Goal: Task Accomplishment & Management: Manage account settings

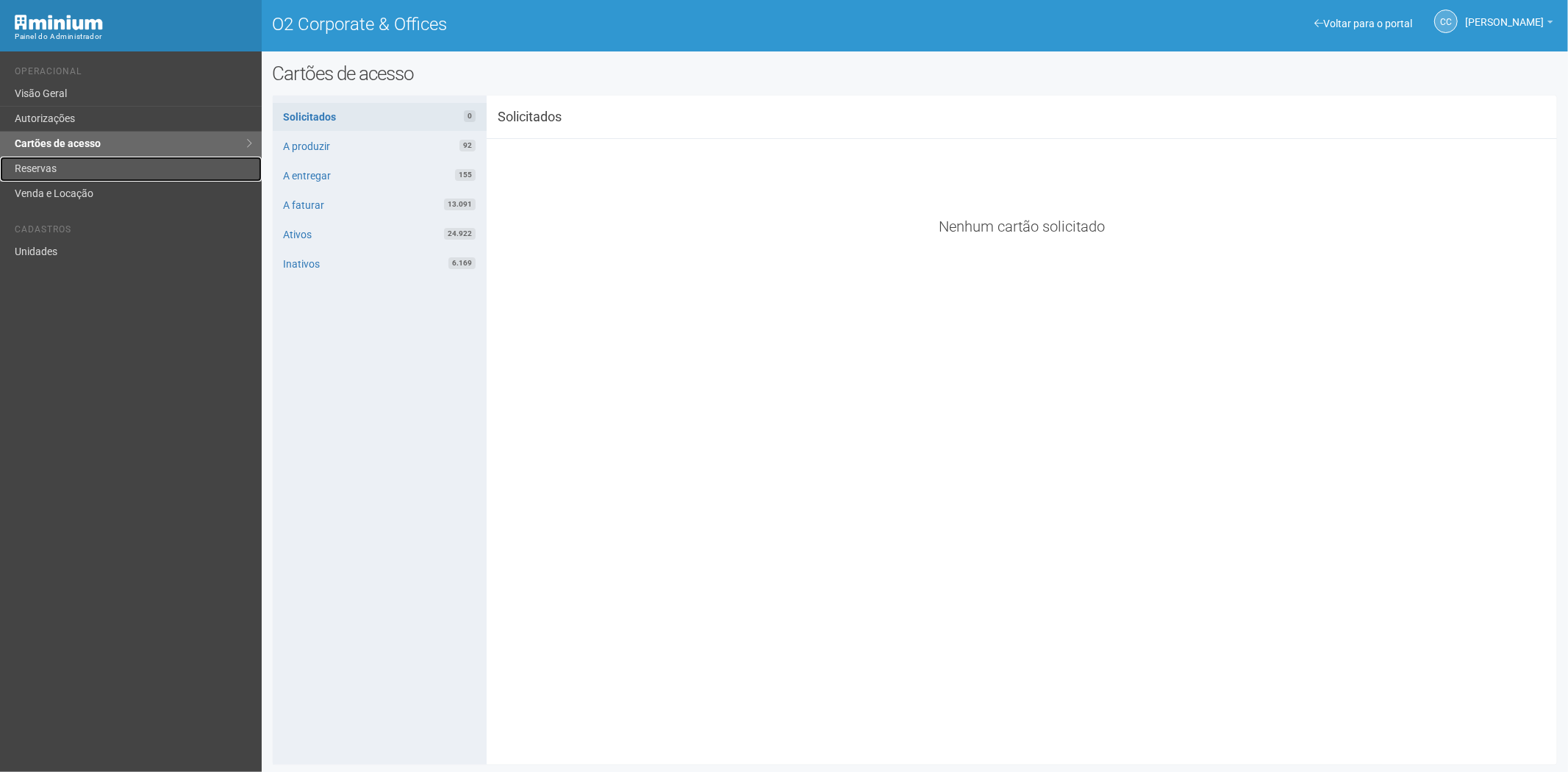
click at [103, 168] on link "Reservas" at bounding box center [131, 168] width 262 height 25
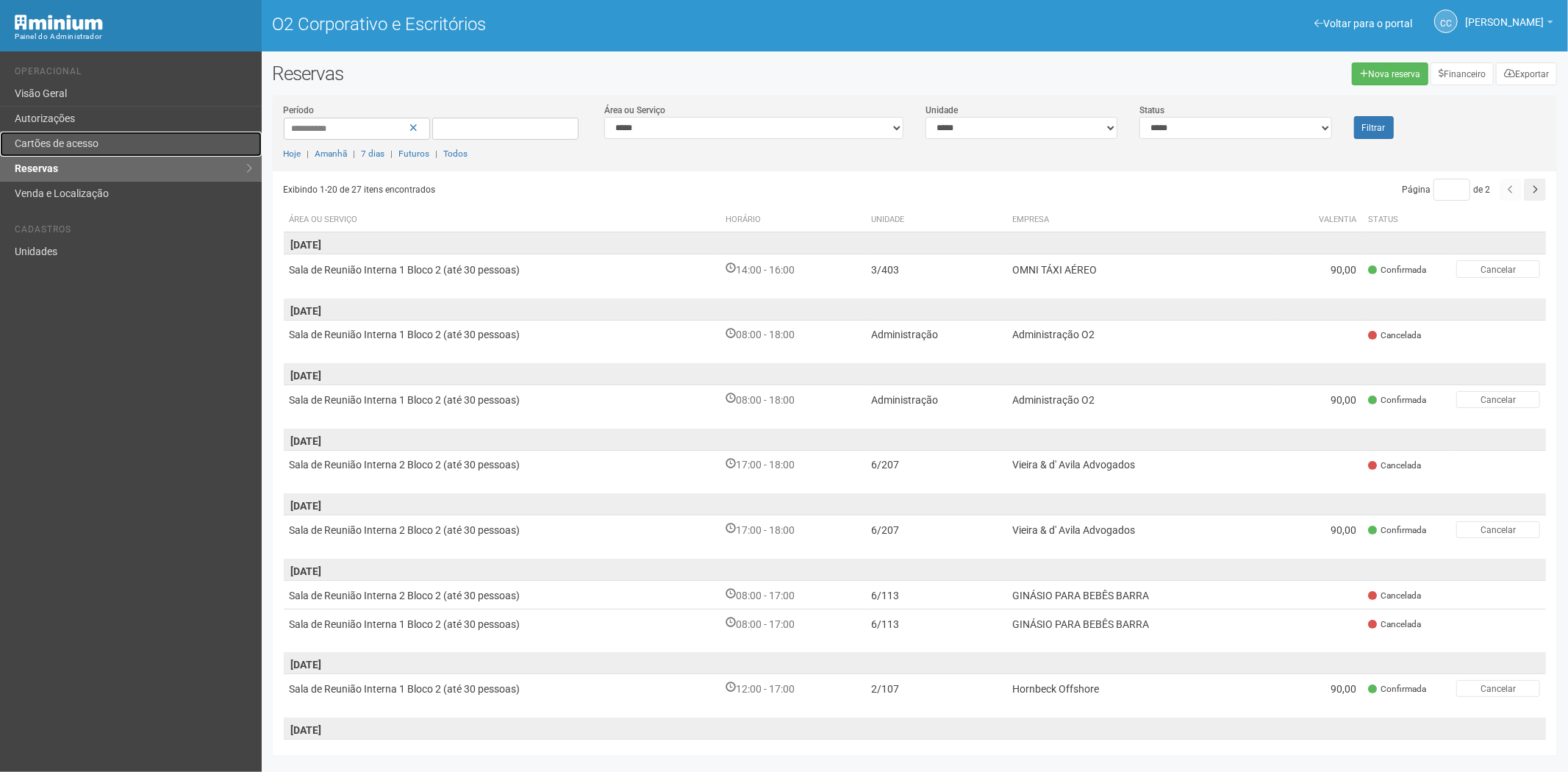
click at [120, 143] on link "Cartões de acesso" at bounding box center [131, 144] width 262 height 25
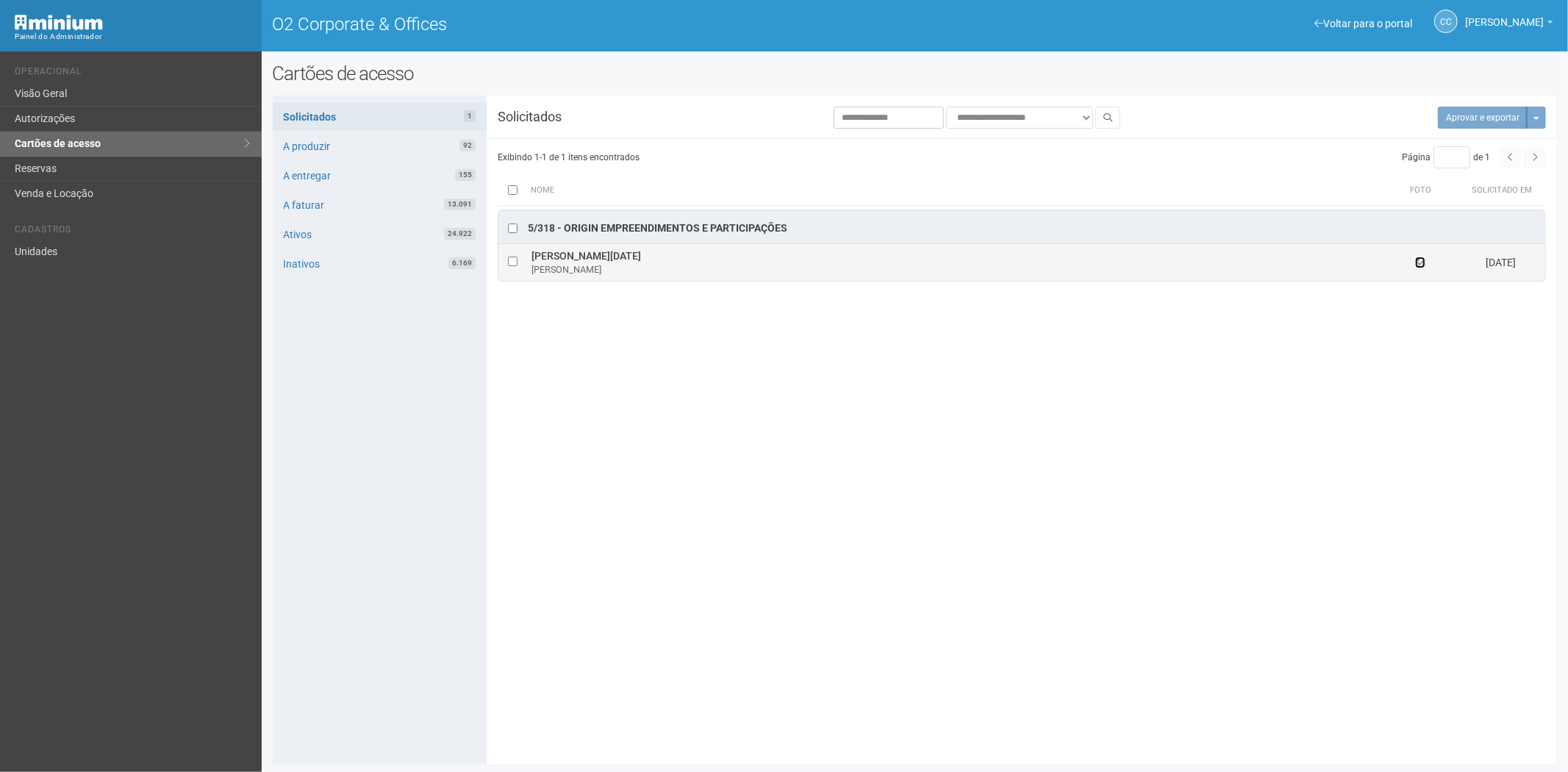
click at [1421, 266] on icon at bounding box center [1420, 262] width 10 height 10
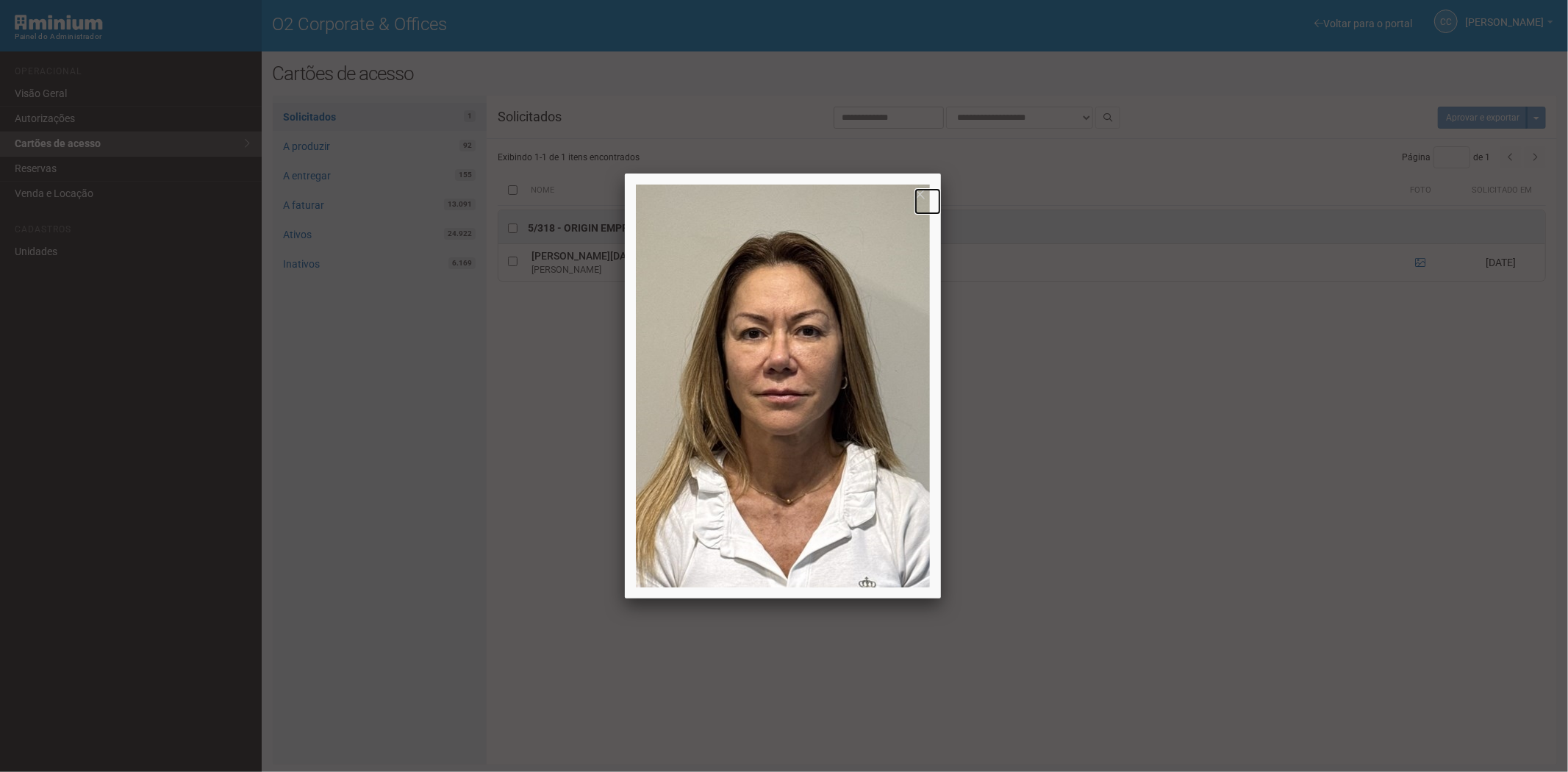
click at [923, 195] on link at bounding box center [928, 201] width 27 height 27
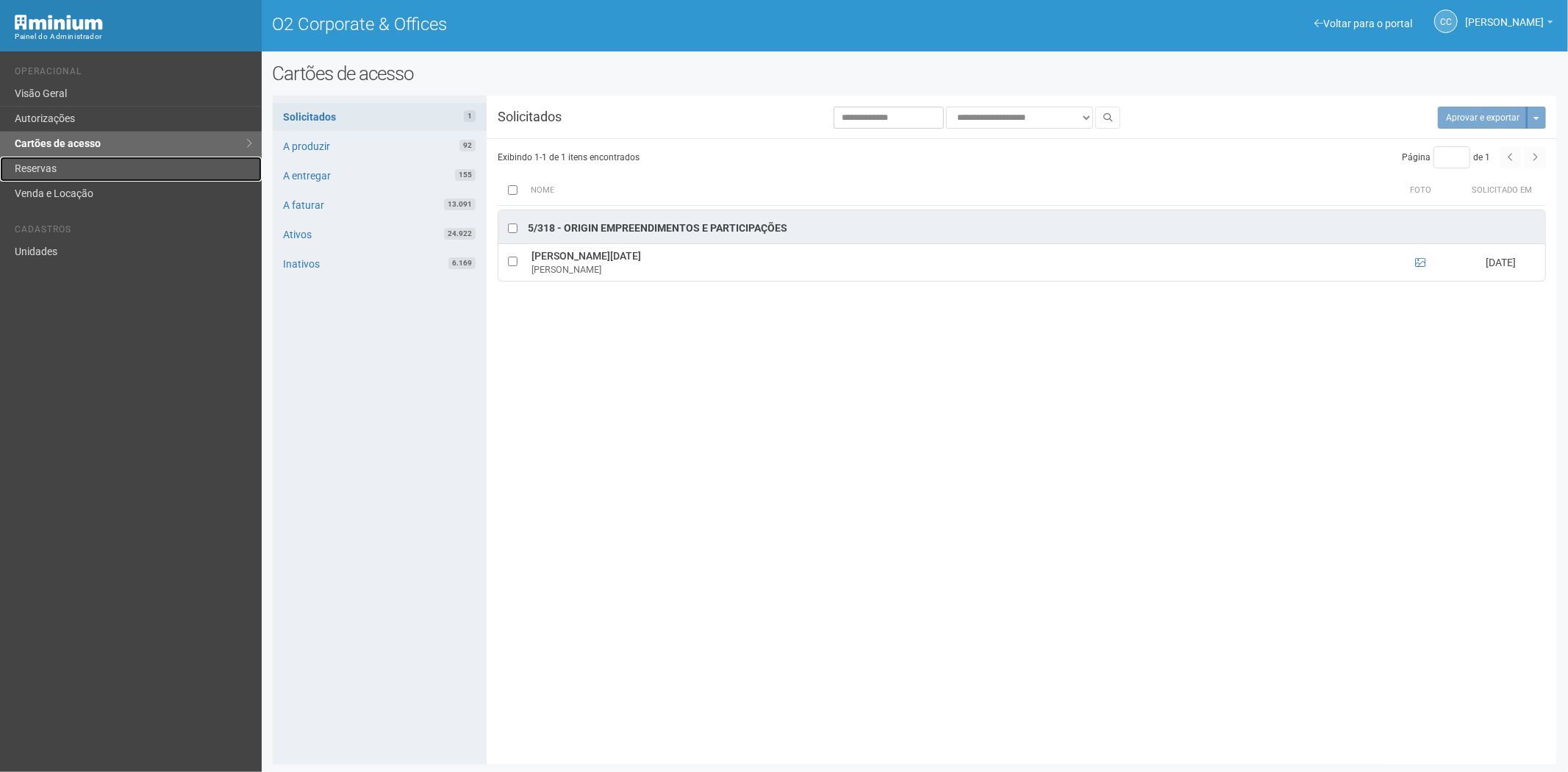
click at [84, 167] on link "Reservas" at bounding box center [131, 168] width 262 height 25
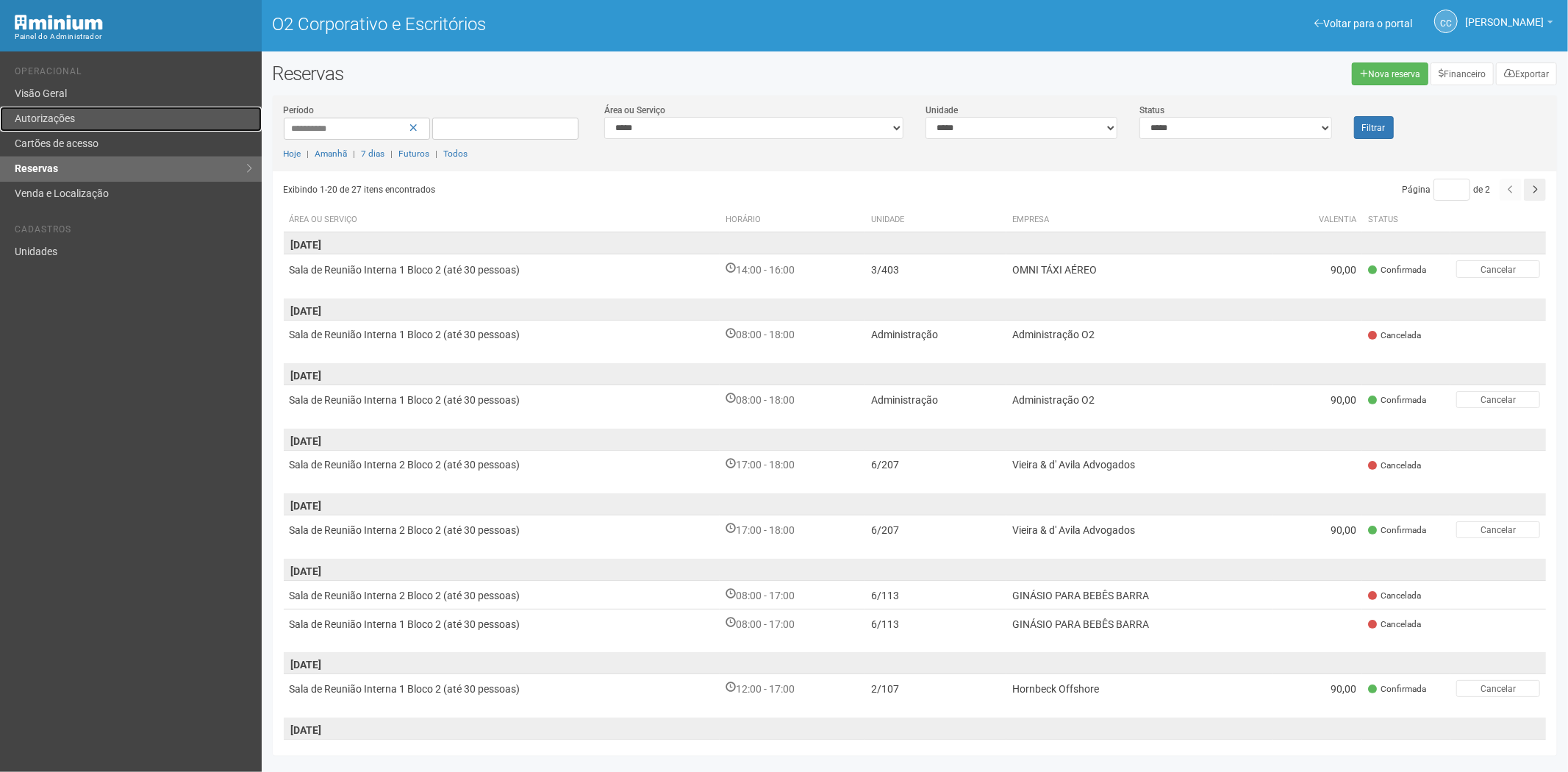
click at [52, 121] on font "Autorizações" at bounding box center [44, 119] width 61 height 12
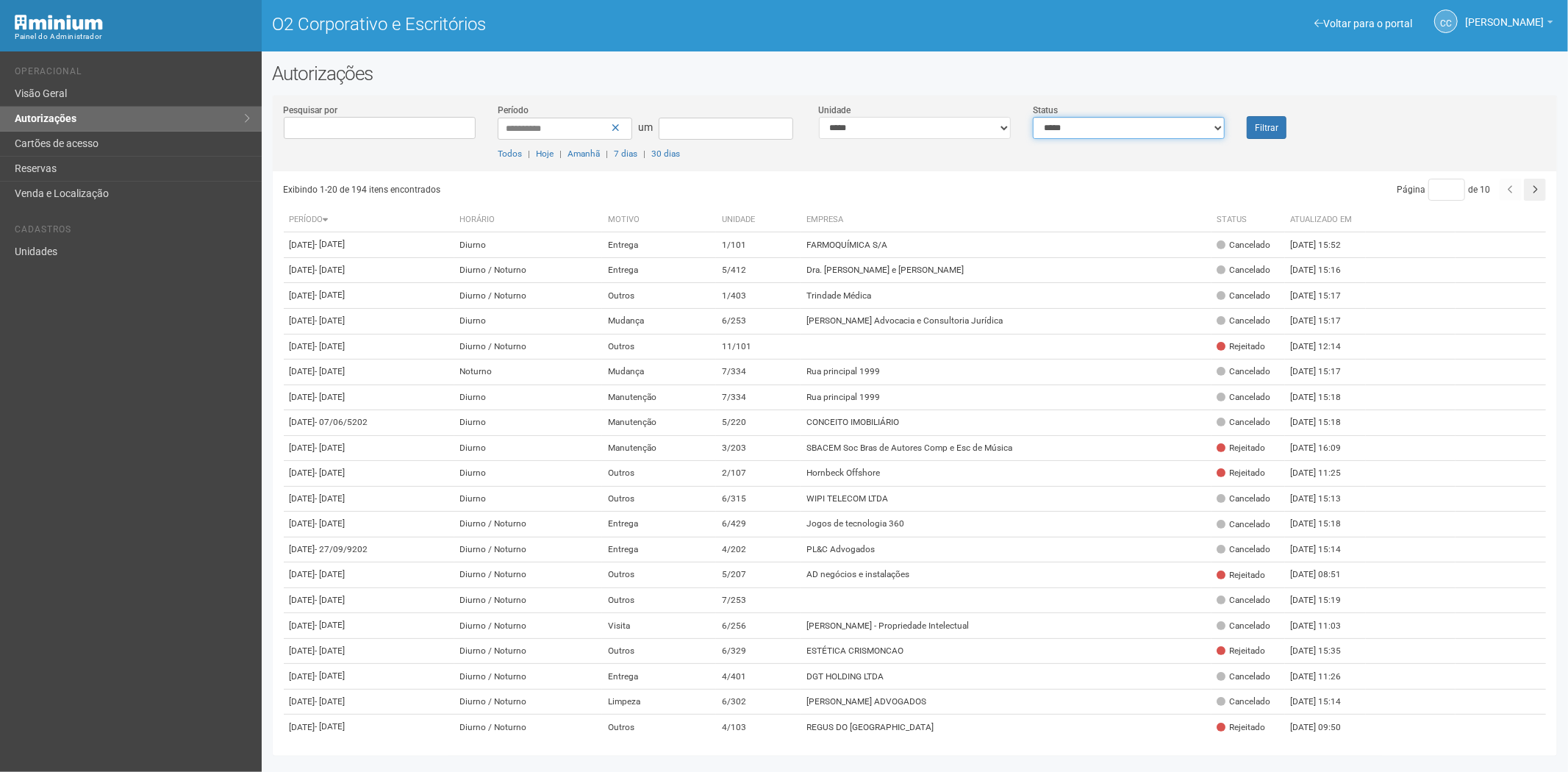
click at [1082, 128] on select "**********" at bounding box center [1129, 128] width 192 height 22
select select "*"
click at [1033, 117] on select "**********" at bounding box center [1129, 128] width 192 height 22
click at [1277, 131] on font "Filtrar" at bounding box center [1267, 128] width 24 height 10
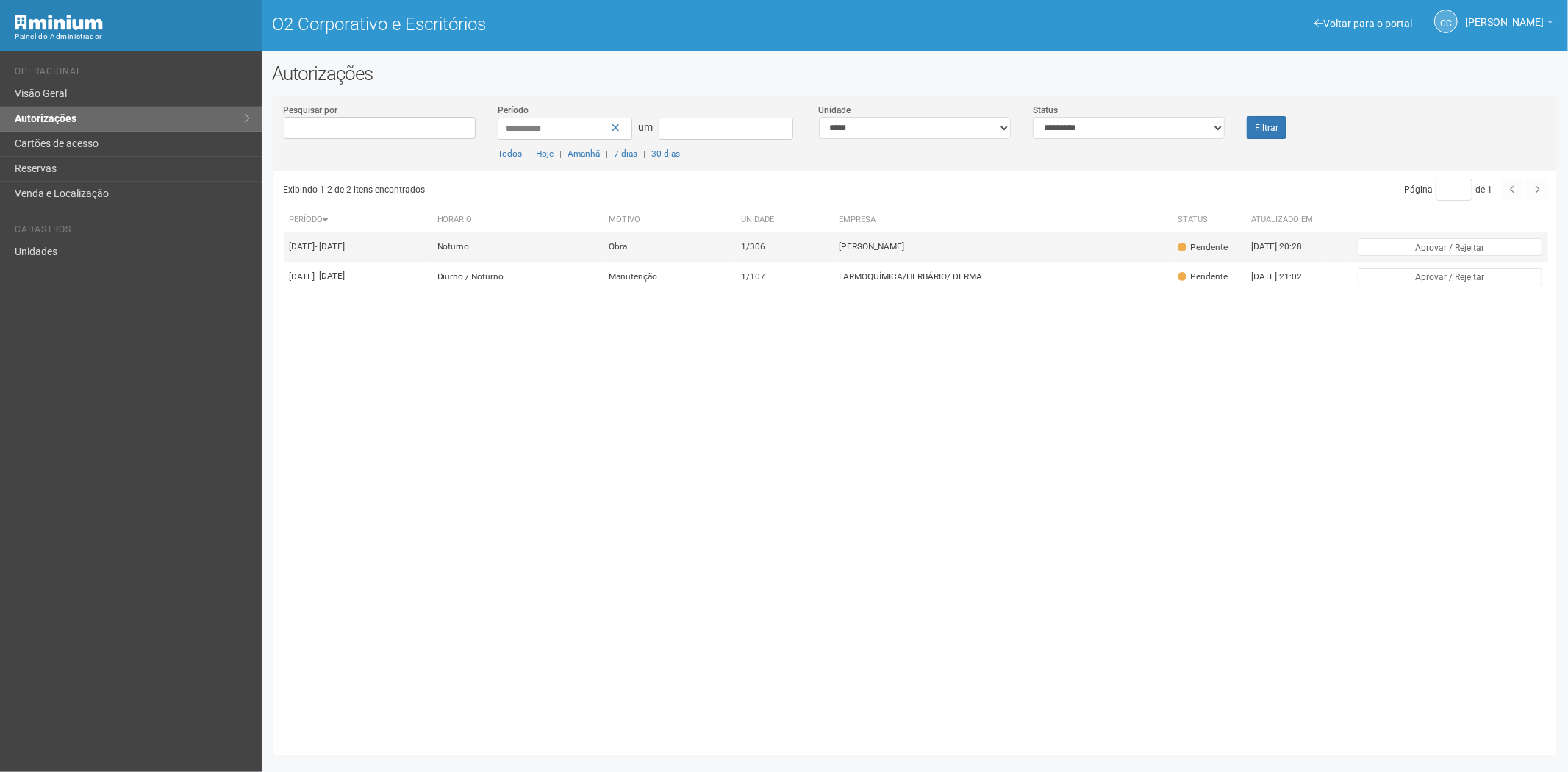
click at [921, 262] on td "[PERSON_NAME]" at bounding box center [1002, 247] width 339 height 29
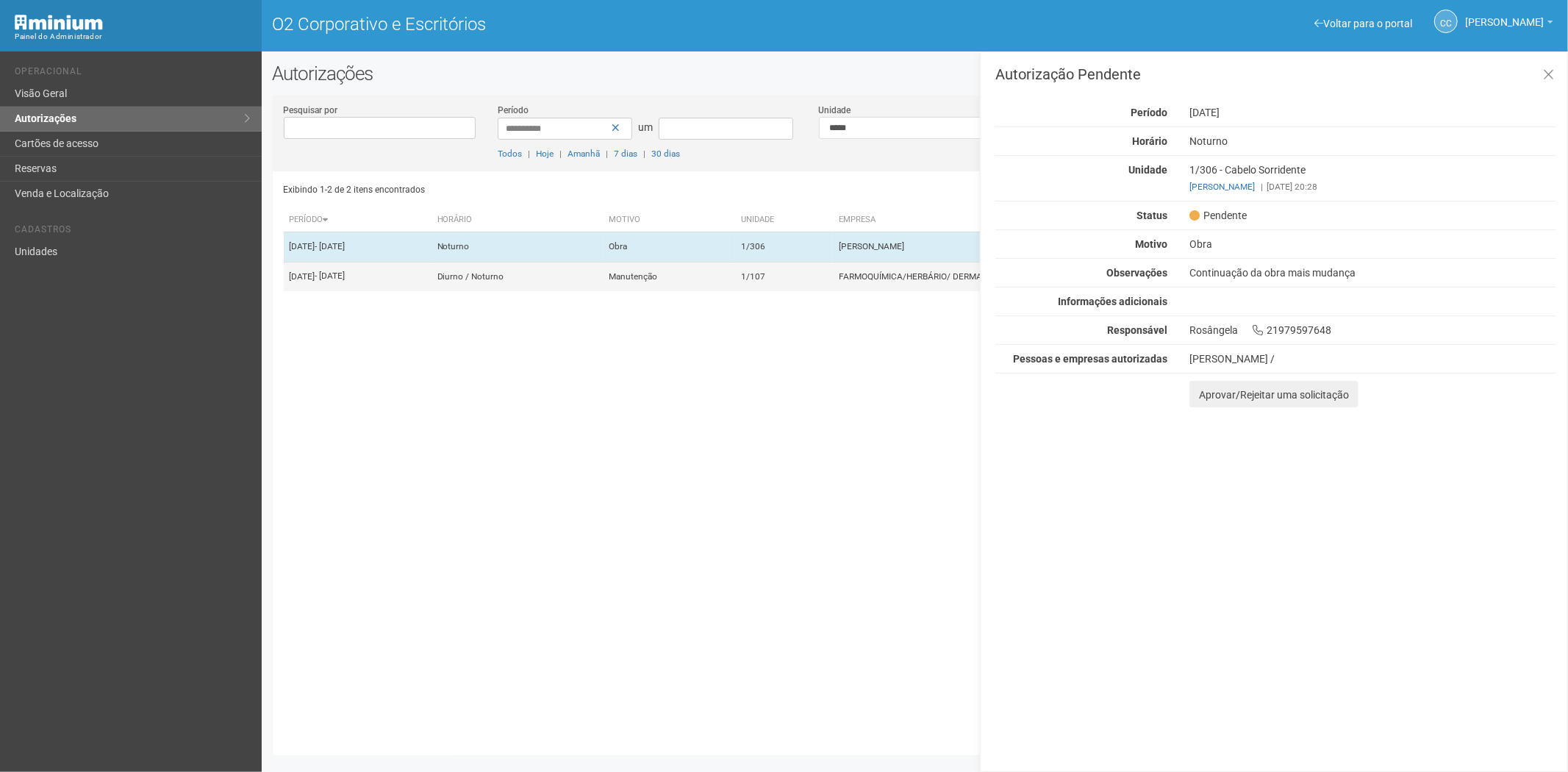
click at [822, 292] on td "1/107" at bounding box center [784, 276] width 97 height 29
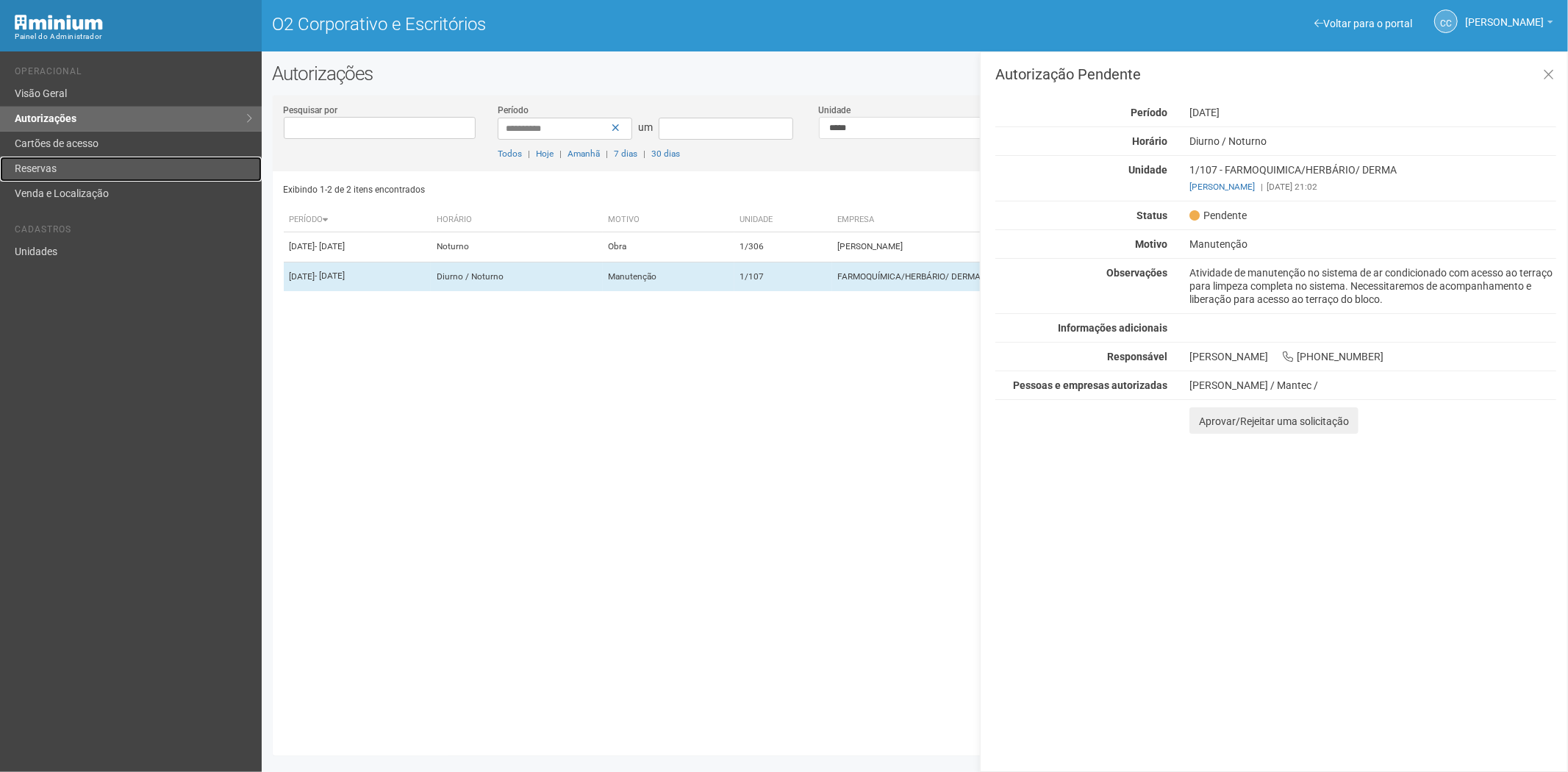
drag, startPoint x: 96, startPoint y: 160, endPoint x: 139, endPoint y: 174, distance: 45.2
click at [96, 160] on link "Reservas" at bounding box center [131, 168] width 262 height 25
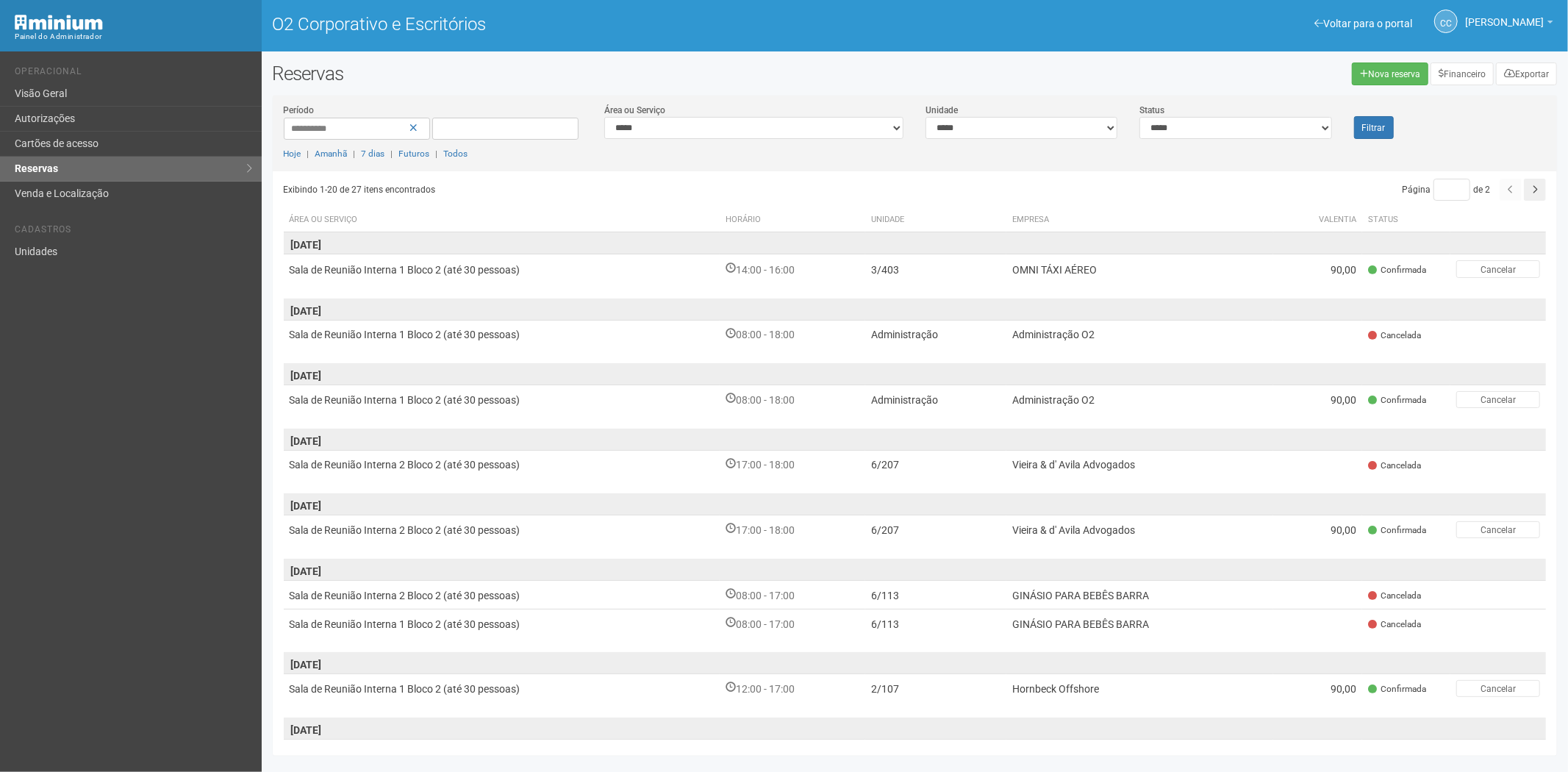
click at [80, 239] on li "Cadastros" at bounding box center [133, 232] width 236 height 15
click at [103, 241] on link "Unidades" at bounding box center [131, 251] width 262 height 24
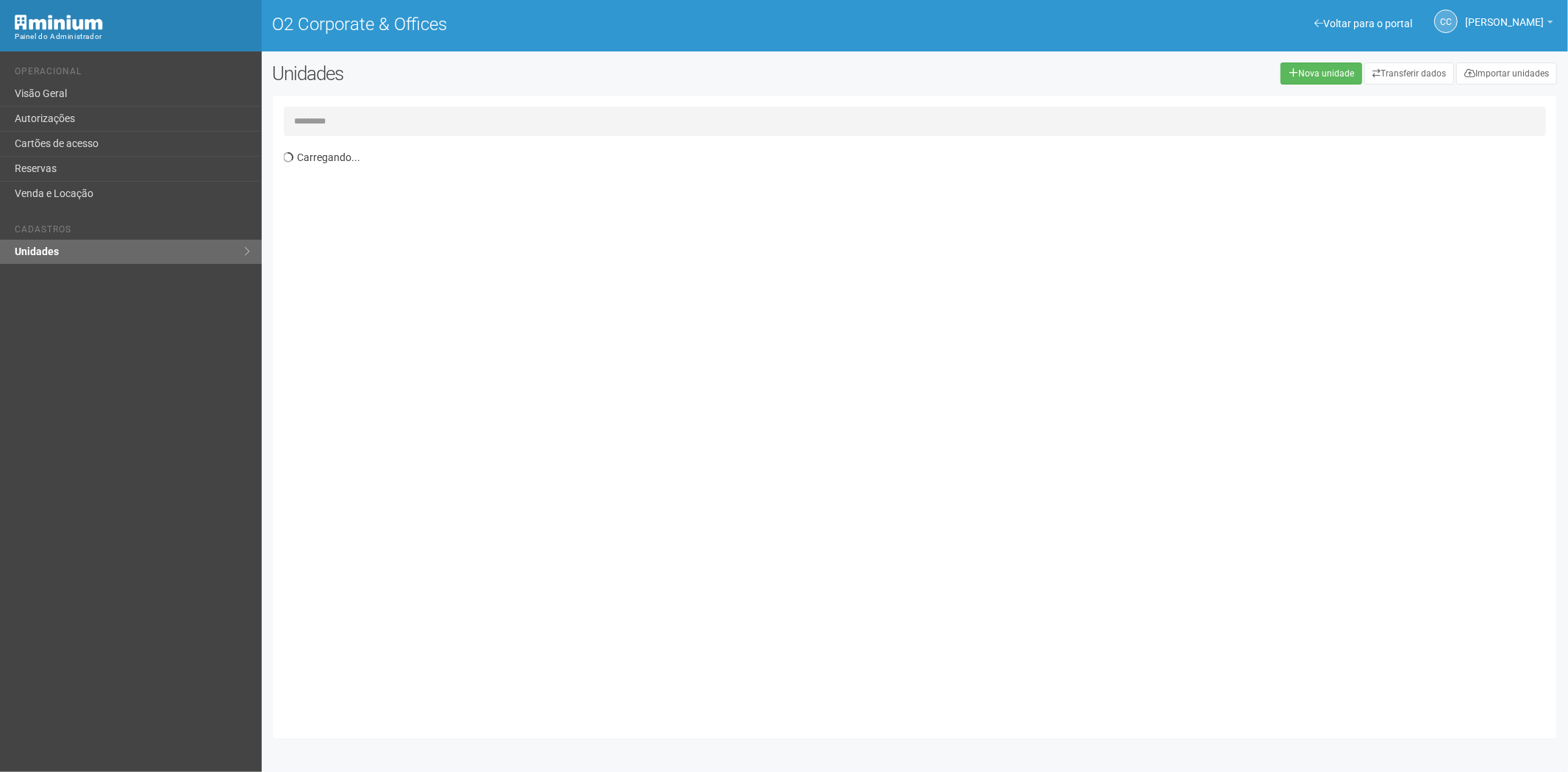
drag, startPoint x: 329, startPoint y: 102, endPoint x: 328, endPoint y: 115, distance: 13.0
click at [328, 108] on div "Carregando..." at bounding box center [915, 417] width 1285 height 643
click at [328, 115] on input "text" at bounding box center [915, 121] width 1263 height 29
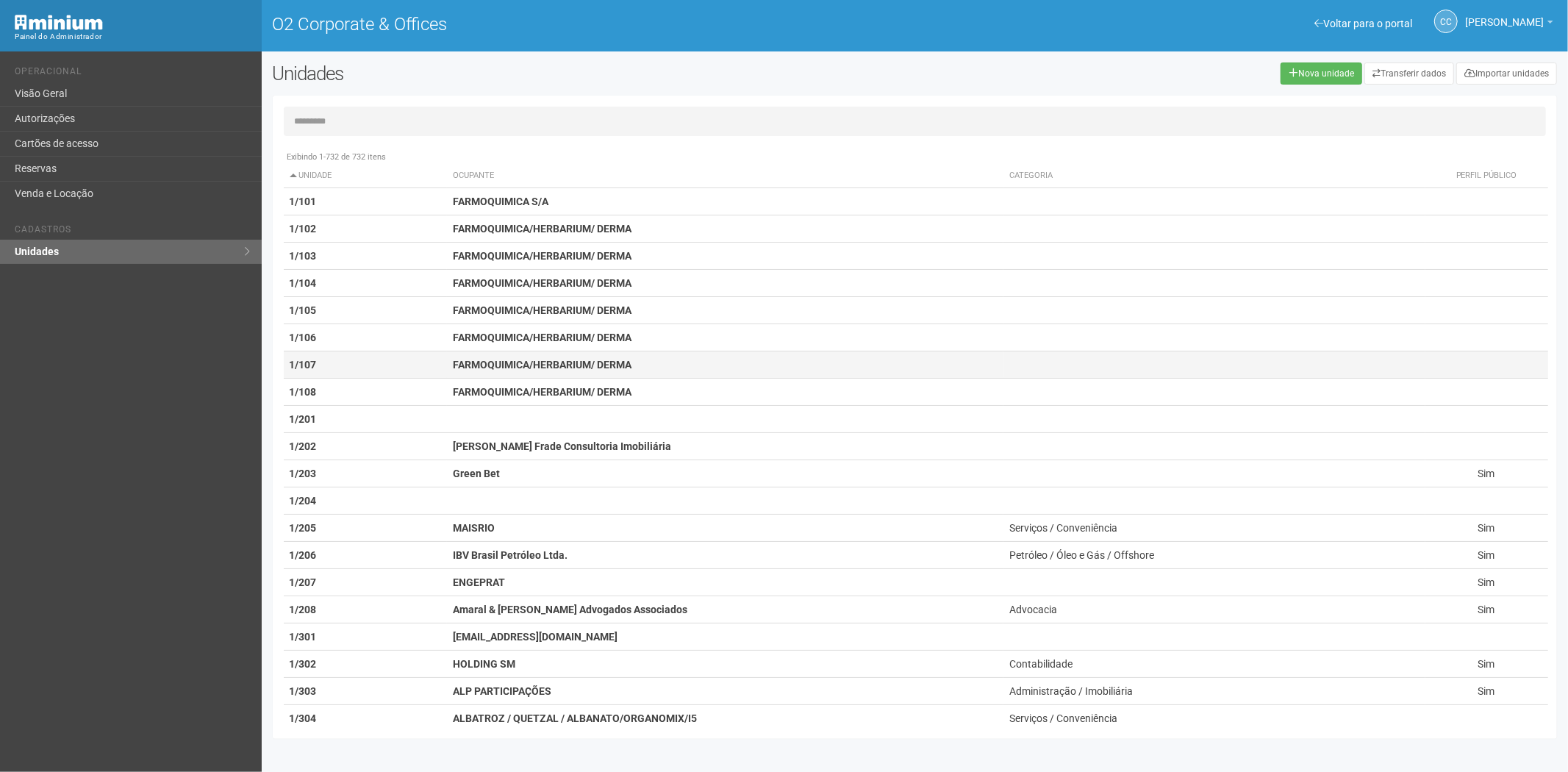
click at [375, 366] on td "1/107" at bounding box center [366, 365] width 164 height 27
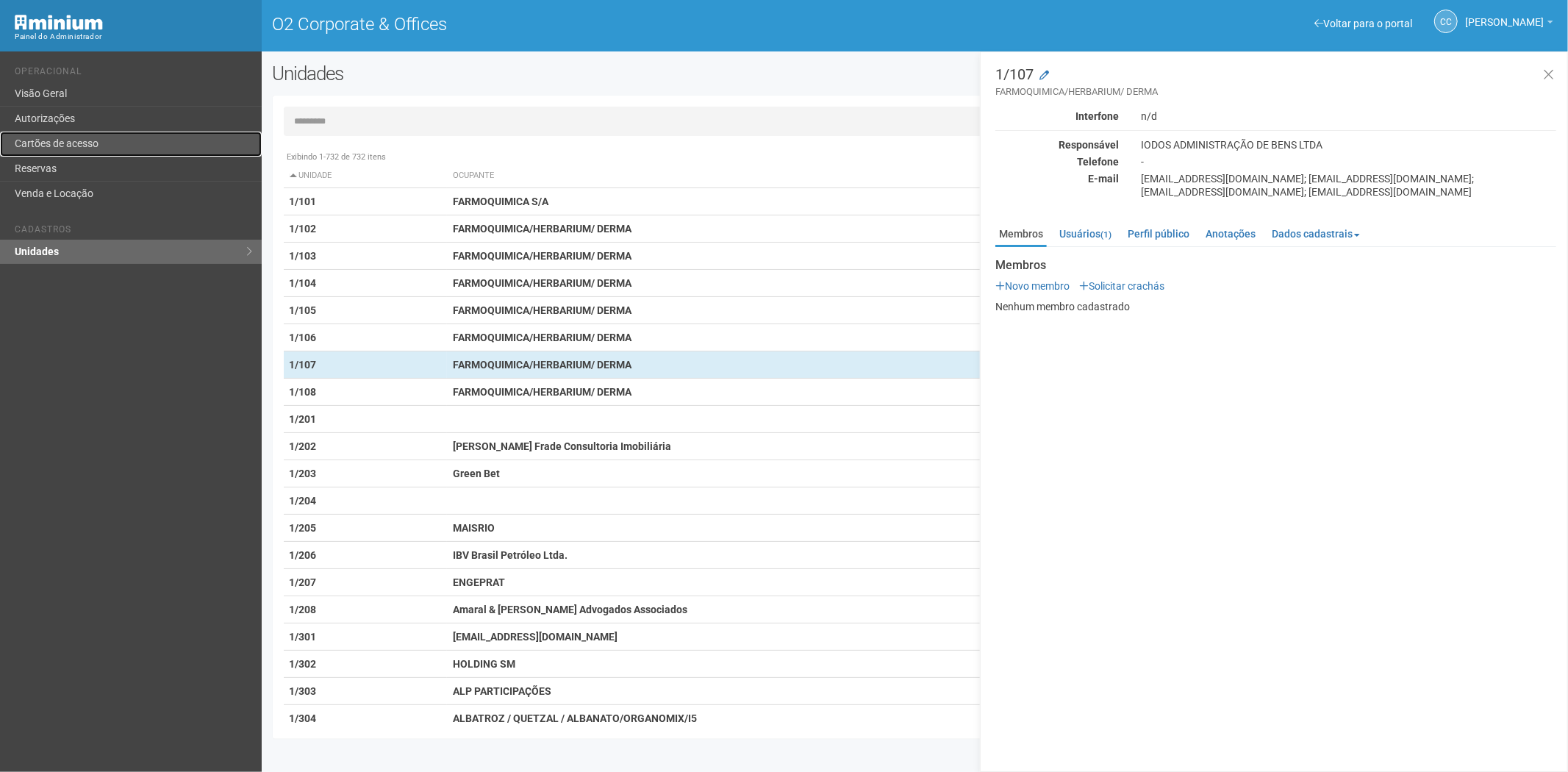
click at [133, 136] on link "Cartões de acesso" at bounding box center [131, 144] width 262 height 25
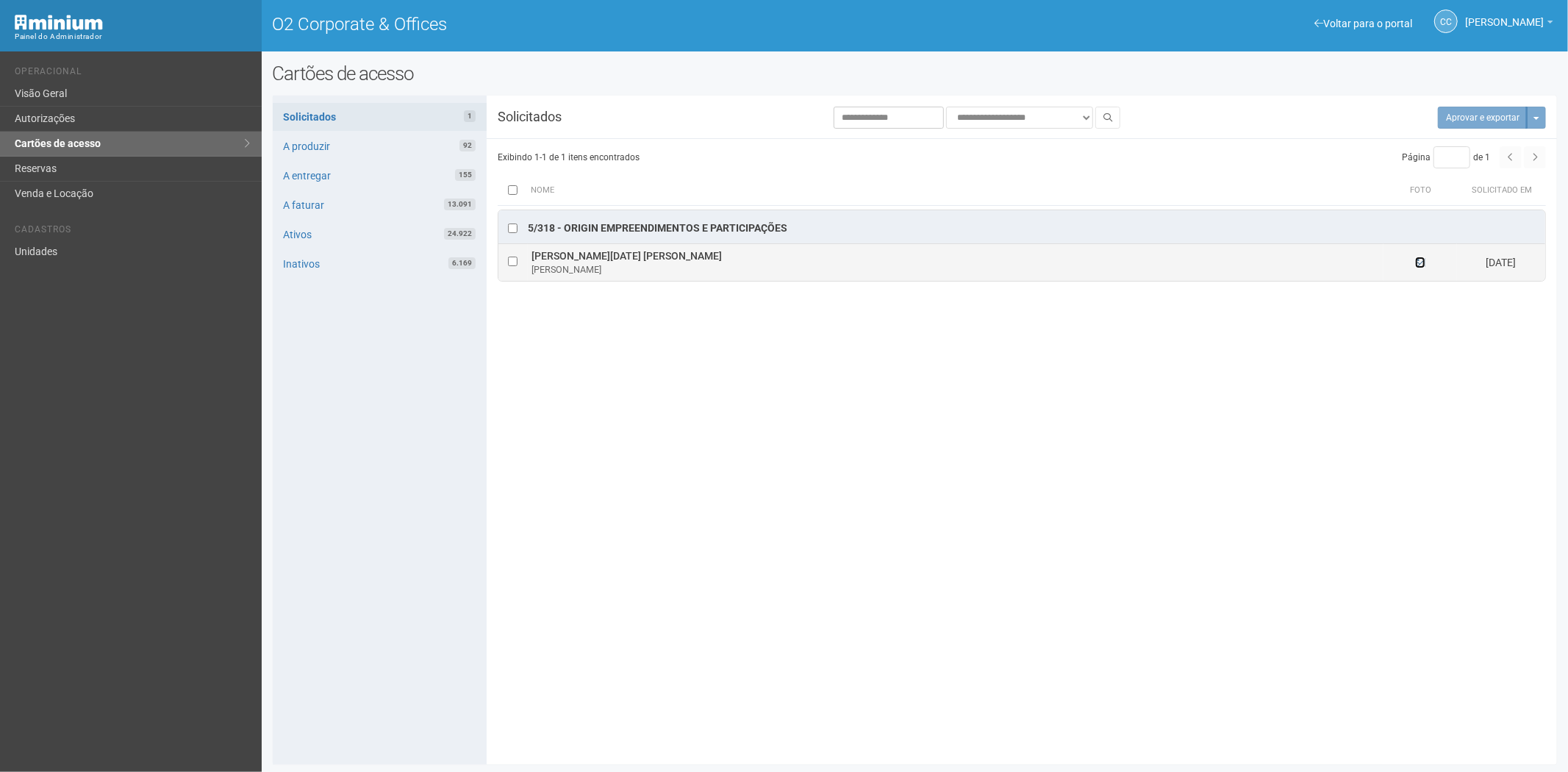
click at [1415, 259] on icon at bounding box center [1420, 262] width 10 height 10
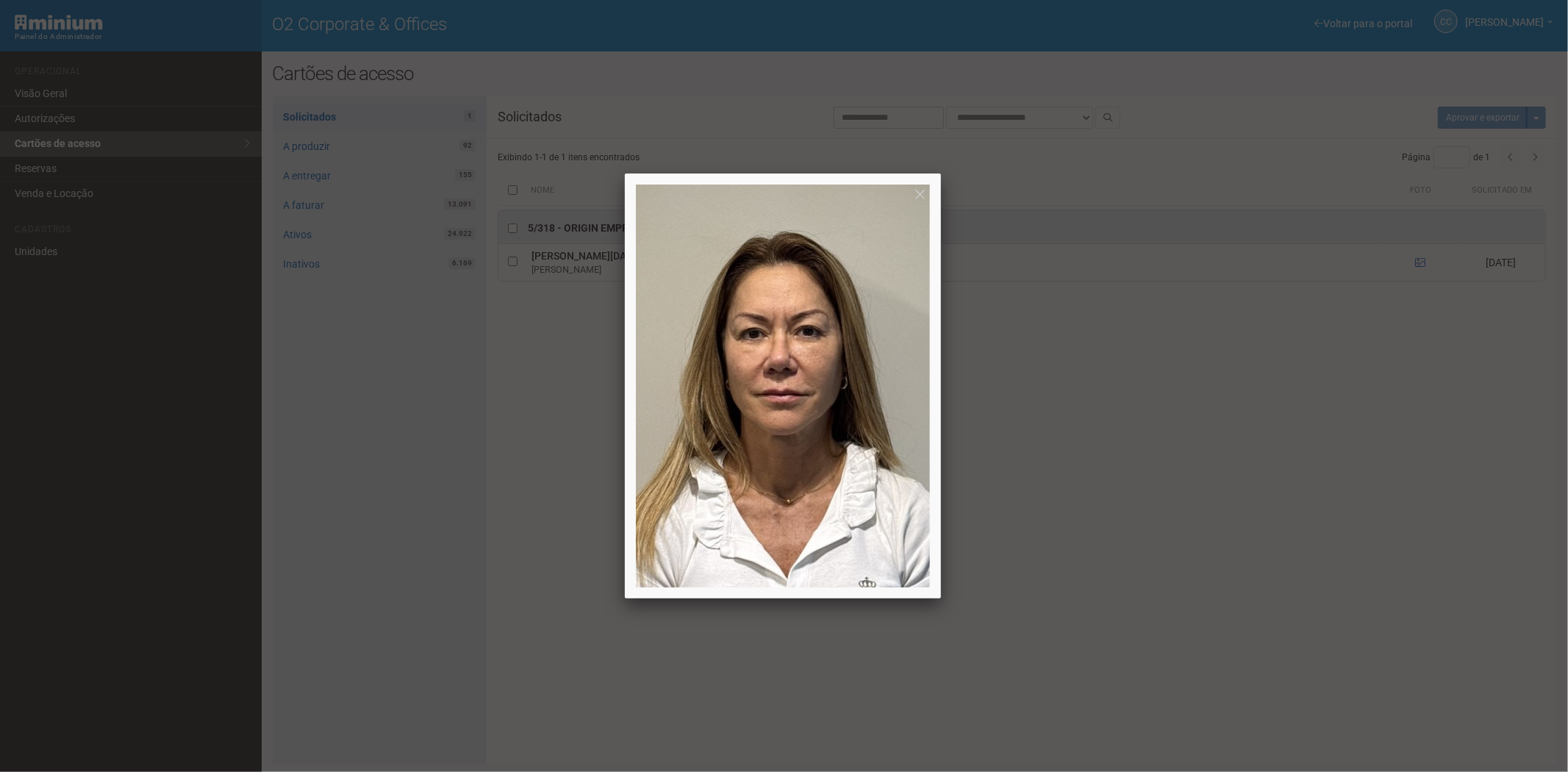
drag, startPoint x: 1365, startPoint y: 523, endPoint x: 819, endPoint y: 250, distance: 610.4
click at [1344, 511] on div at bounding box center [784, 386] width 1568 height 772
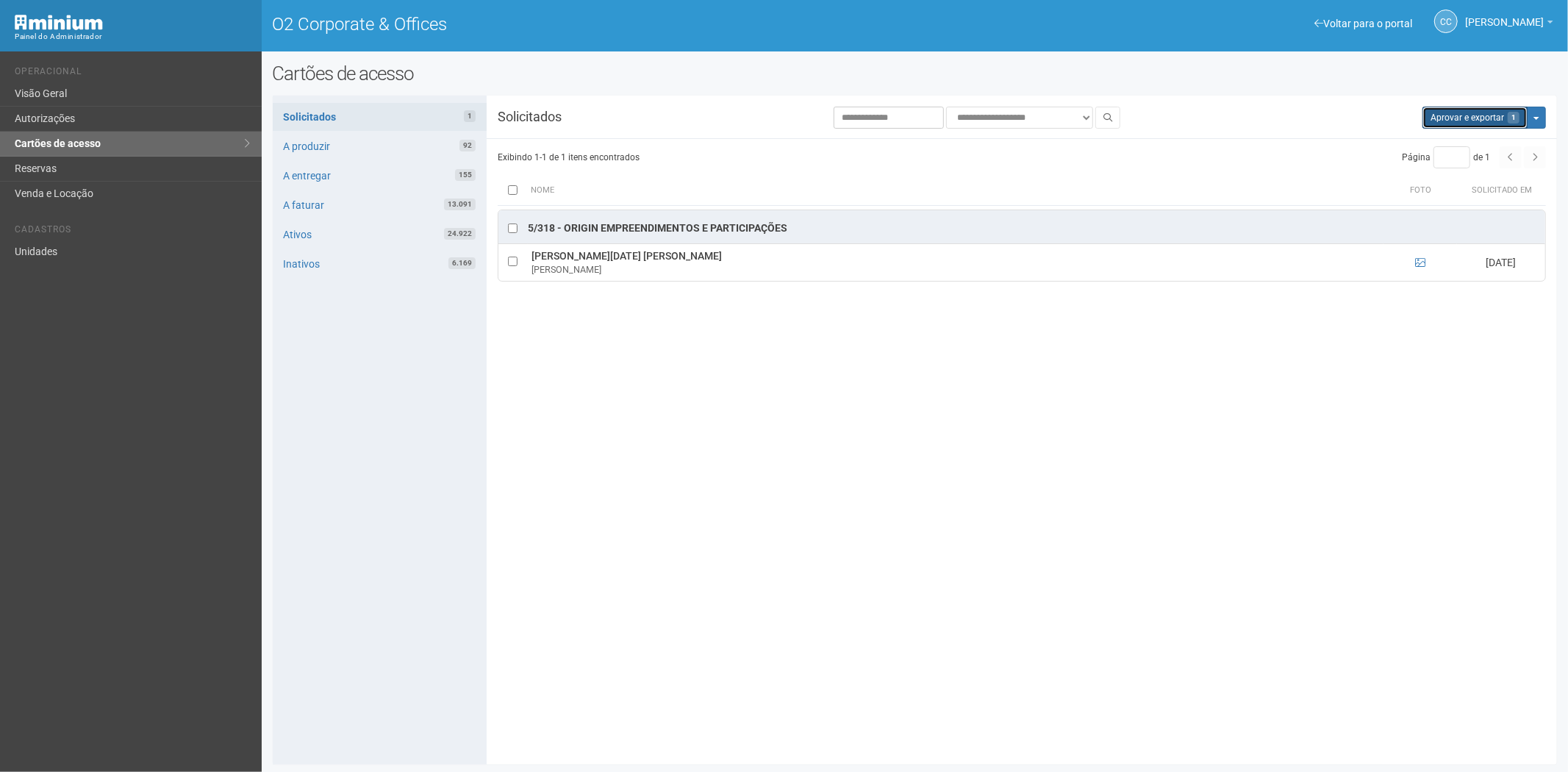
click at [1440, 121] on button "Aprovar e exportar 1" at bounding box center [1475, 118] width 105 height 22
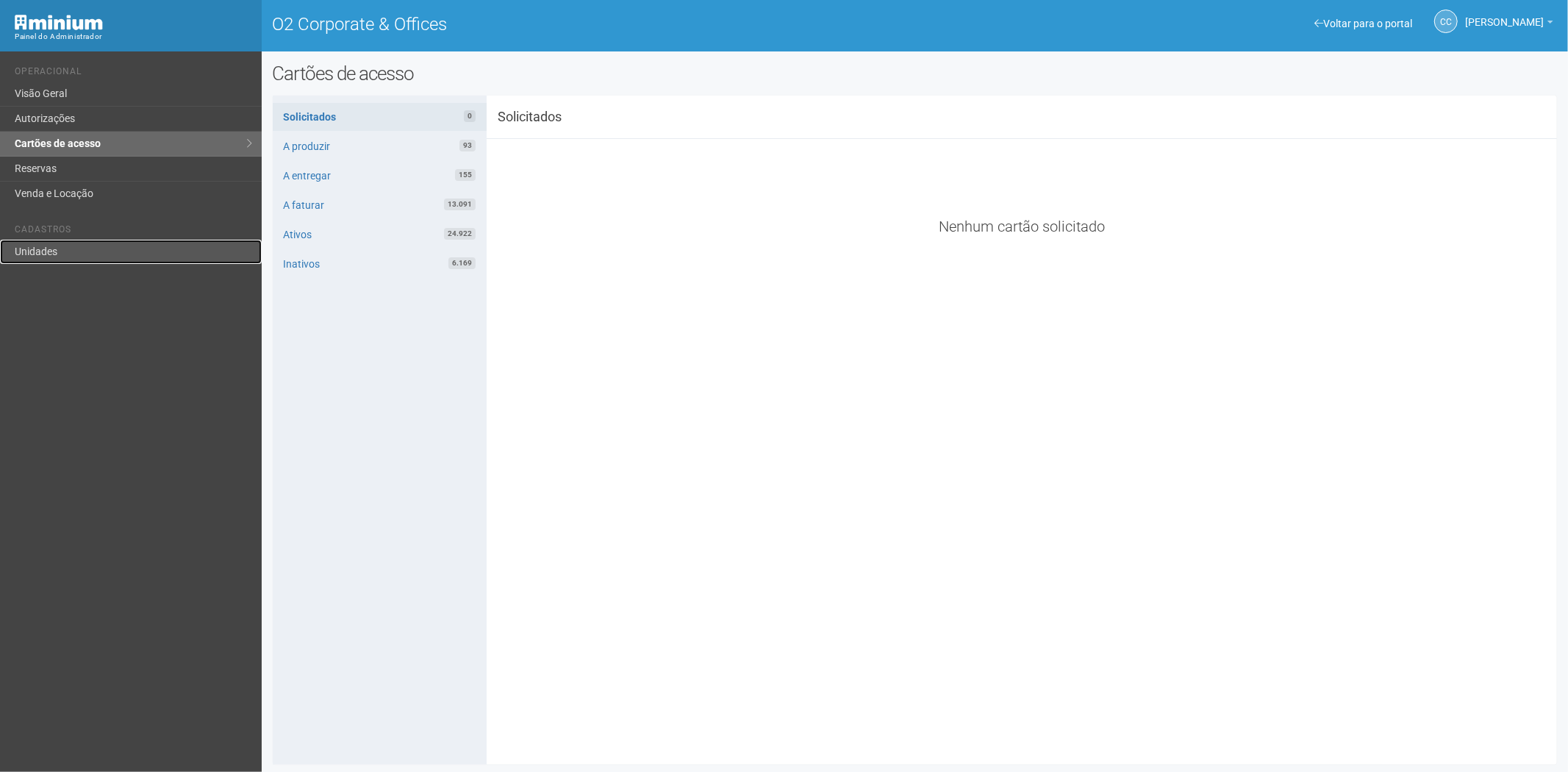
click at [42, 257] on link "Unidades" at bounding box center [131, 251] width 262 height 24
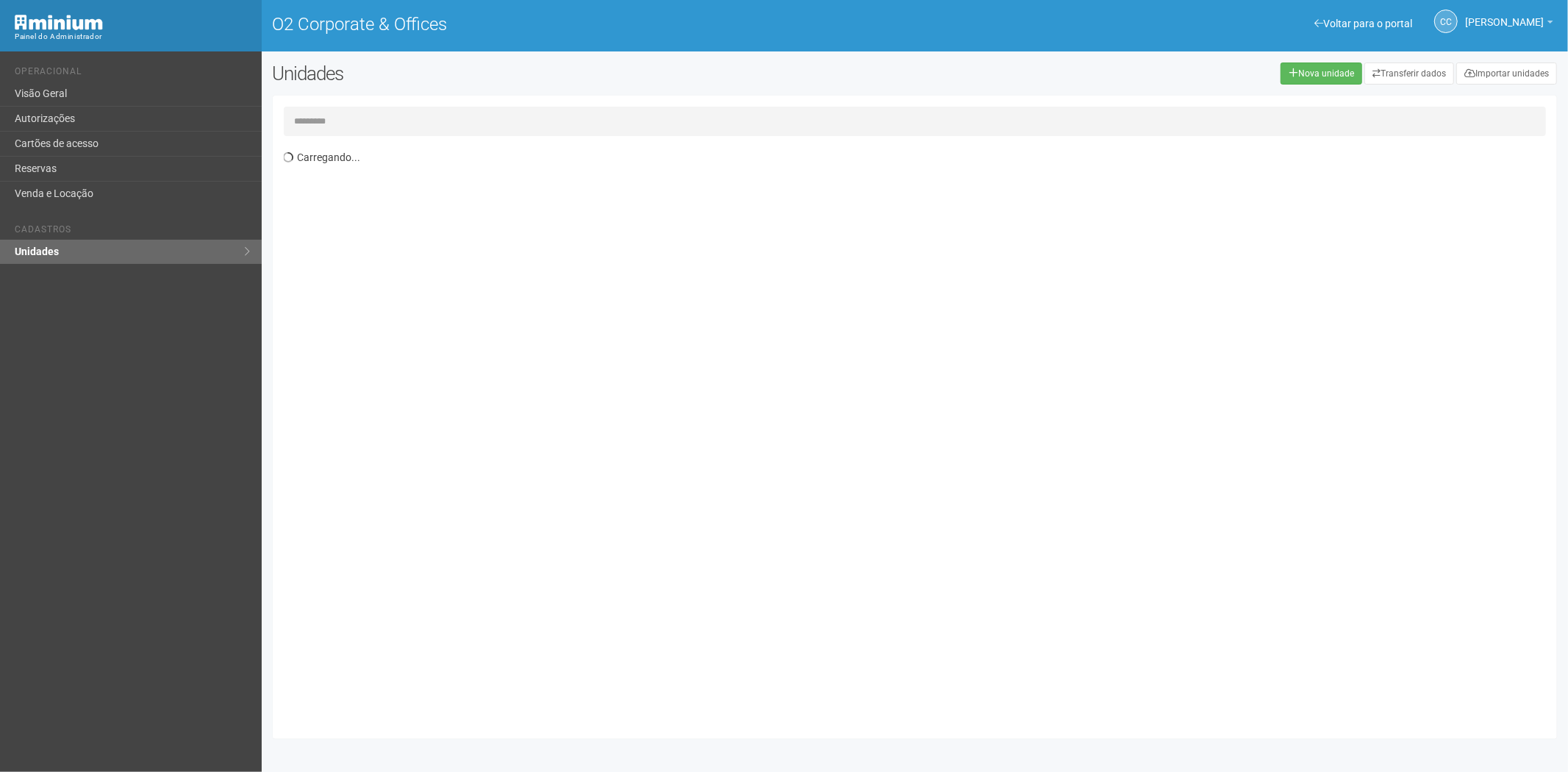
click at [334, 113] on input "text" at bounding box center [915, 121] width 1263 height 29
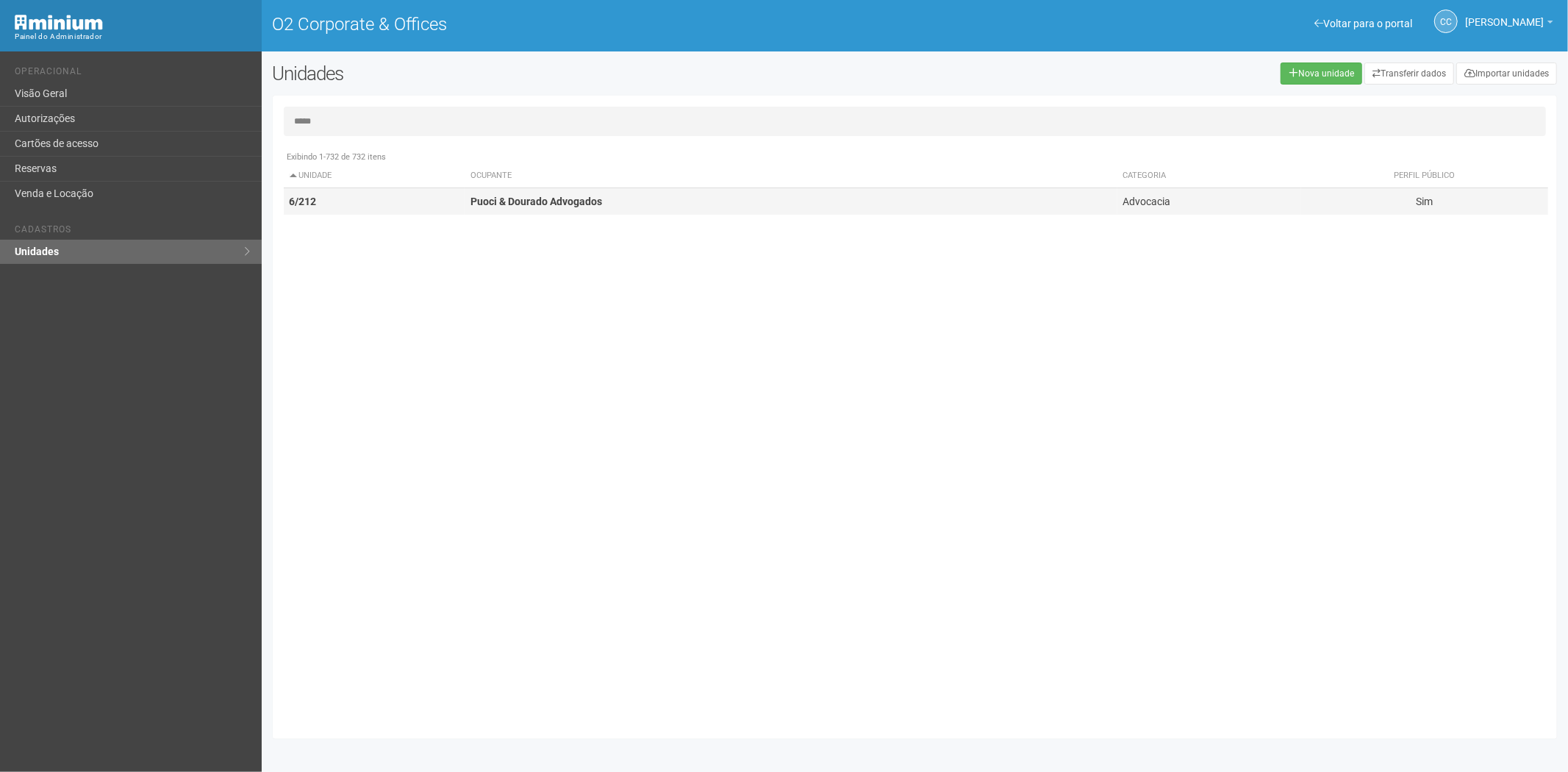
click at [521, 207] on td "Puoci & Dourado Advogados" at bounding box center [791, 202] width 653 height 27
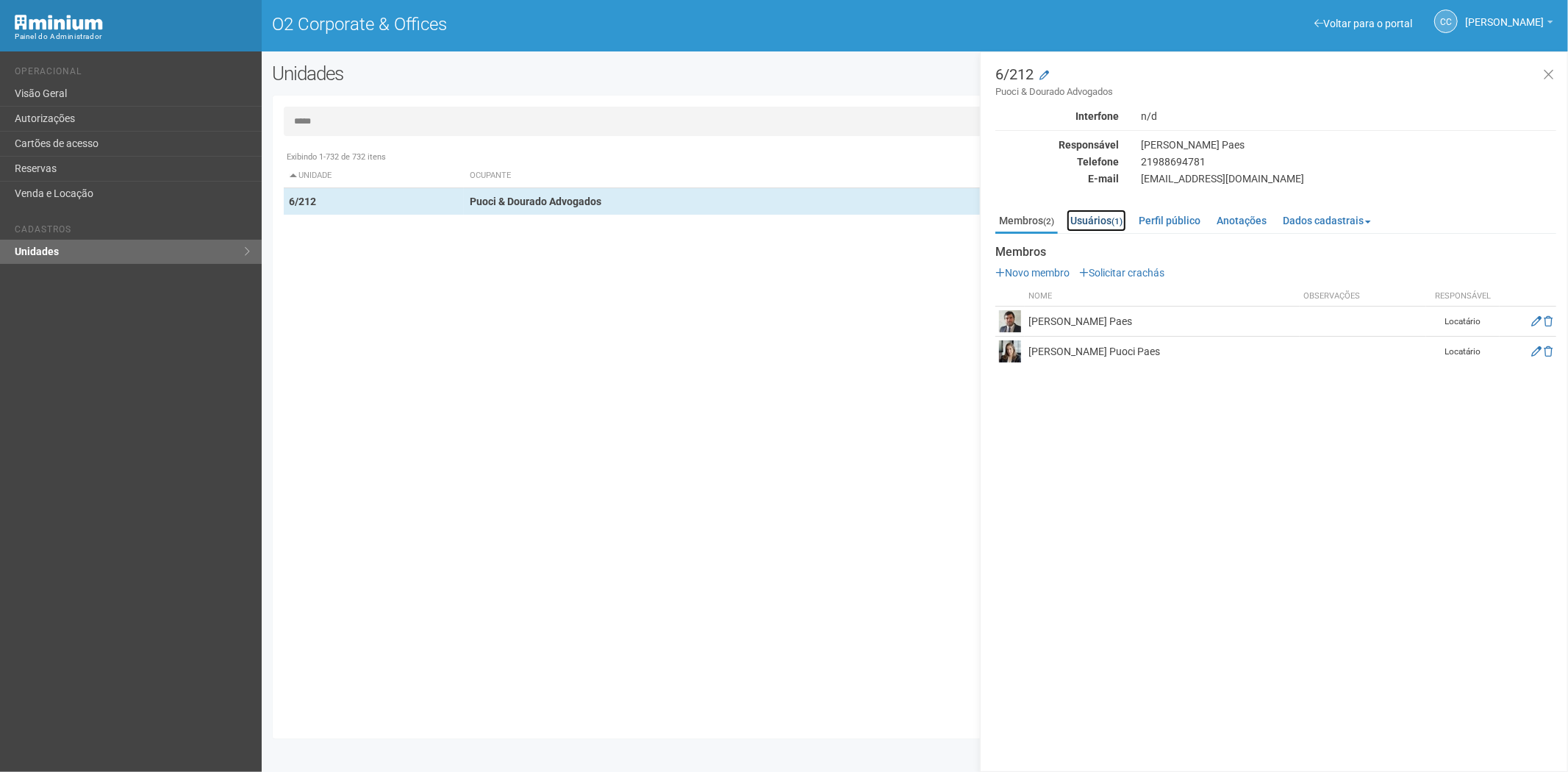
click at [1103, 214] on link "Usuários (1)" at bounding box center [1097, 221] width 60 height 22
click at [1026, 224] on link "Membros (2)" at bounding box center [1026, 221] width 62 height 22
click at [1236, 221] on link "Anotações" at bounding box center [1241, 221] width 57 height 22
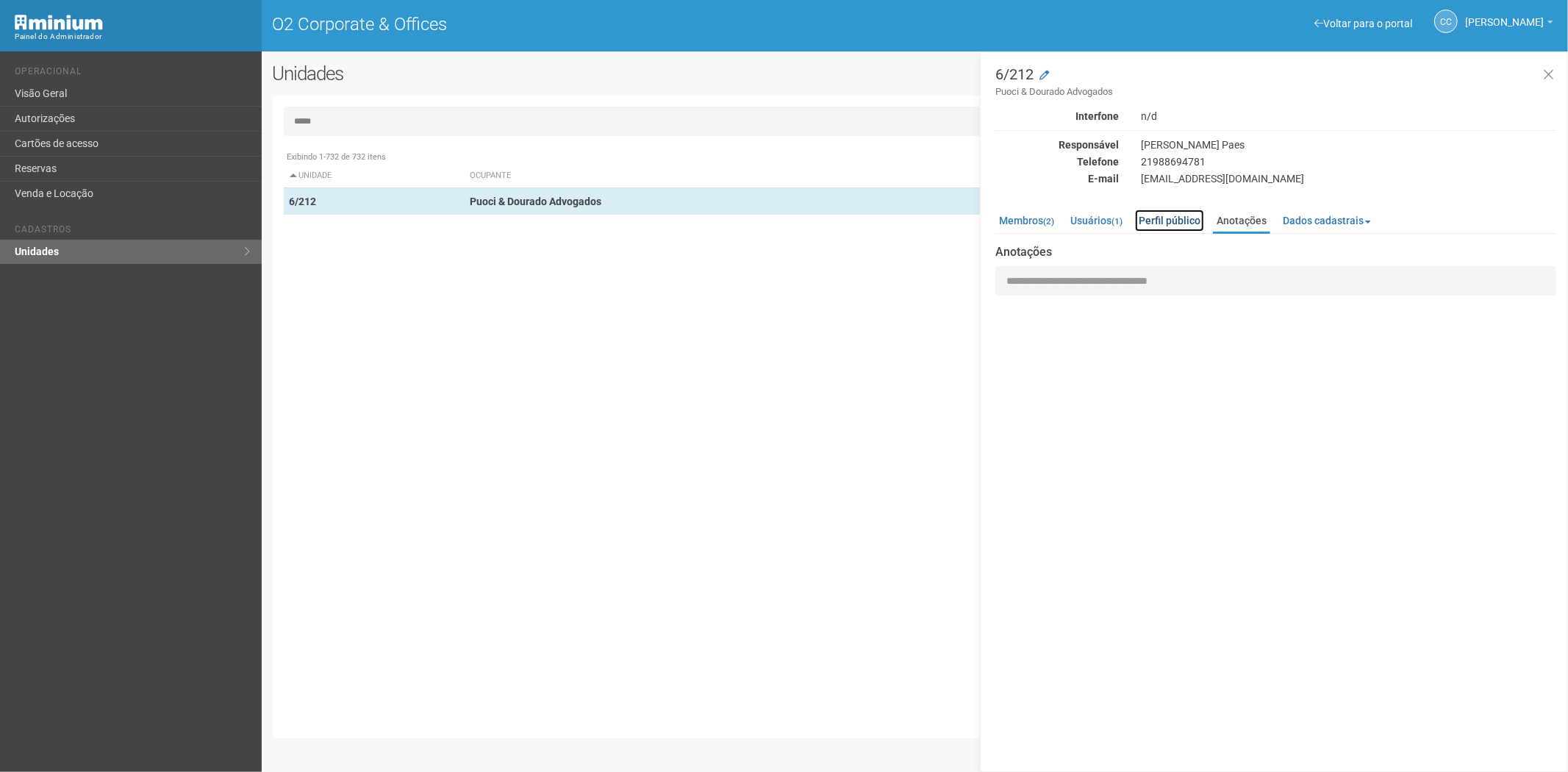
click at [1157, 223] on link "Perfil público" at bounding box center [1170, 221] width 69 height 22
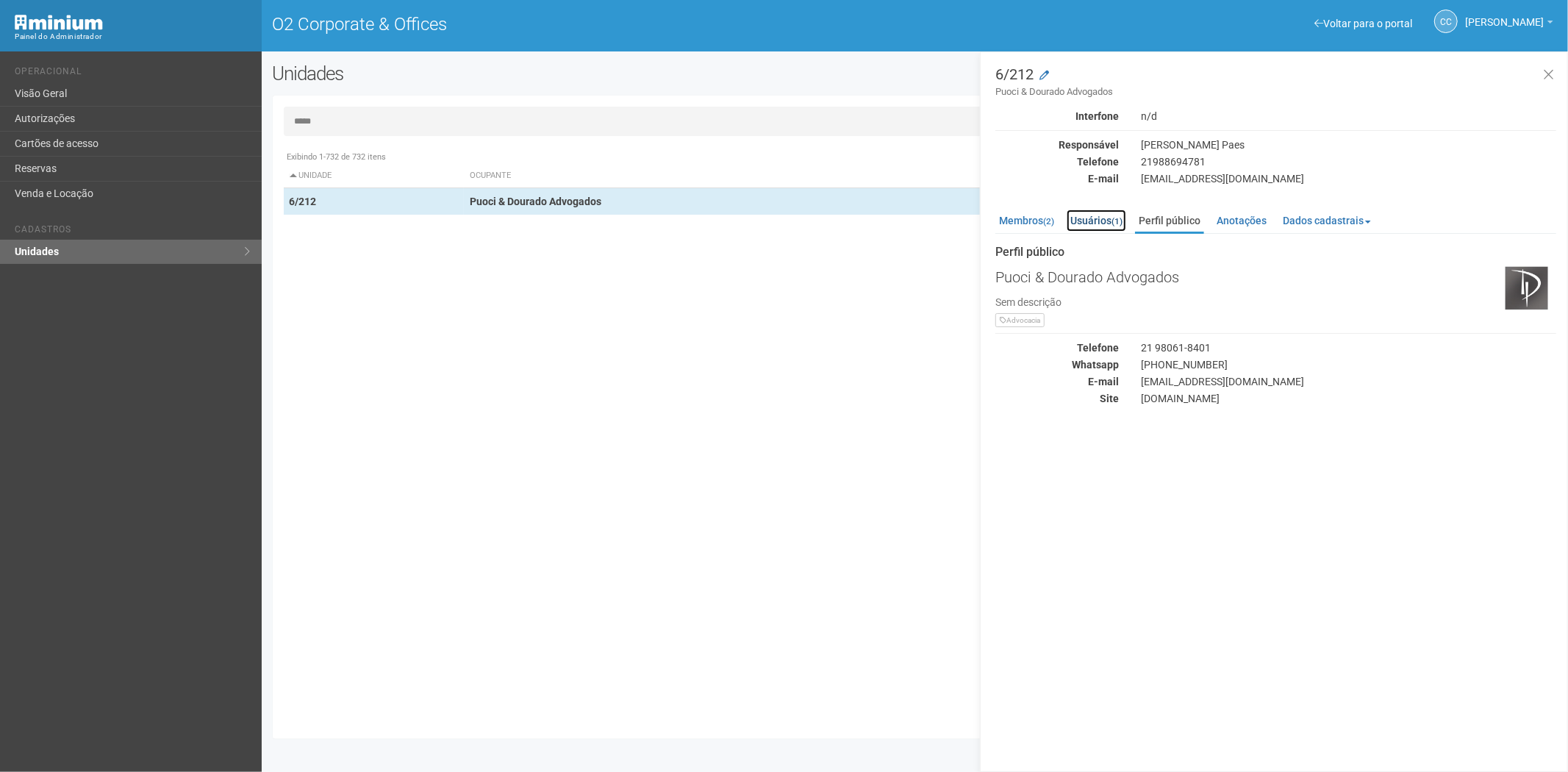
click at [1099, 222] on link "Usuários (1)" at bounding box center [1097, 221] width 60 height 22
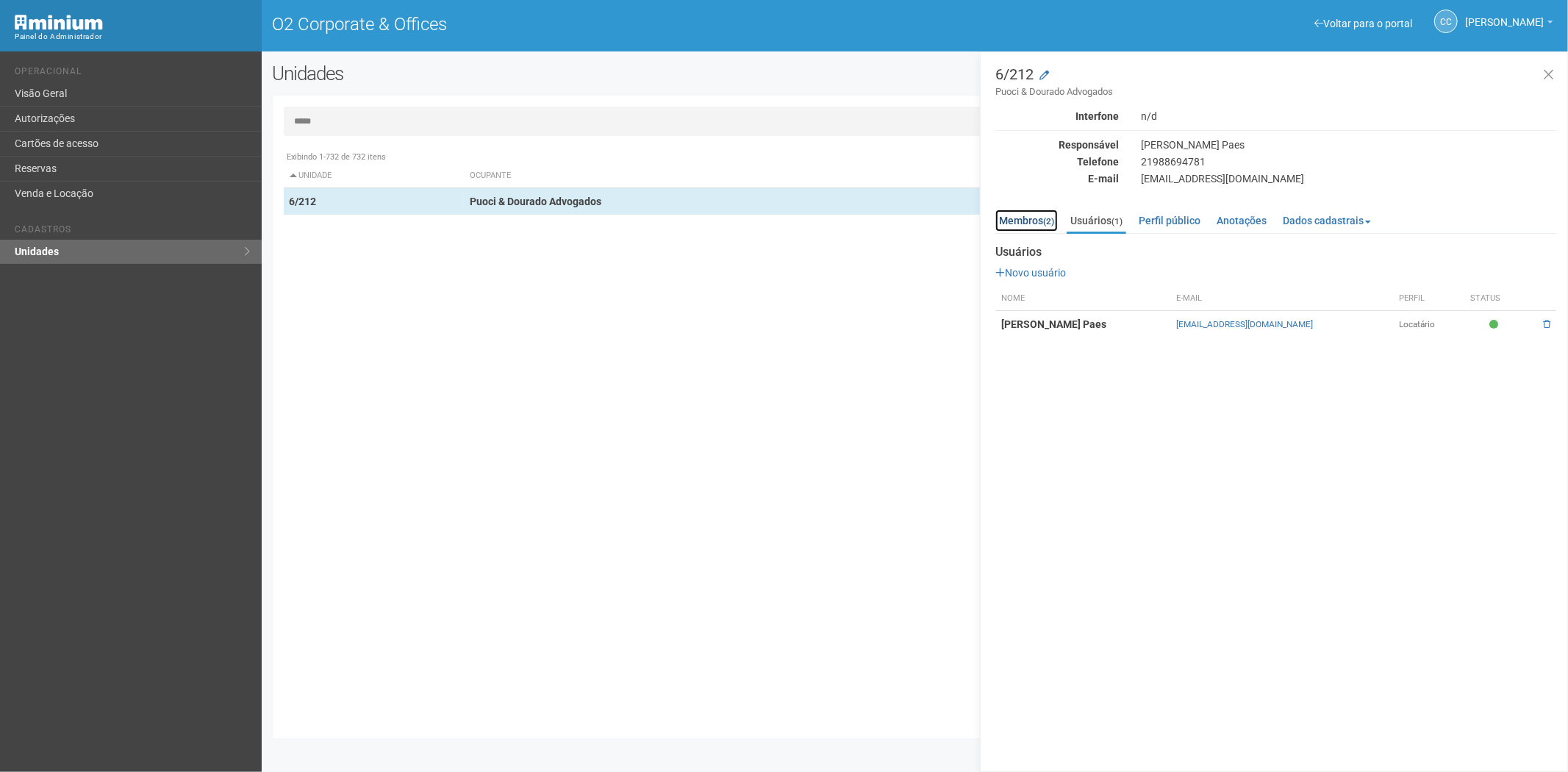
click at [1029, 221] on link "Membros (2)" at bounding box center [1026, 221] width 62 height 22
click at [333, 118] on input "*****" at bounding box center [915, 121] width 1263 height 29
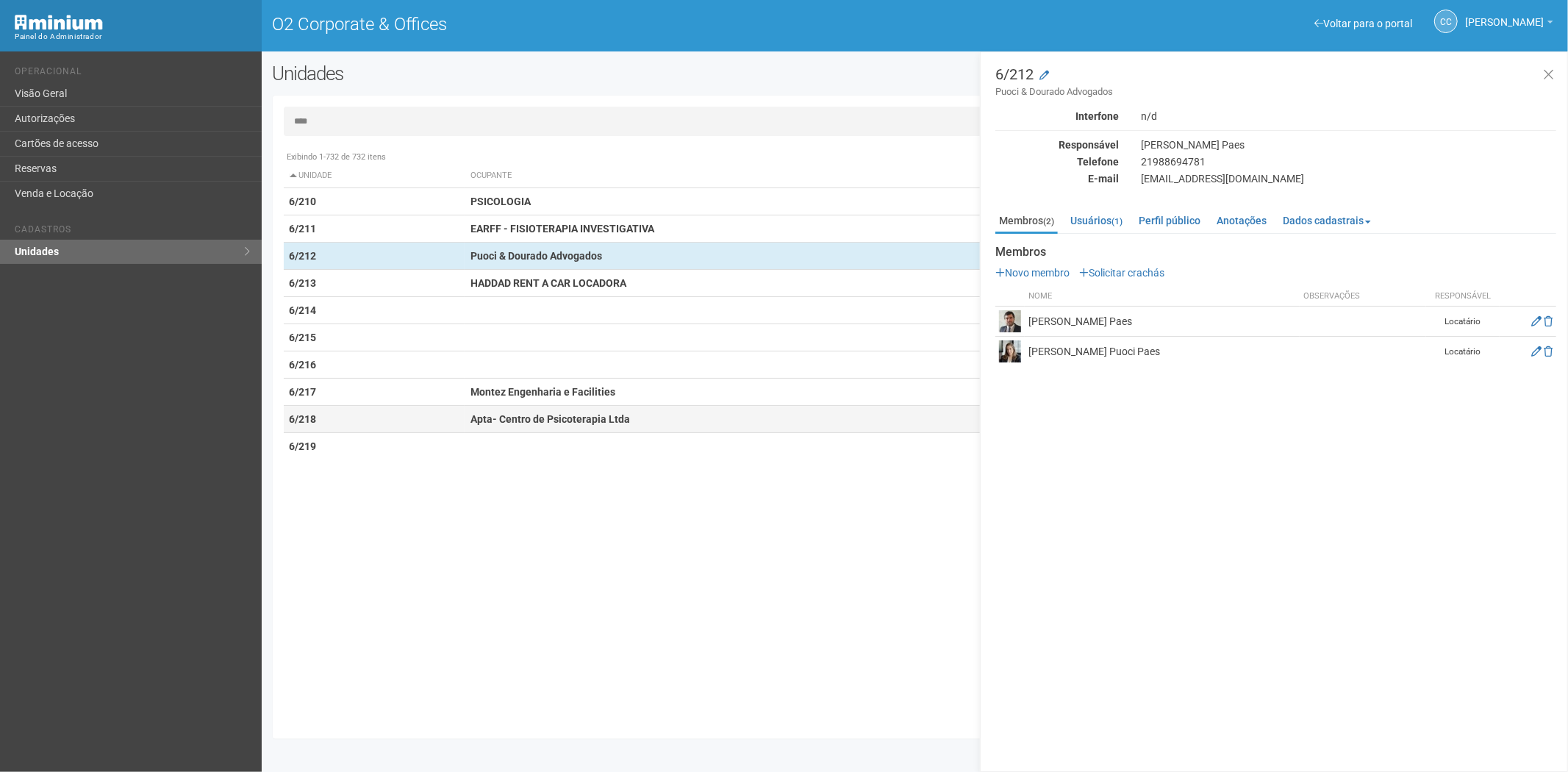
type input "****"
drag, startPoint x: 526, startPoint y: 424, endPoint x: 557, endPoint y: 487, distance: 70.2
click at [533, 428] on td "Apta- Centro de Psicoterapia Ltda" at bounding box center [791, 420] width 653 height 27
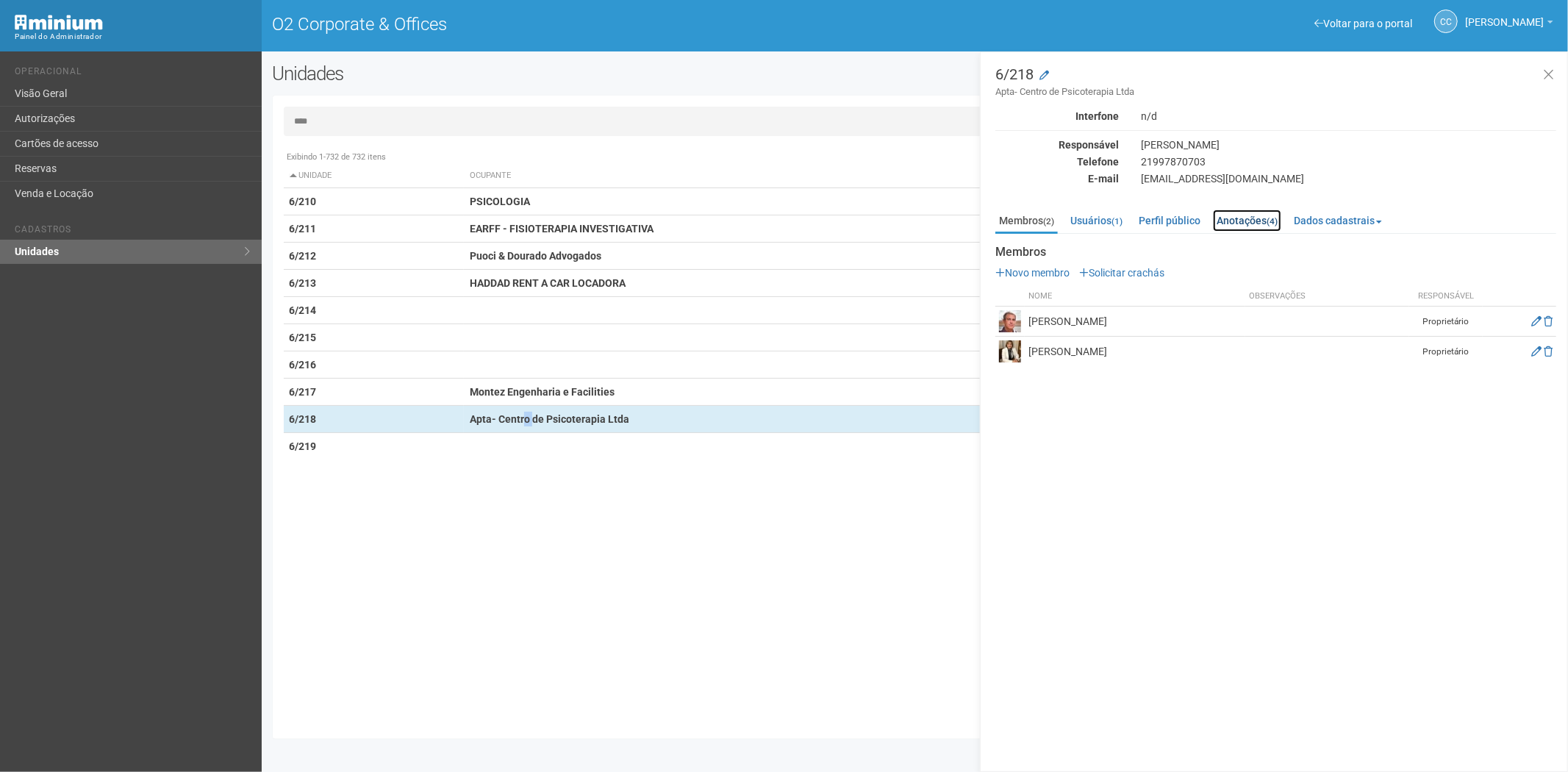
click at [1253, 218] on link "Anotações (4)" at bounding box center [1247, 221] width 68 height 22
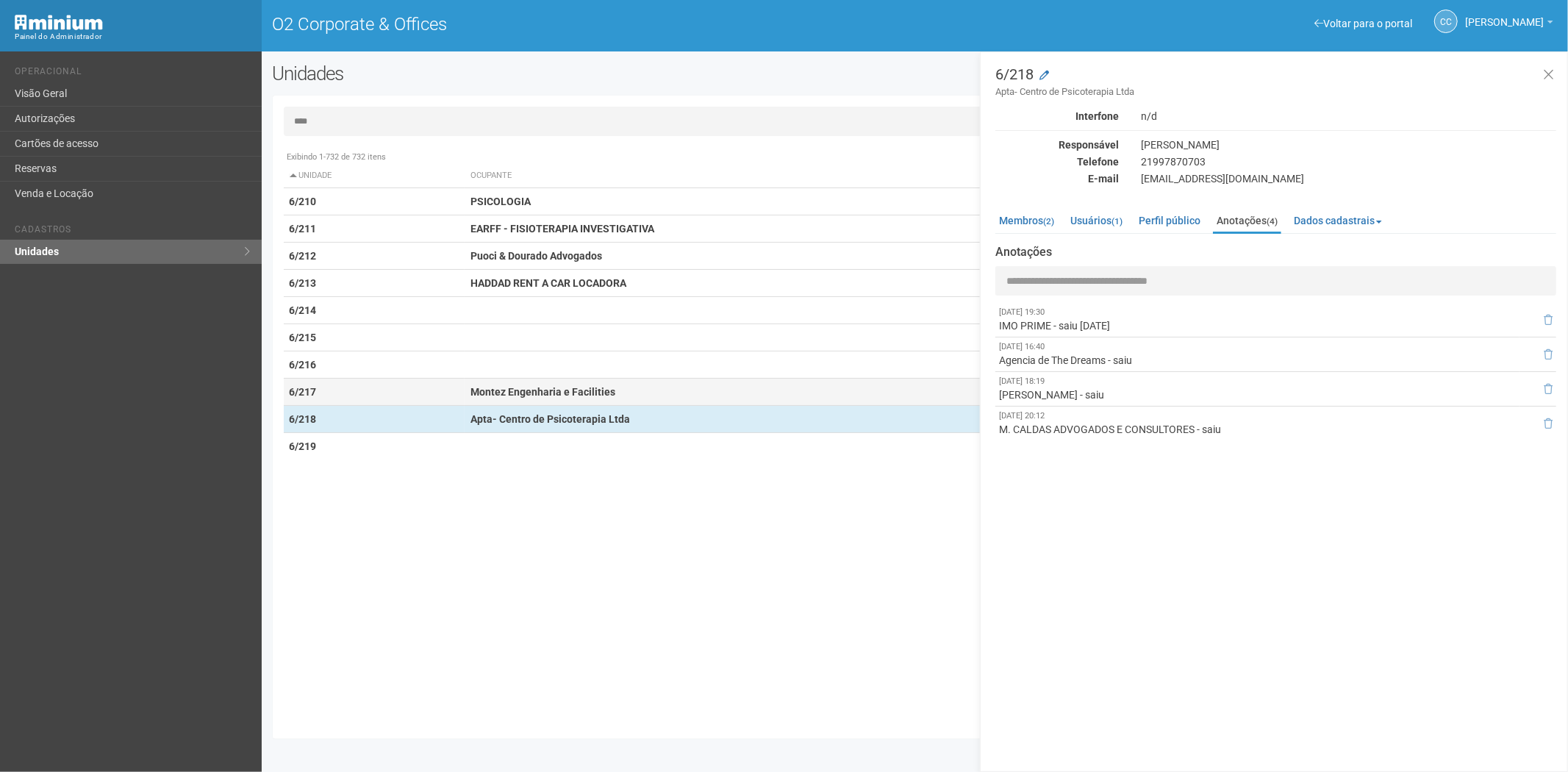
click at [549, 386] on strong "Montez Engenharia e Facilities" at bounding box center [542, 392] width 144 height 12
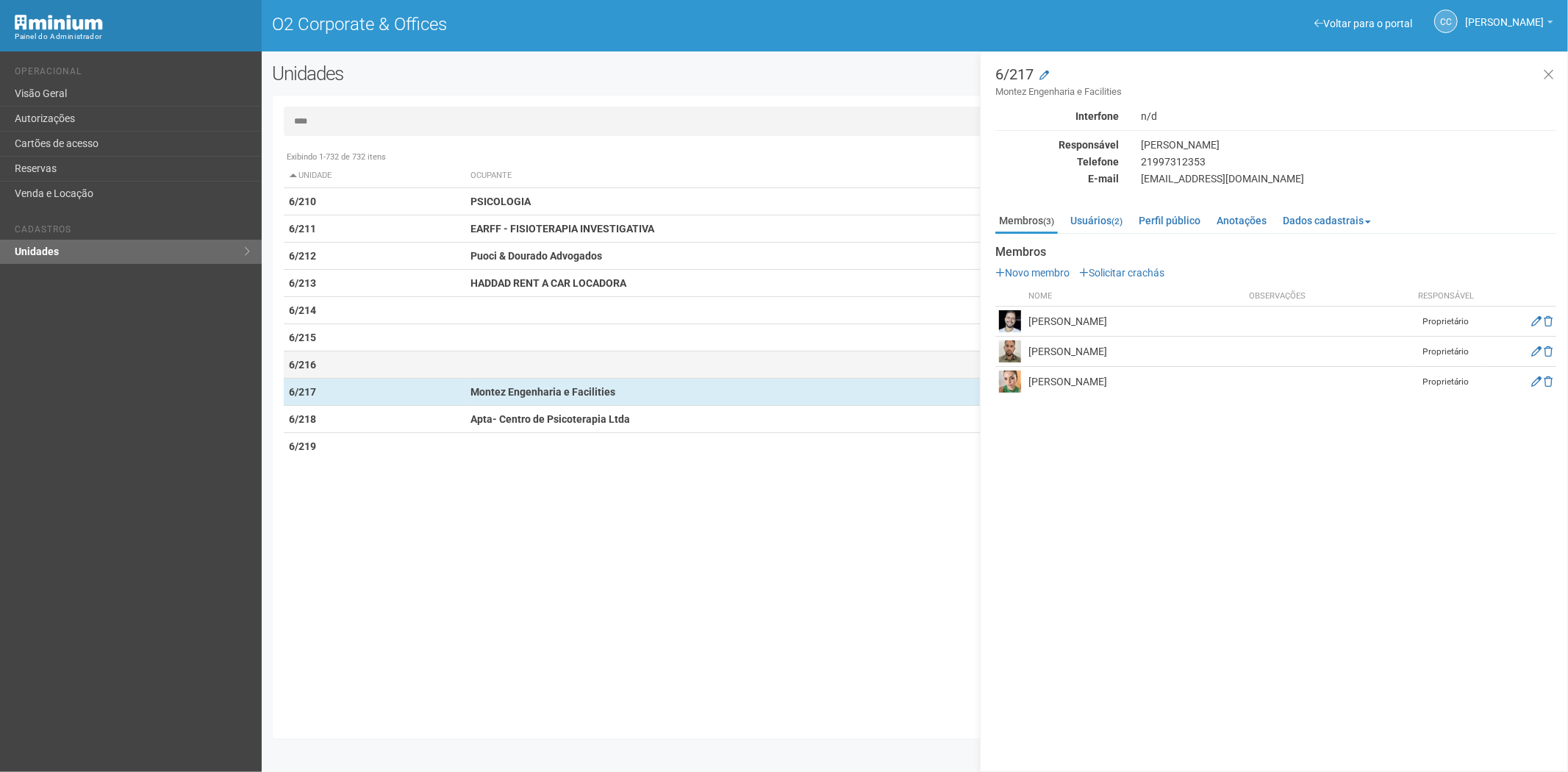
click at [459, 355] on td "6/216" at bounding box center [374, 365] width 181 height 27
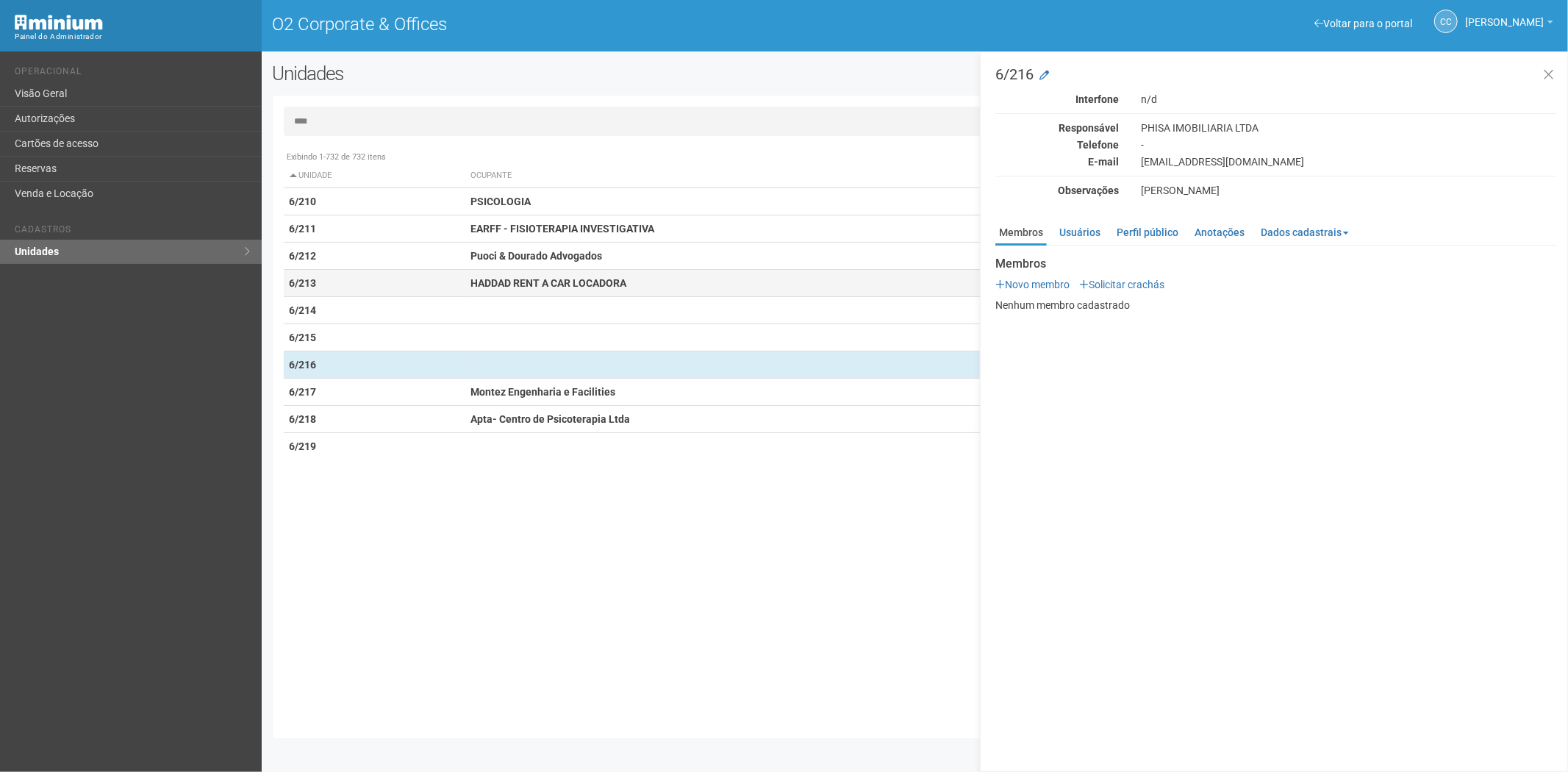
click at [470, 274] on td "HADDAD RENT A CAR LOCADORA" at bounding box center [791, 284] width 653 height 27
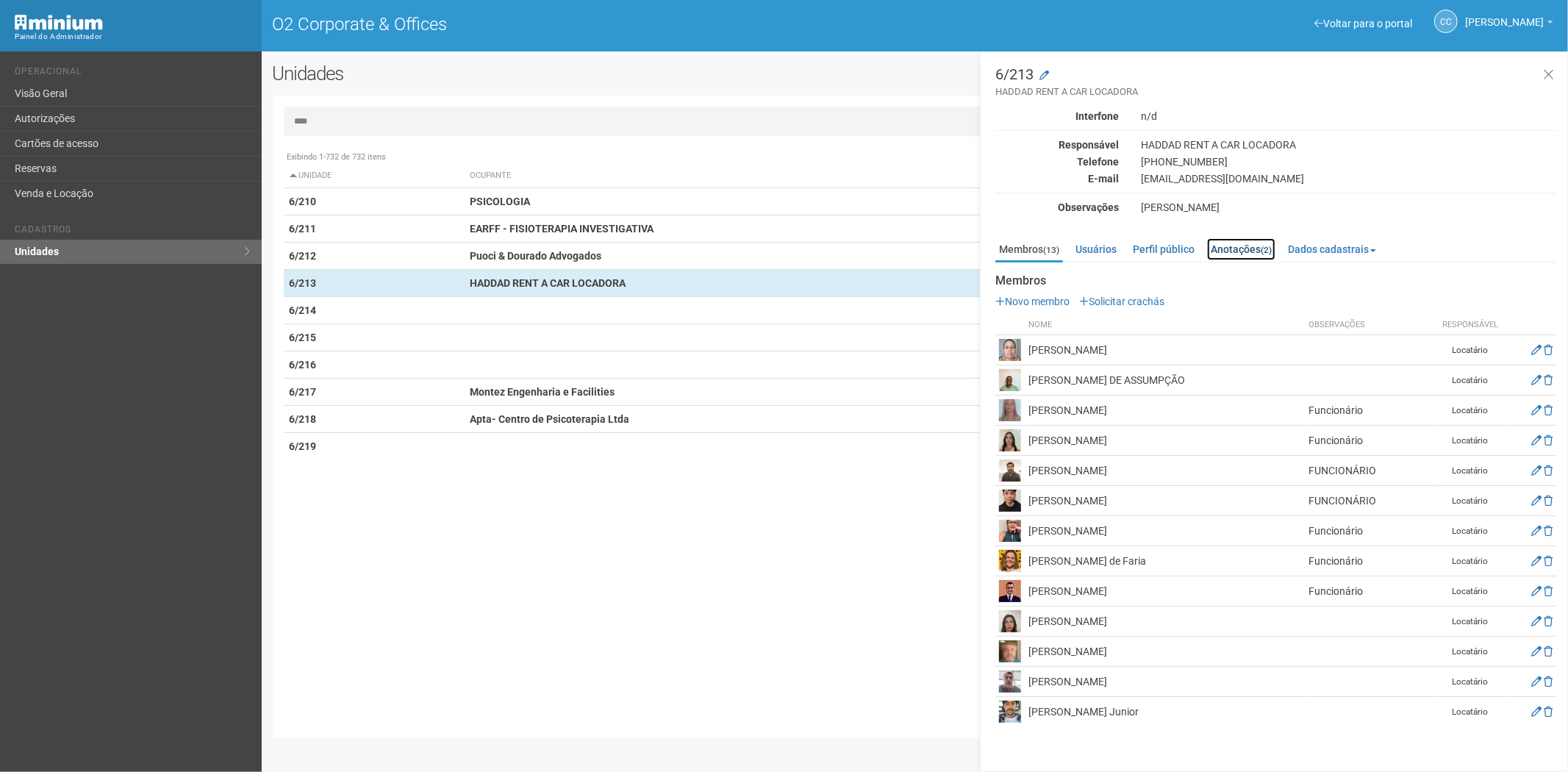
click at [1264, 245] on small "(2)" at bounding box center [1266, 250] width 11 height 10
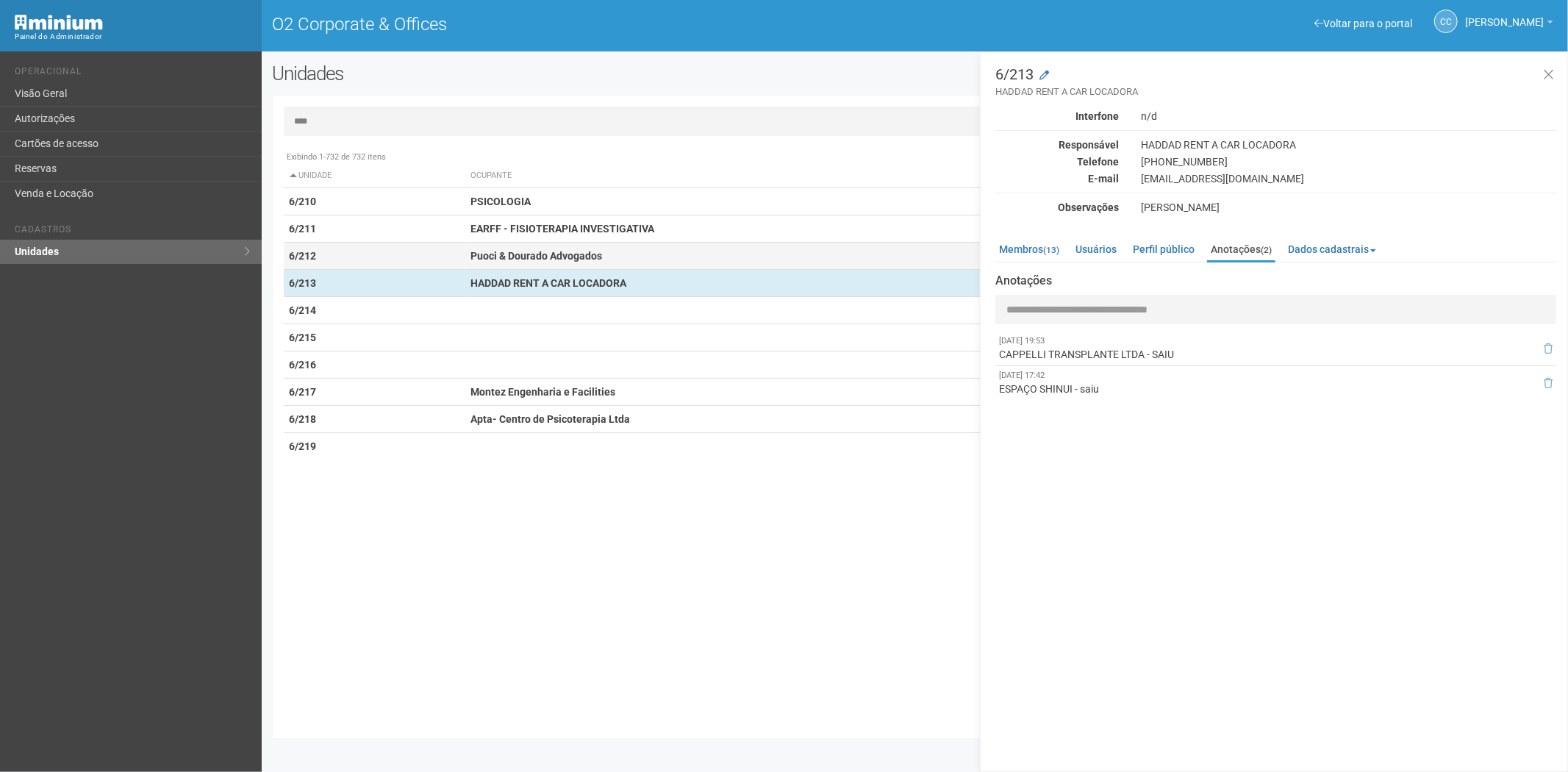
click at [462, 254] on td "6/212" at bounding box center [374, 256] width 181 height 27
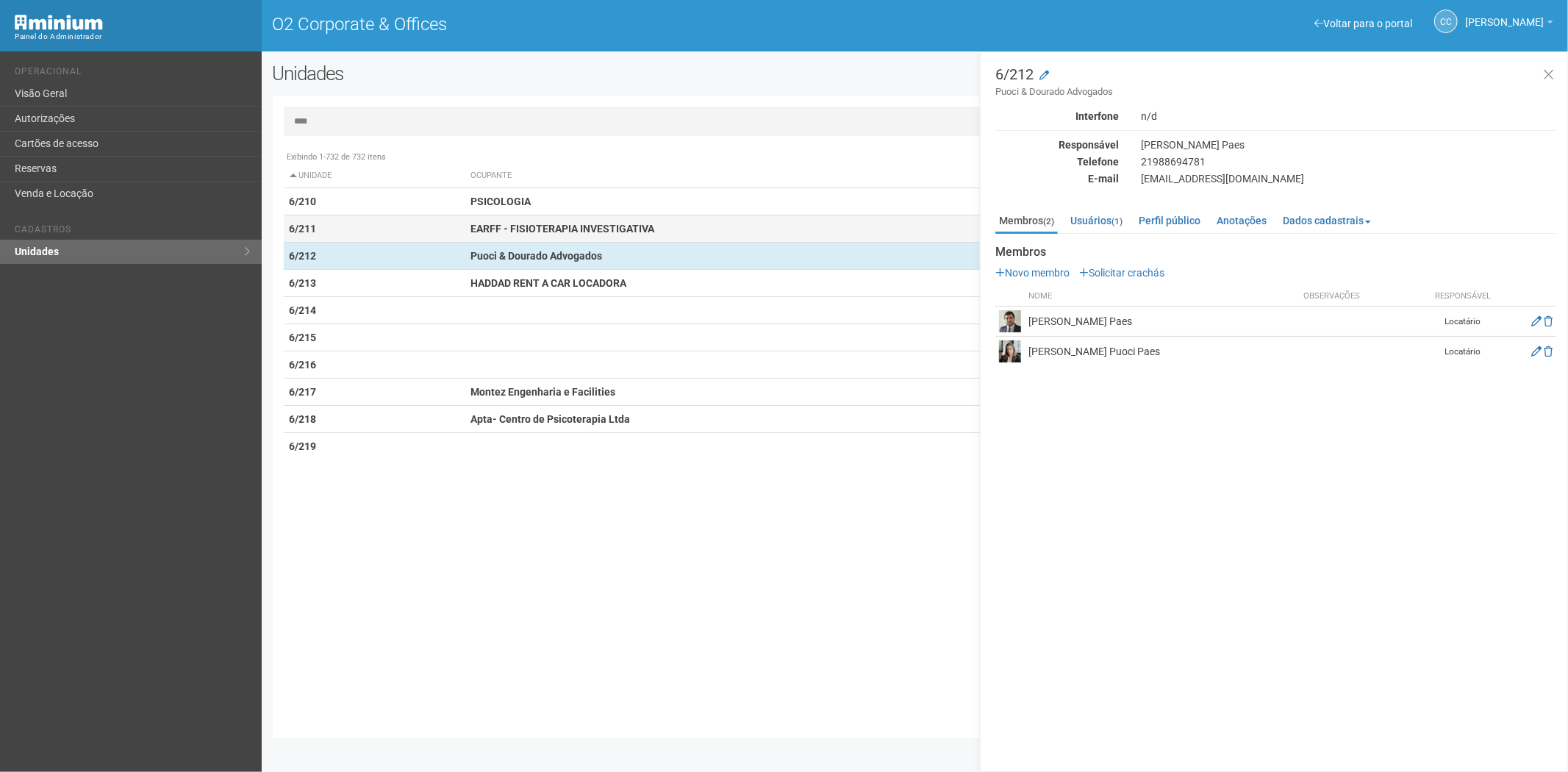
drag, startPoint x: 634, startPoint y: 228, endPoint x: 699, endPoint y: 233, distance: 65.2
click at [634, 228] on strong "EARFF - FISIOTERAPIA INVESTIGATIVA" at bounding box center [562, 229] width 184 height 12
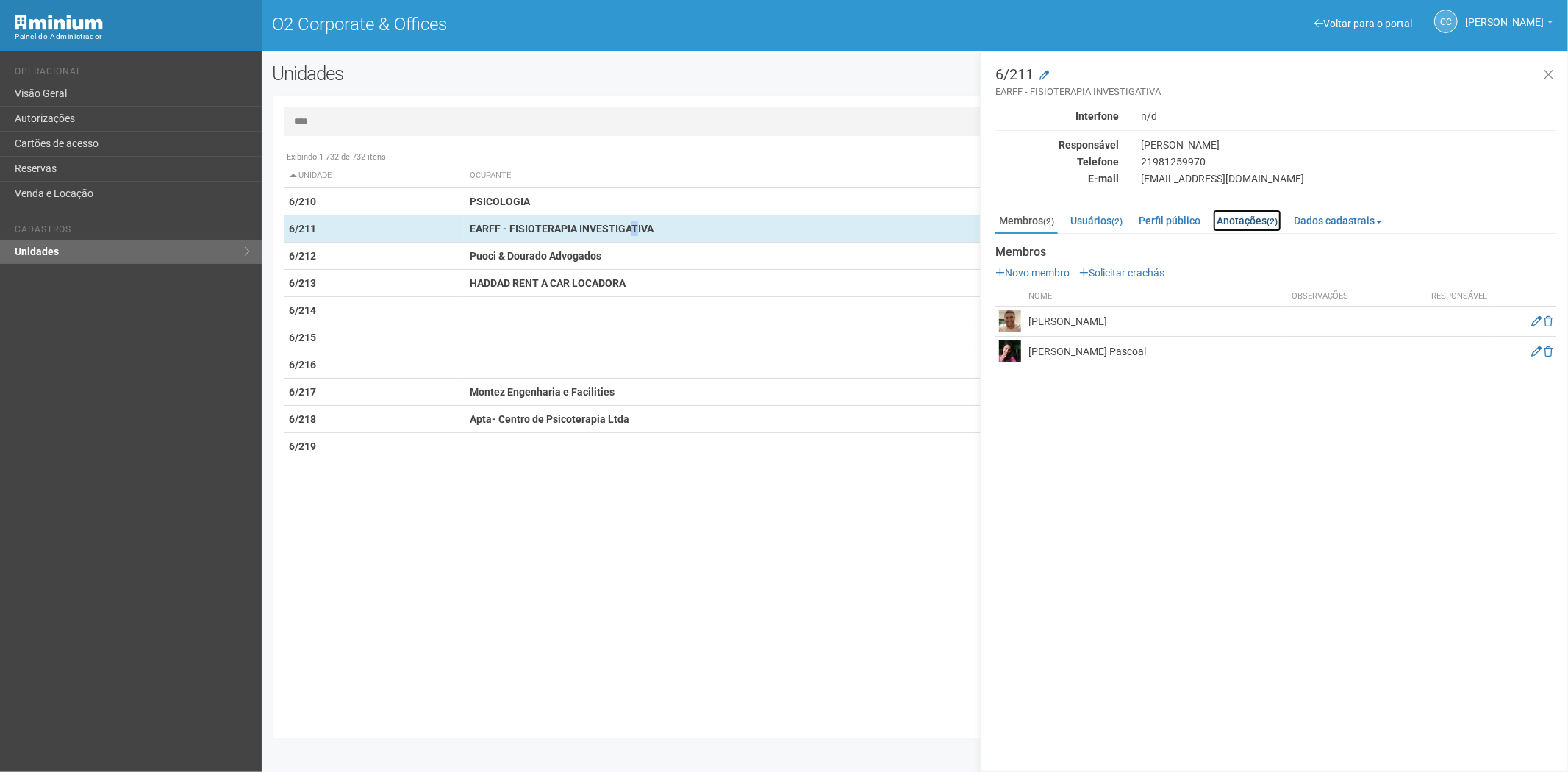
click at [1255, 219] on link "Anotações (2)" at bounding box center [1247, 221] width 68 height 22
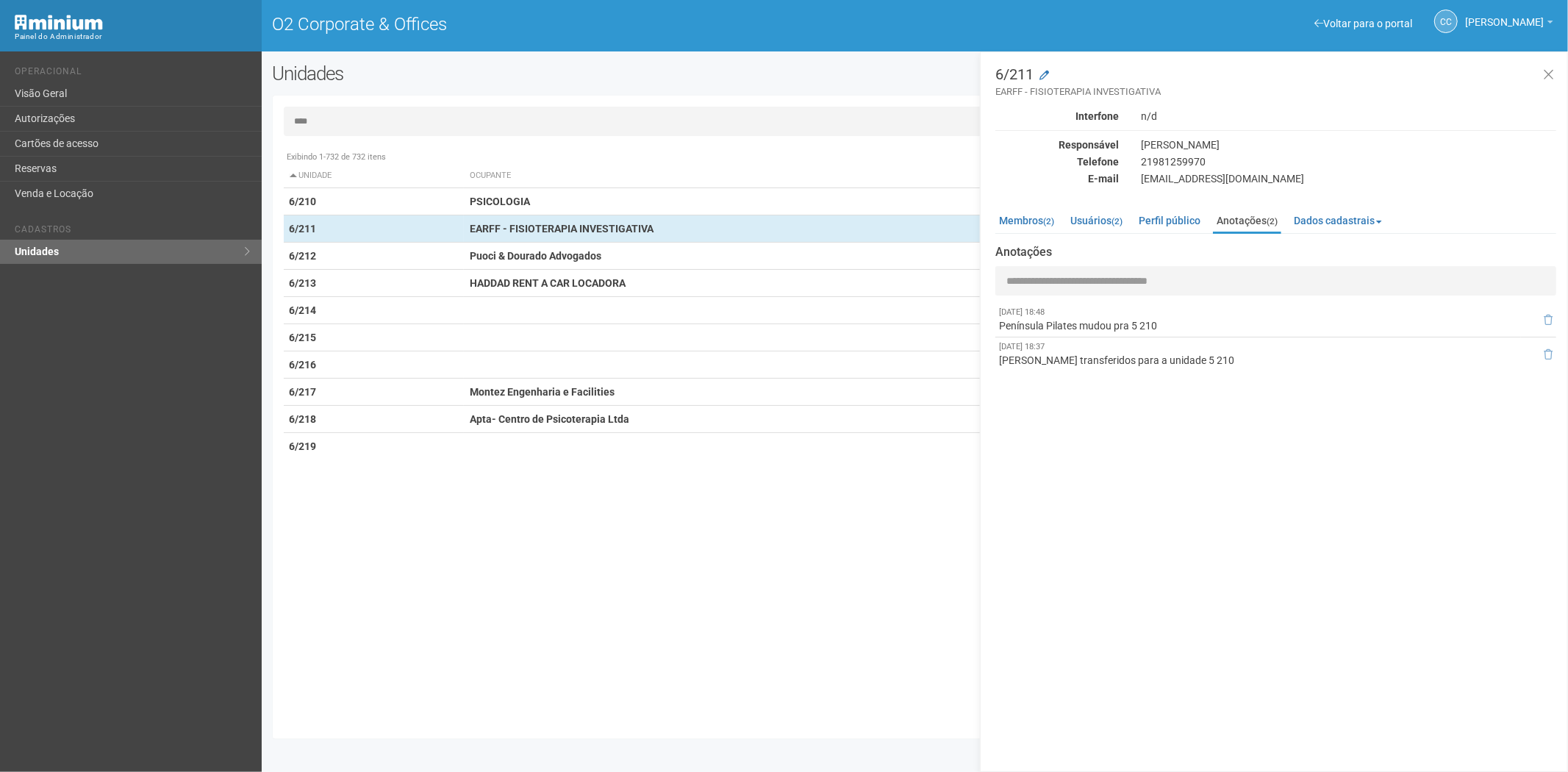
click at [1026, 202] on div "Membros (2) Usuários (2) Perfil público Anotações (2) Dados cadastrais Propriet…" at bounding box center [1276, 286] width 561 height 169
click at [1026, 218] on link "Membros (2)" at bounding box center [1026, 221] width 62 height 22
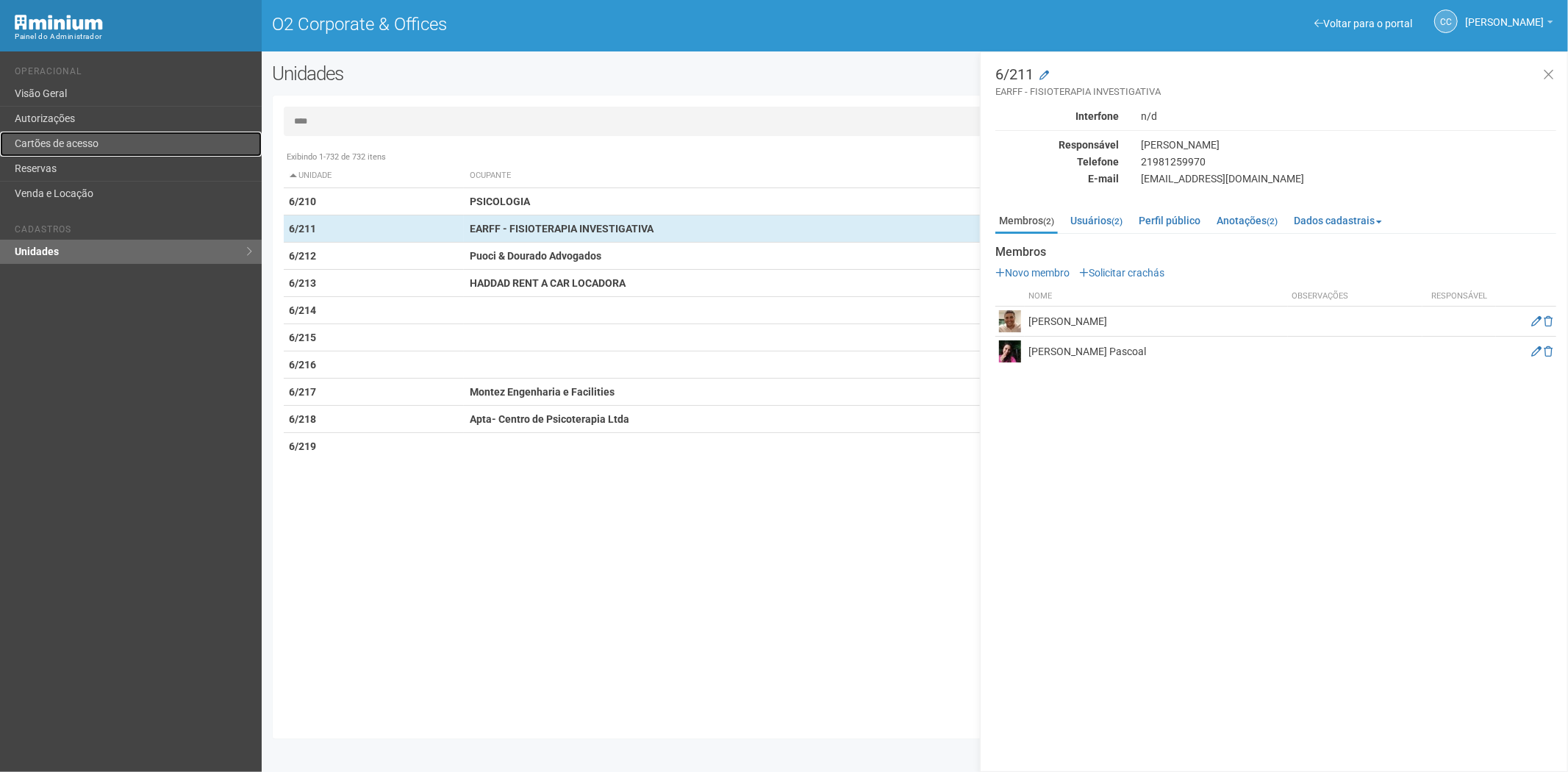
click at [91, 133] on link "Cartões de acesso" at bounding box center [131, 144] width 262 height 25
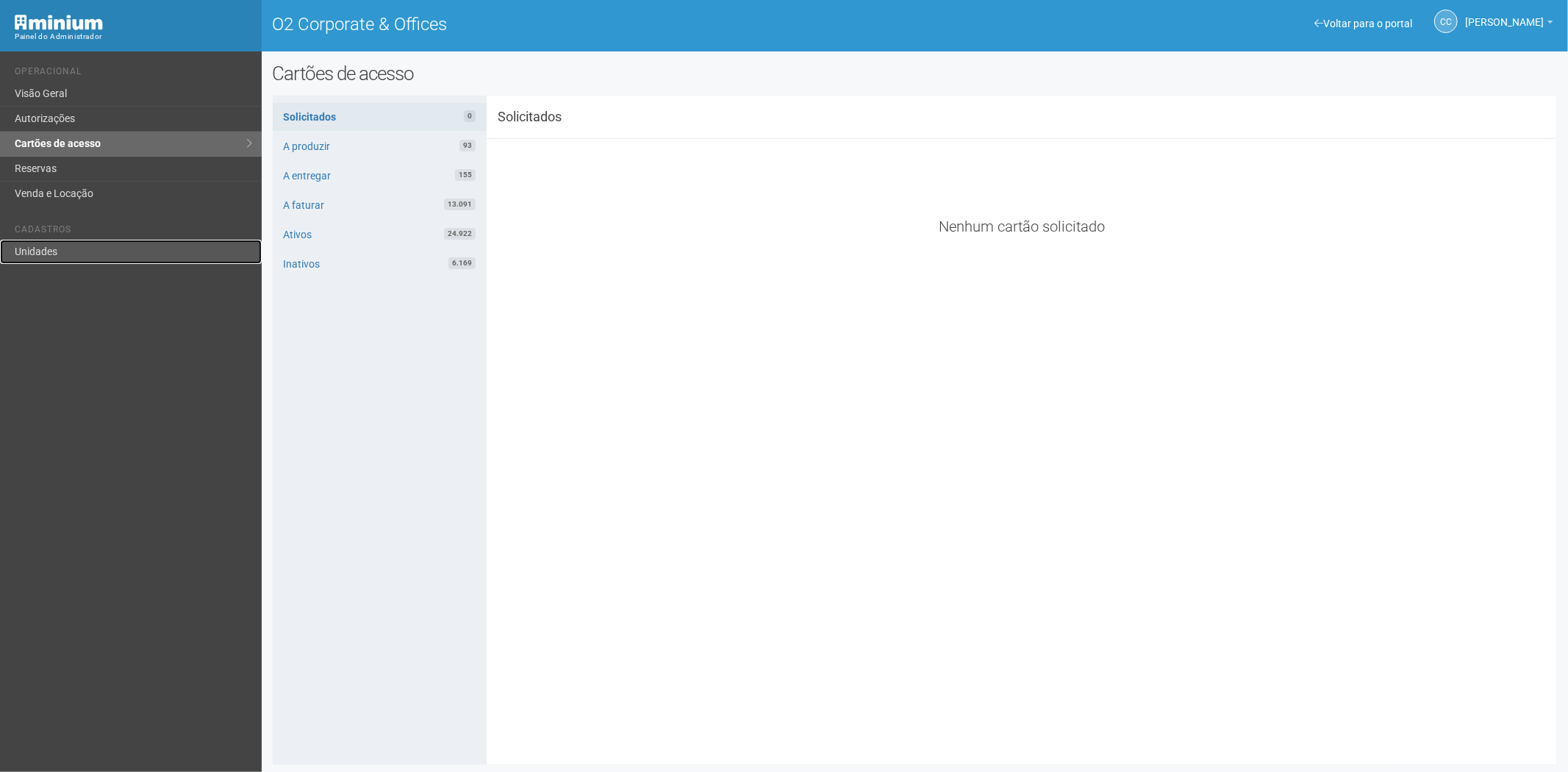
drag, startPoint x: 66, startPoint y: 240, endPoint x: 74, endPoint y: 244, distance: 8.9
click at [67, 240] on link "Unidades" at bounding box center [131, 251] width 262 height 24
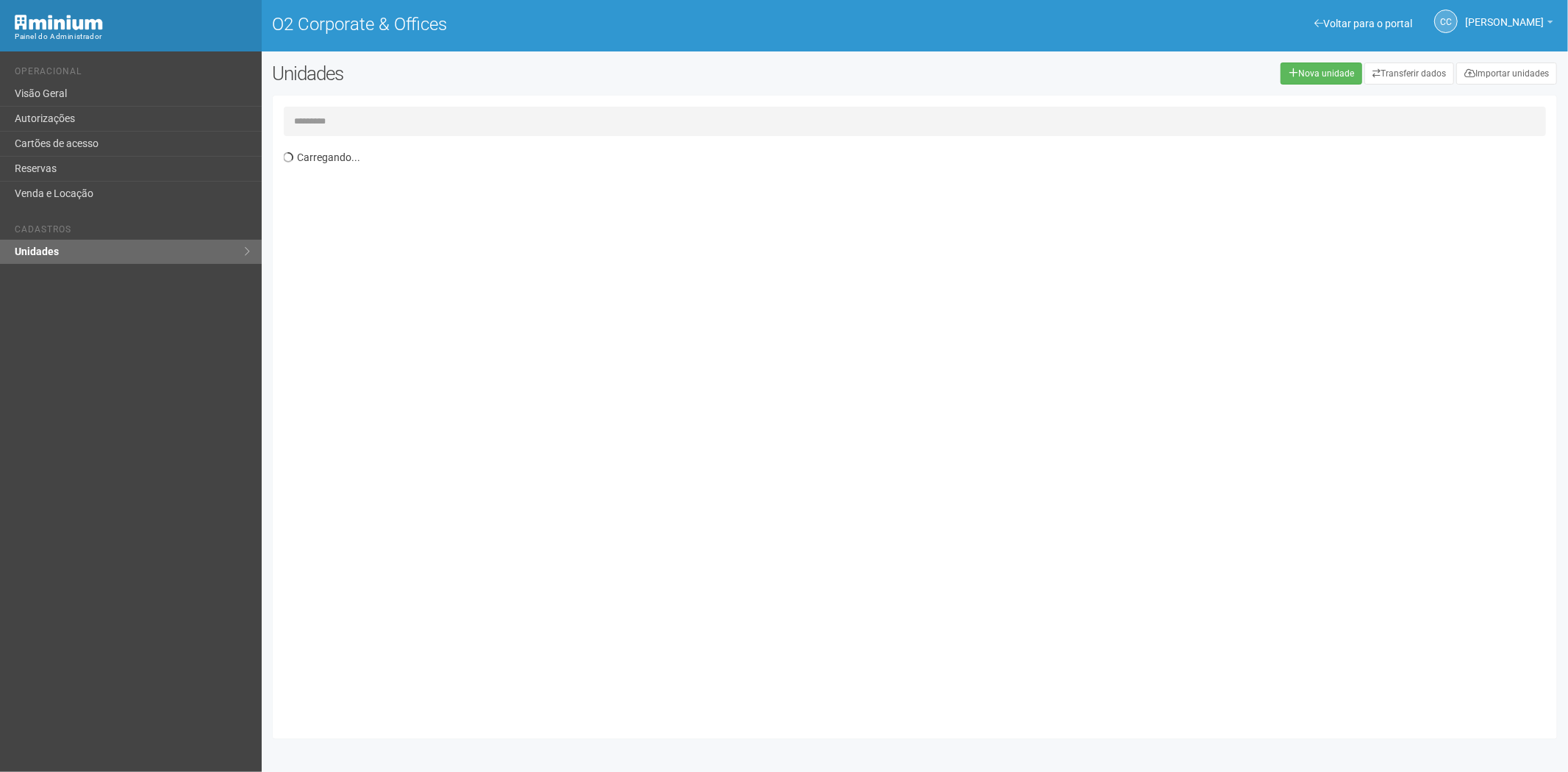
click at [438, 114] on input "text" at bounding box center [915, 121] width 1263 height 29
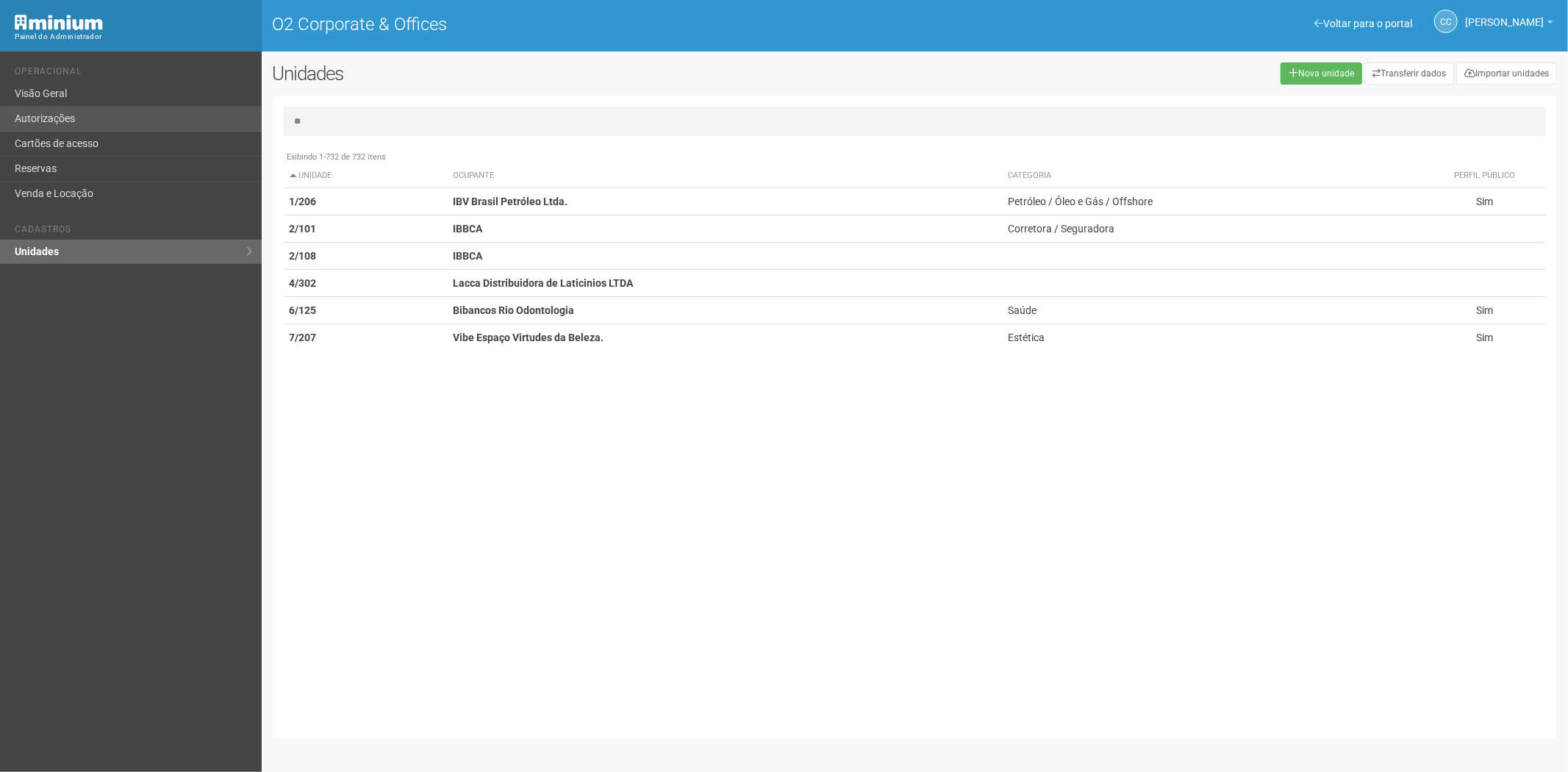
type input "**"
click at [115, 129] on link "Autorizações" at bounding box center [131, 119] width 262 height 25
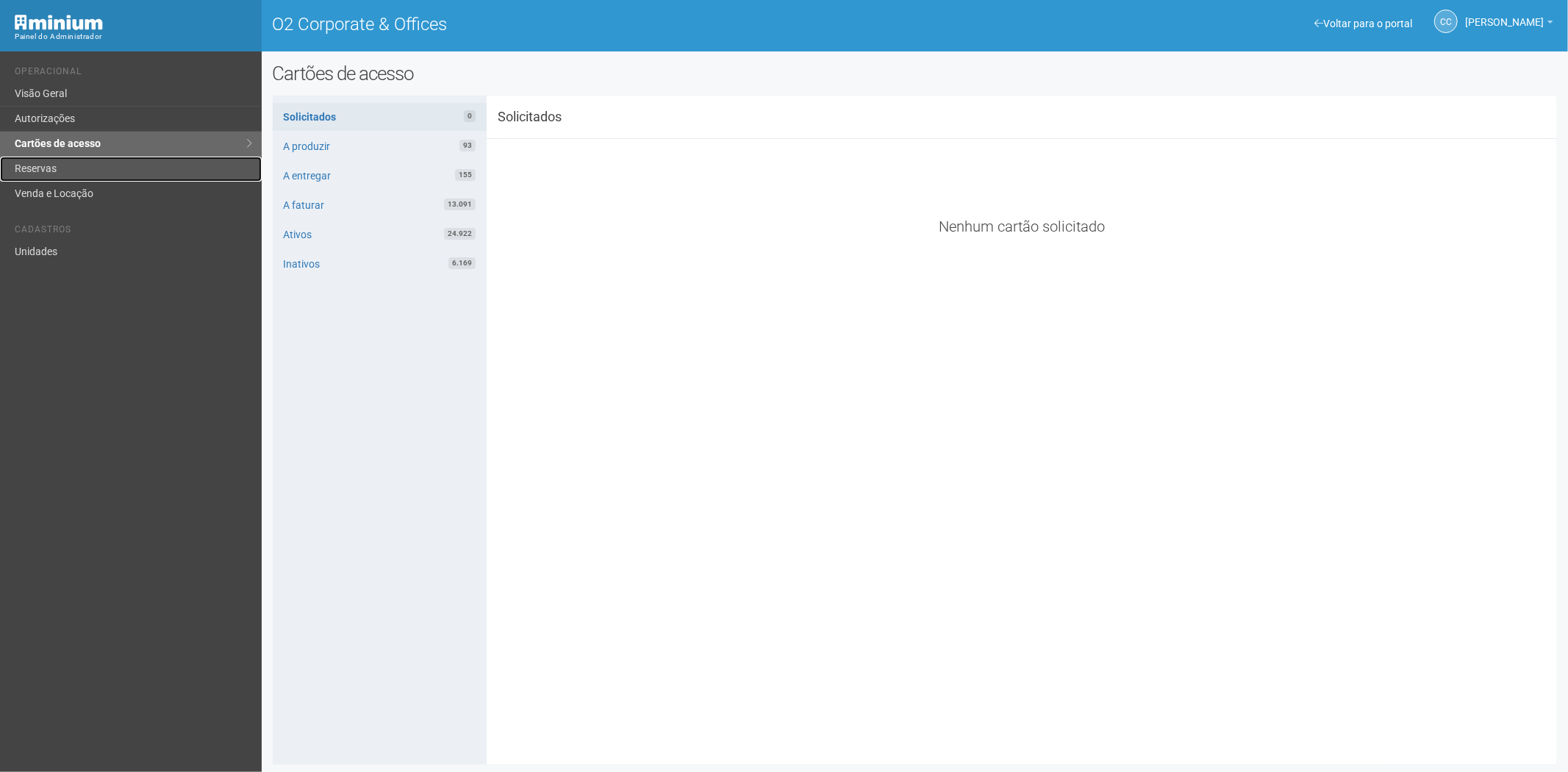
click at [71, 166] on link "Reservas" at bounding box center [131, 168] width 262 height 25
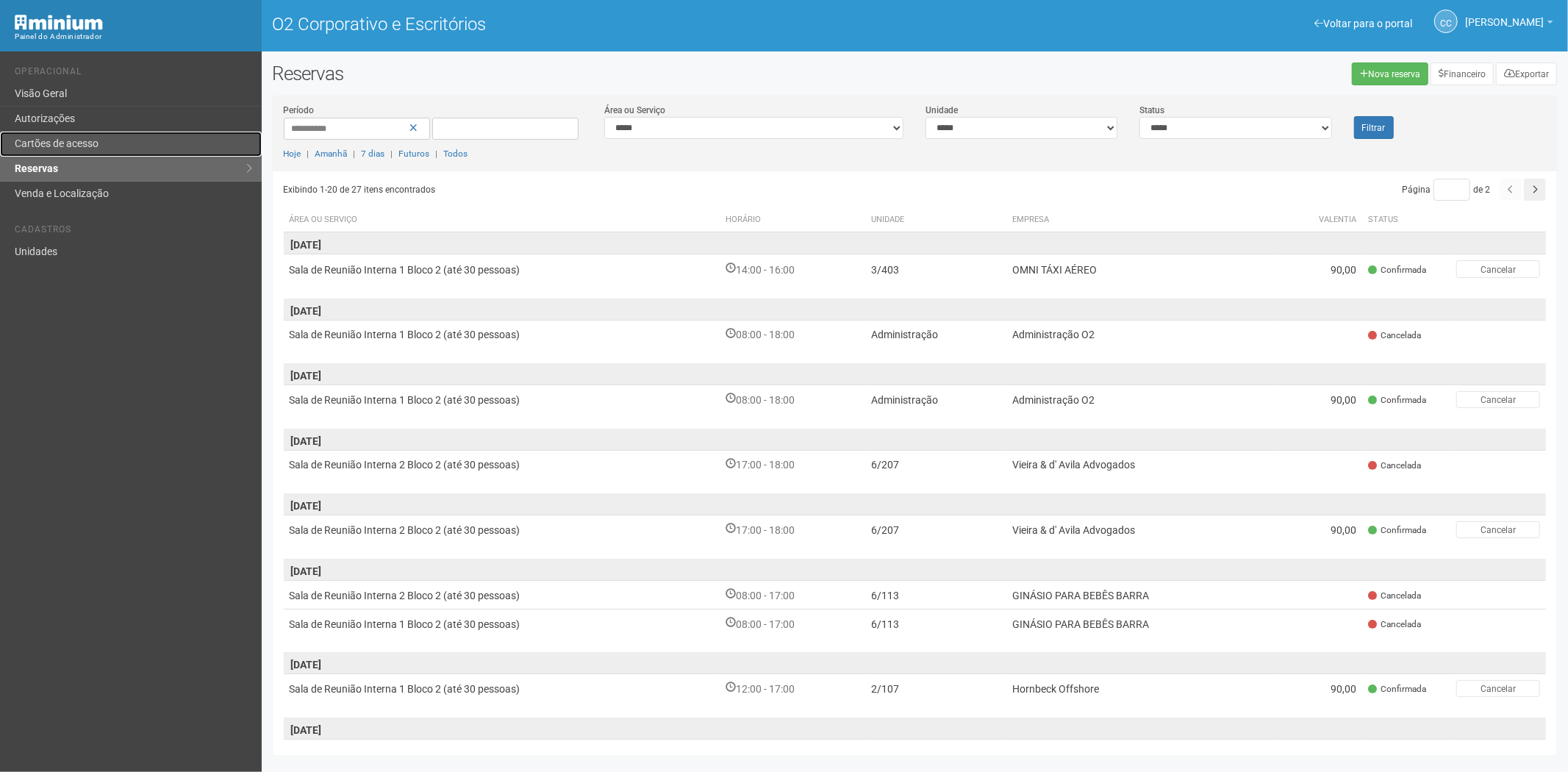
click at [79, 138] on font "Cartões de acesso" at bounding box center [56, 144] width 84 height 12
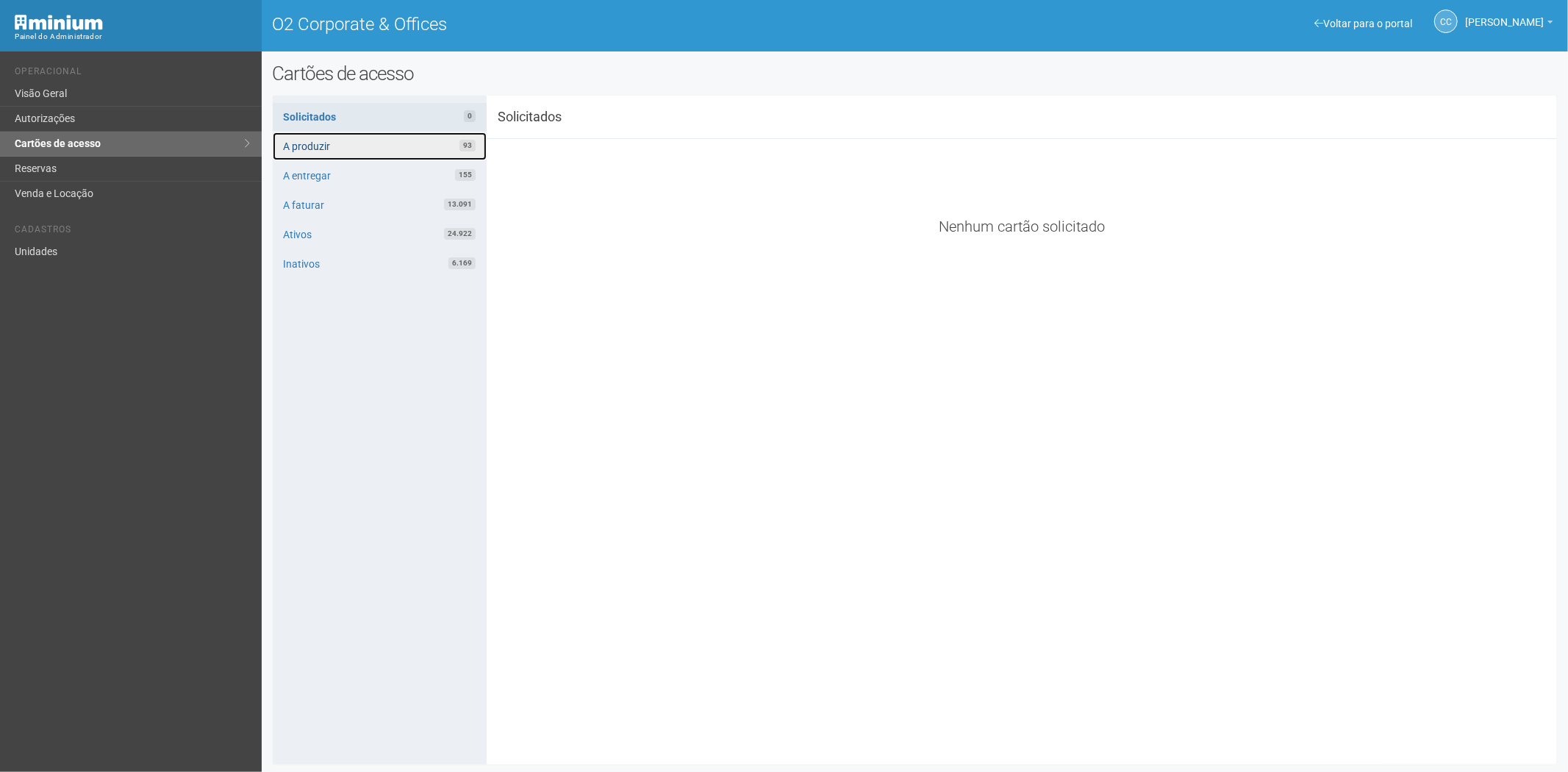
click at [380, 144] on link "A produzir 93" at bounding box center [380, 146] width 214 height 28
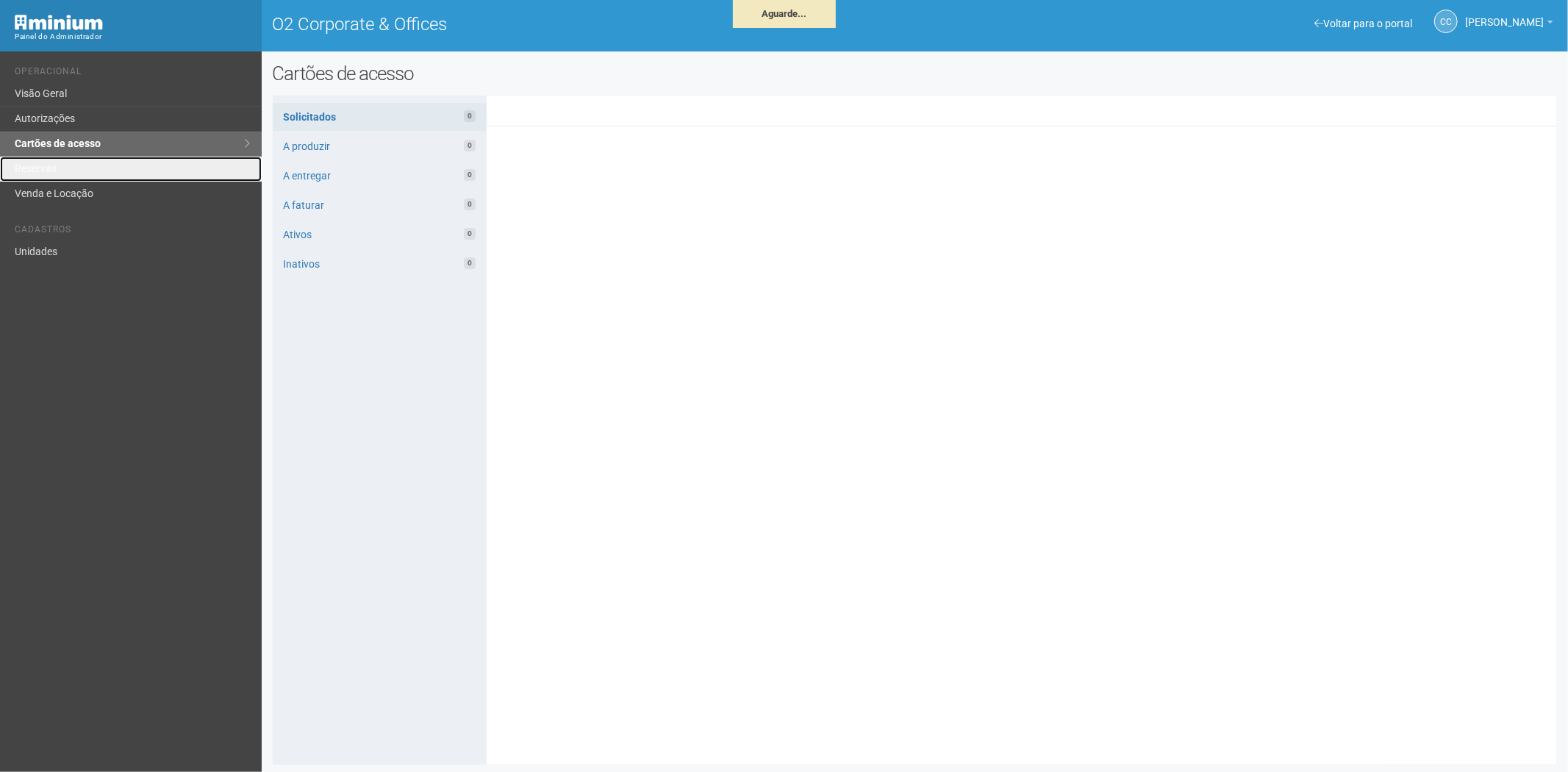
click at [33, 162] on link "Reservas" at bounding box center [131, 168] width 262 height 25
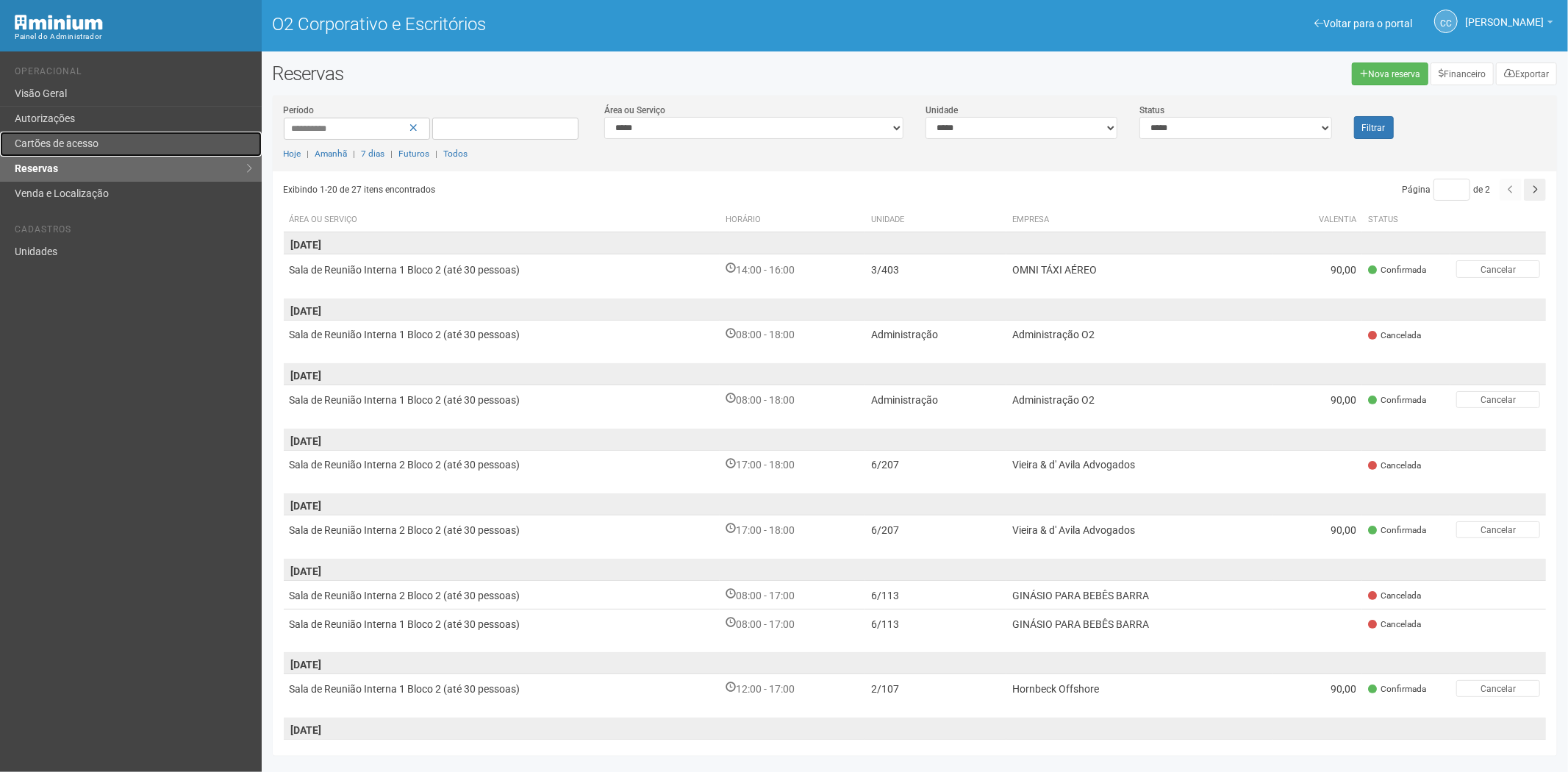
click at [61, 151] on link "Cartões de acesso" at bounding box center [131, 144] width 262 height 25
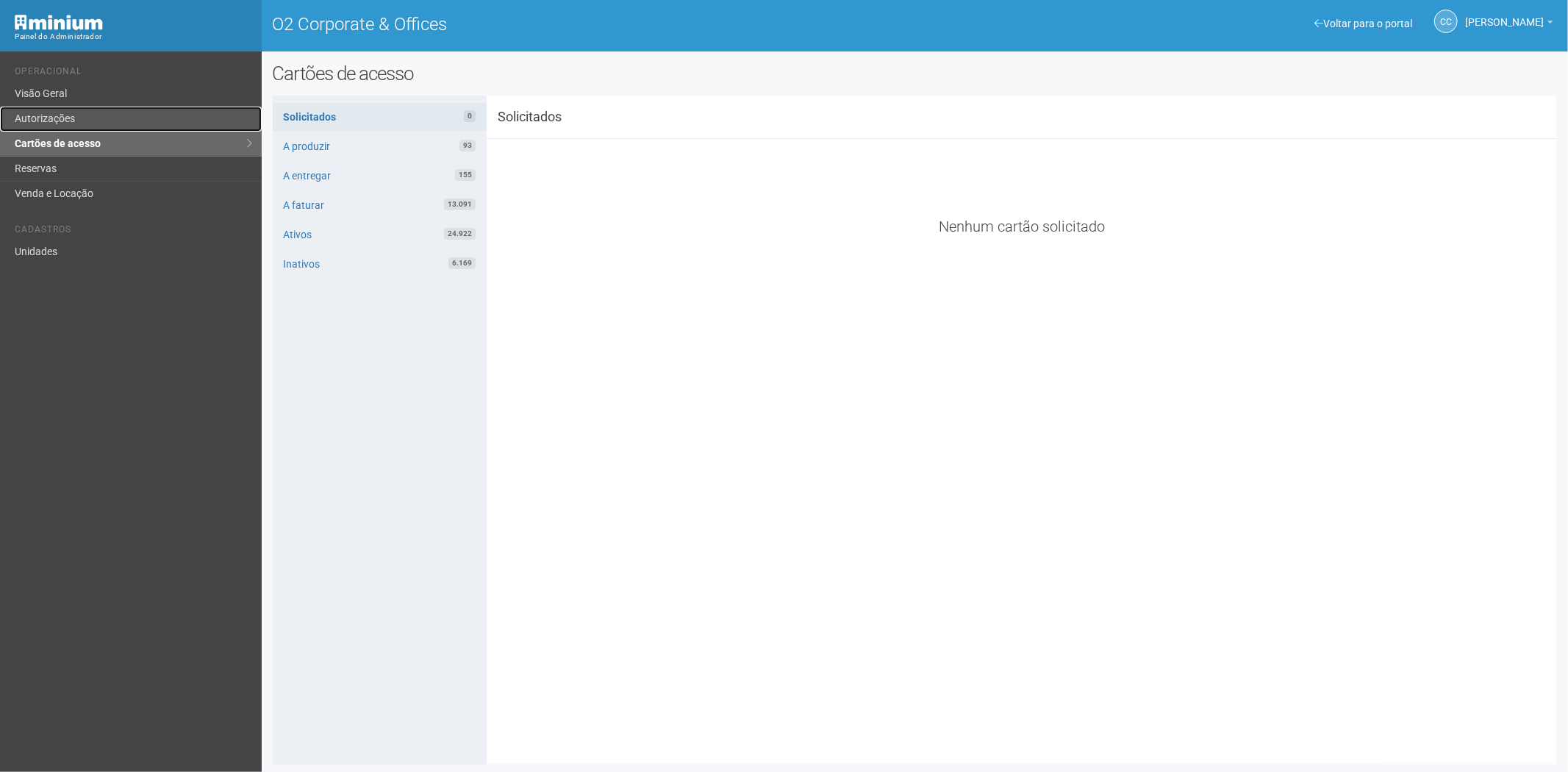
click at [85, 118] on link "Autorizações" at bounding box center [131, 119] width 262 height 25
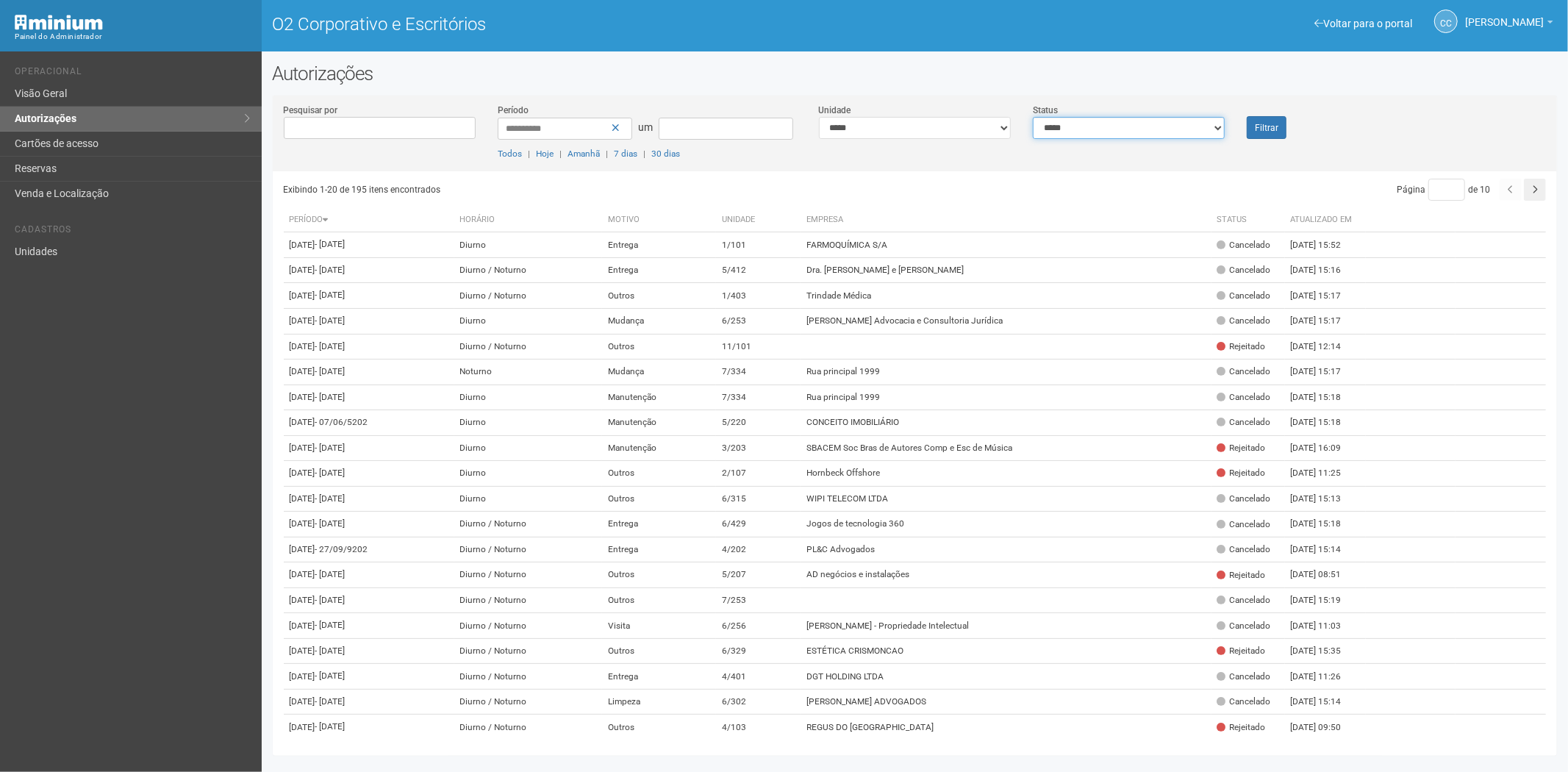
click at [1091, 129] on select "**********" at bounding box center [1129, 128] width 192 height 22
select select "*"
click at [1033, 117] on select "**********" at bounding box center [1129, 128] width 192 height 22
click at [1263, 127] on font "Filtrar" at bounding box center [1267, 128] width 24 height 10
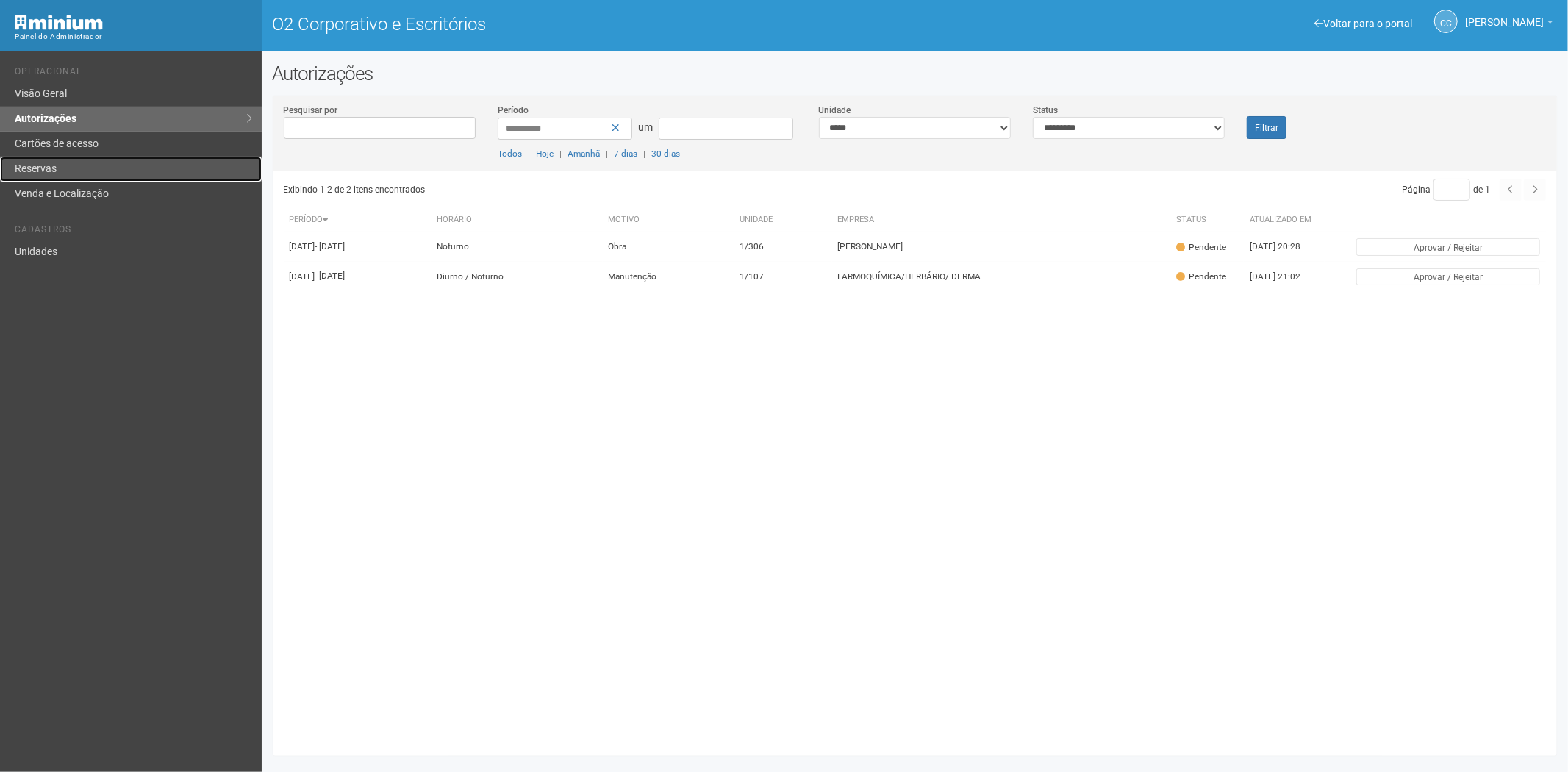
click at [48, 177] on link "Reservas" at bounding box center [131, 168] width 262 height 25
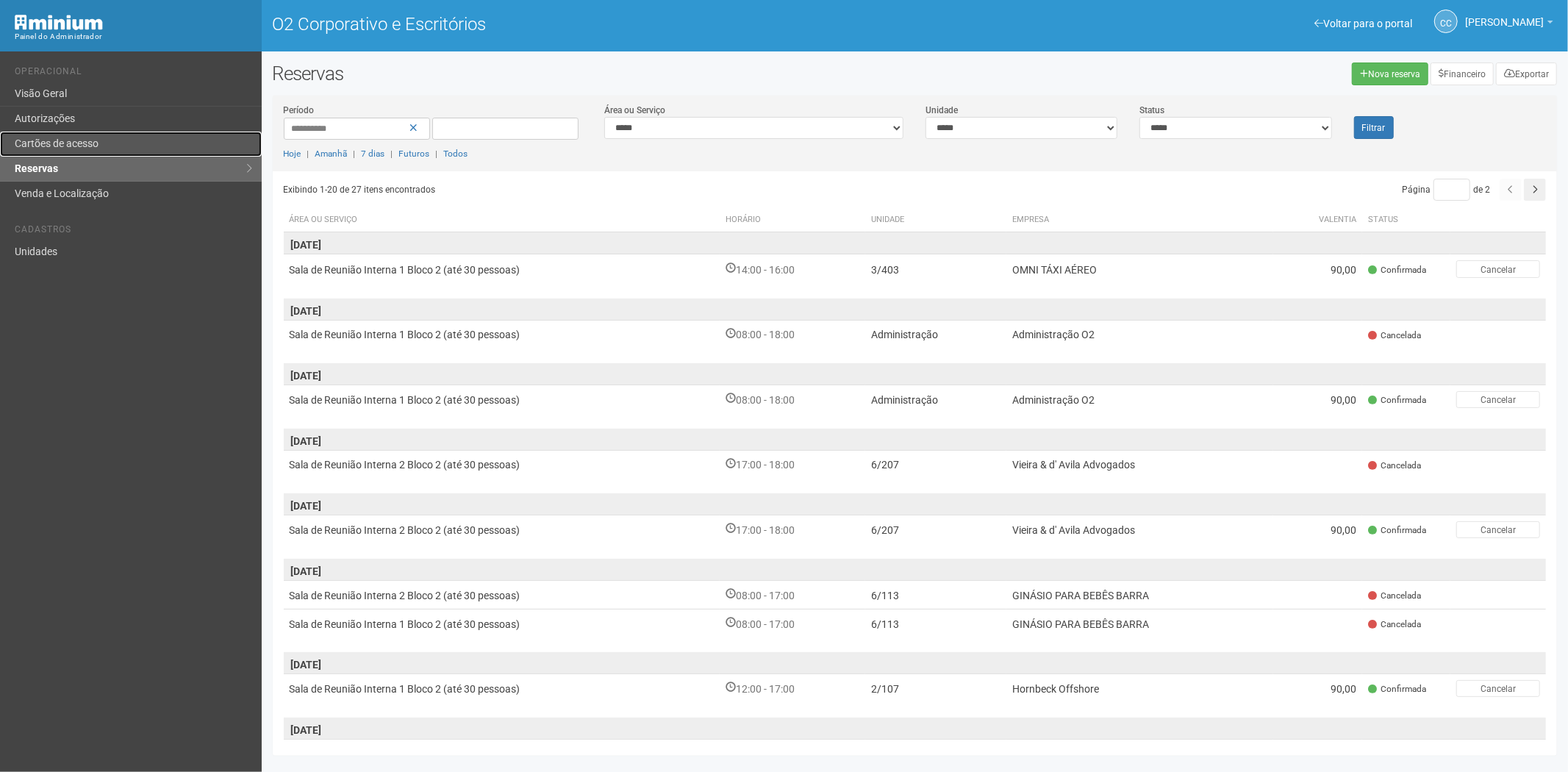
click at [133, 140] on link "Cartões de acesso" at bounding box center [131, 144] width 262 height 25
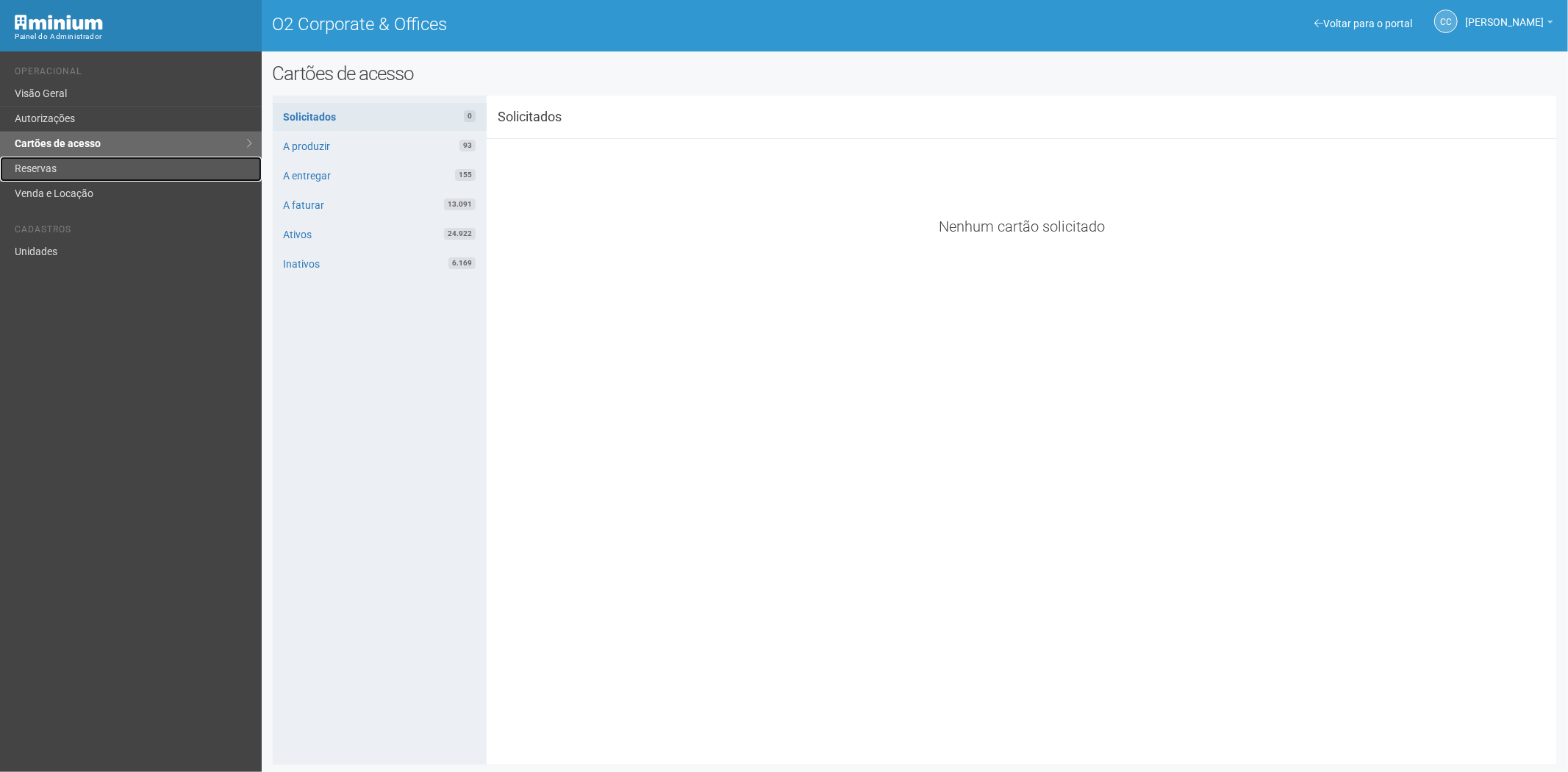
click at [86, 166] on link "Reservas" at bounding box center [131, 168] width 262 height 25
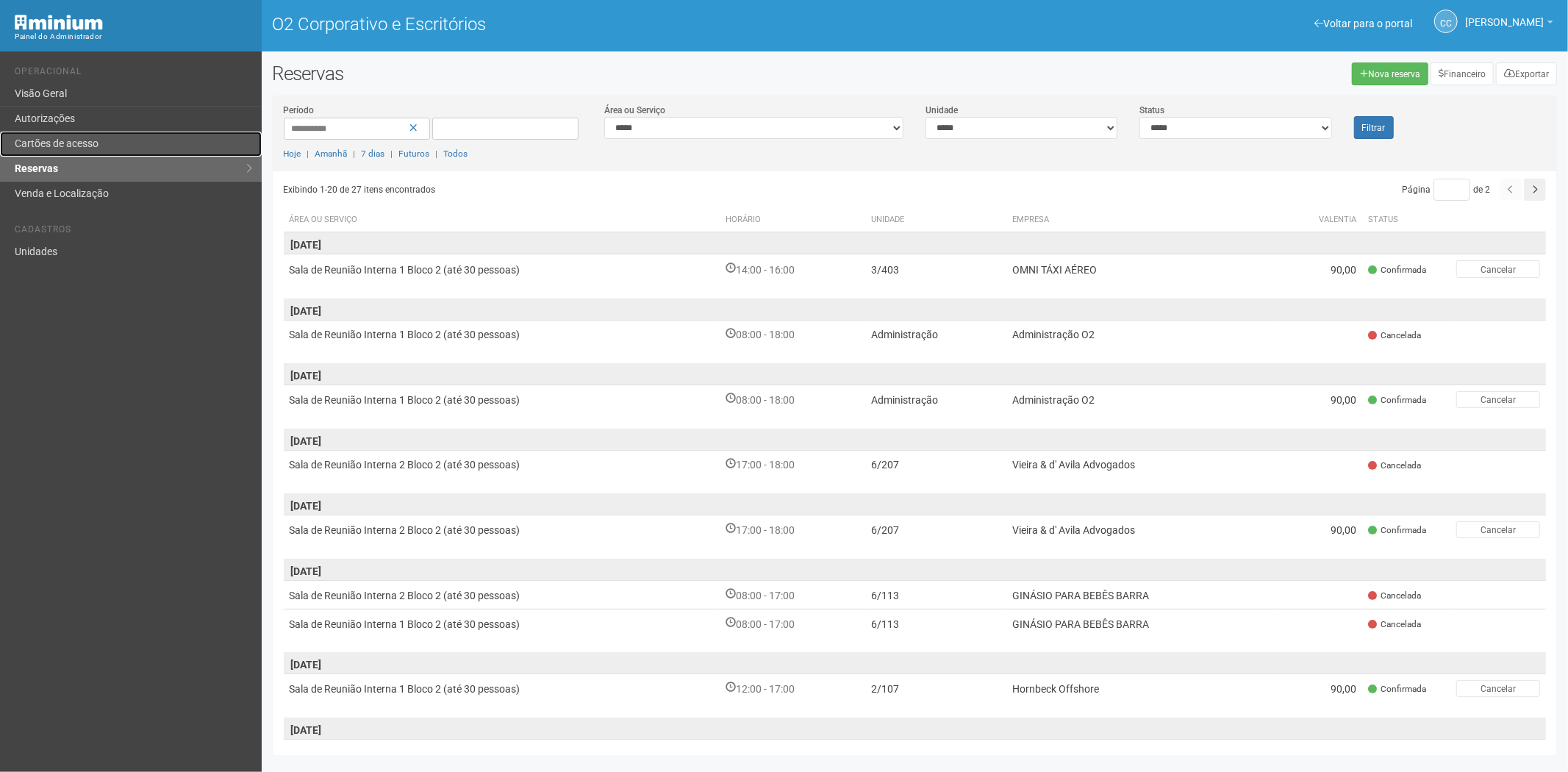
click at [91, 136] on link "Cartões de acesso" at bounding box center [131, 144] width 262 height 25
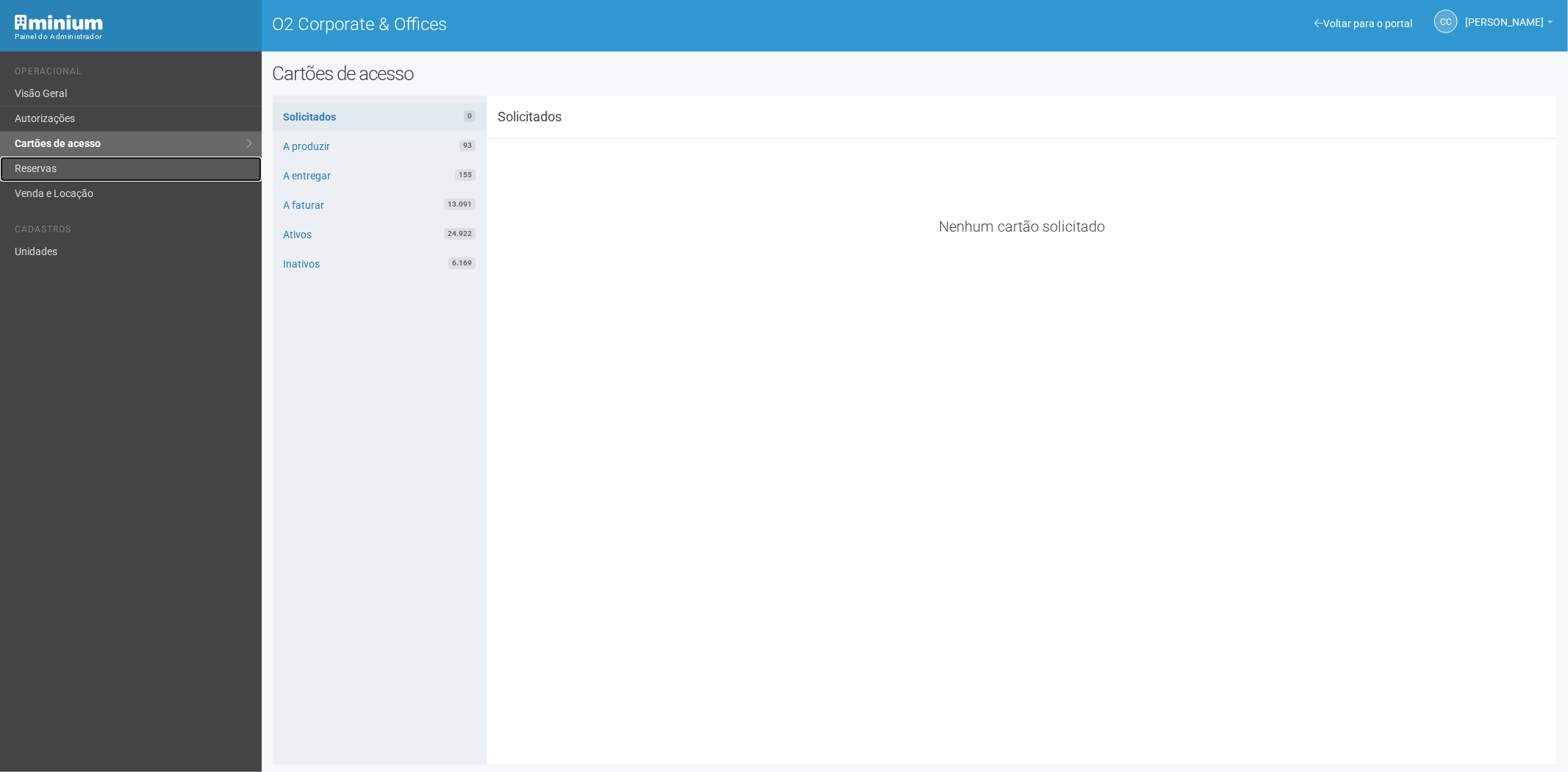
click at [80, 162] on link "Reservas" at bounding box center [131, 168] width 262 height 25
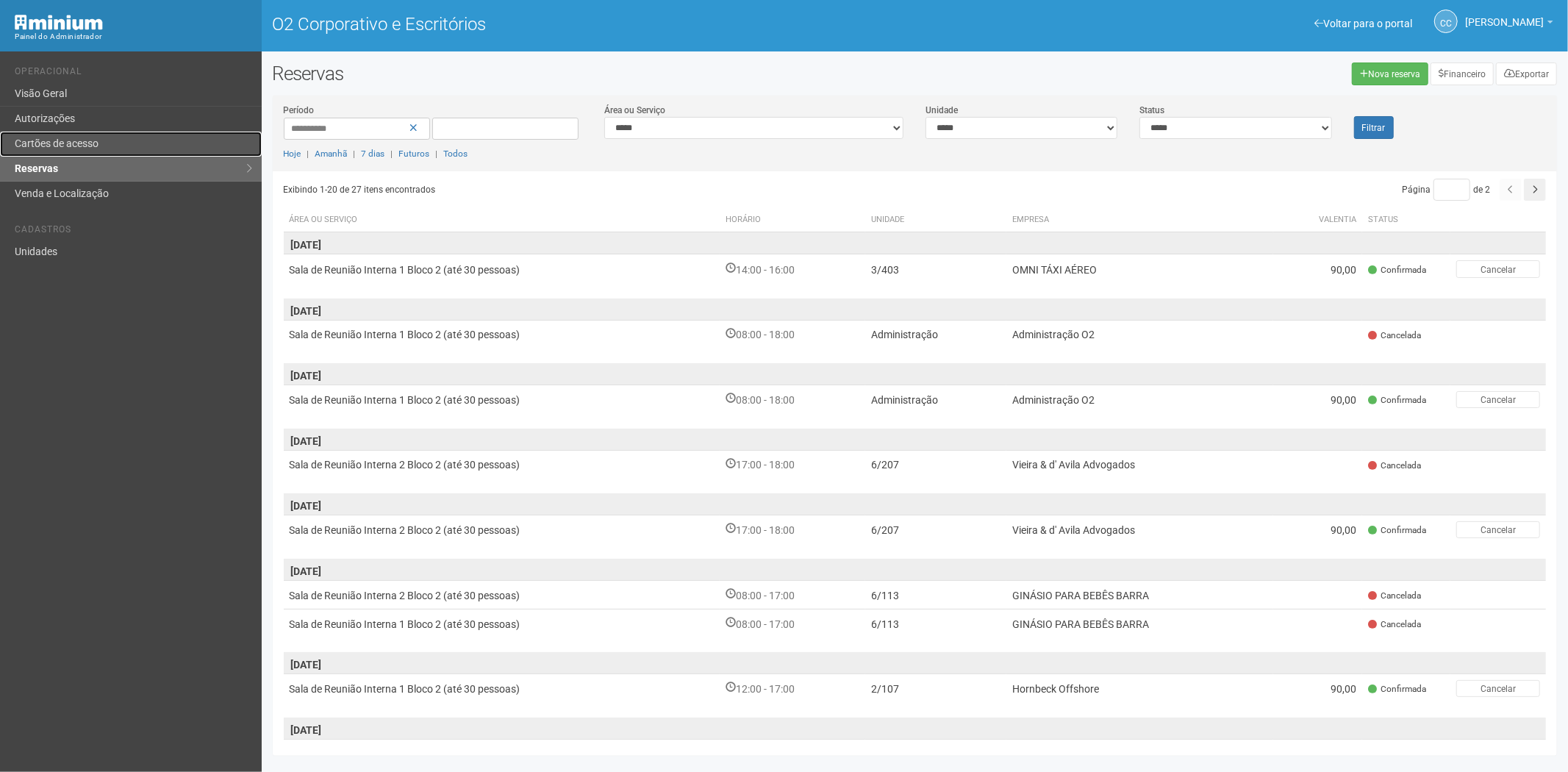
click at [63, 144] on font "Cartões de acesso" at bounding box center [56, 144] width 84 height 12
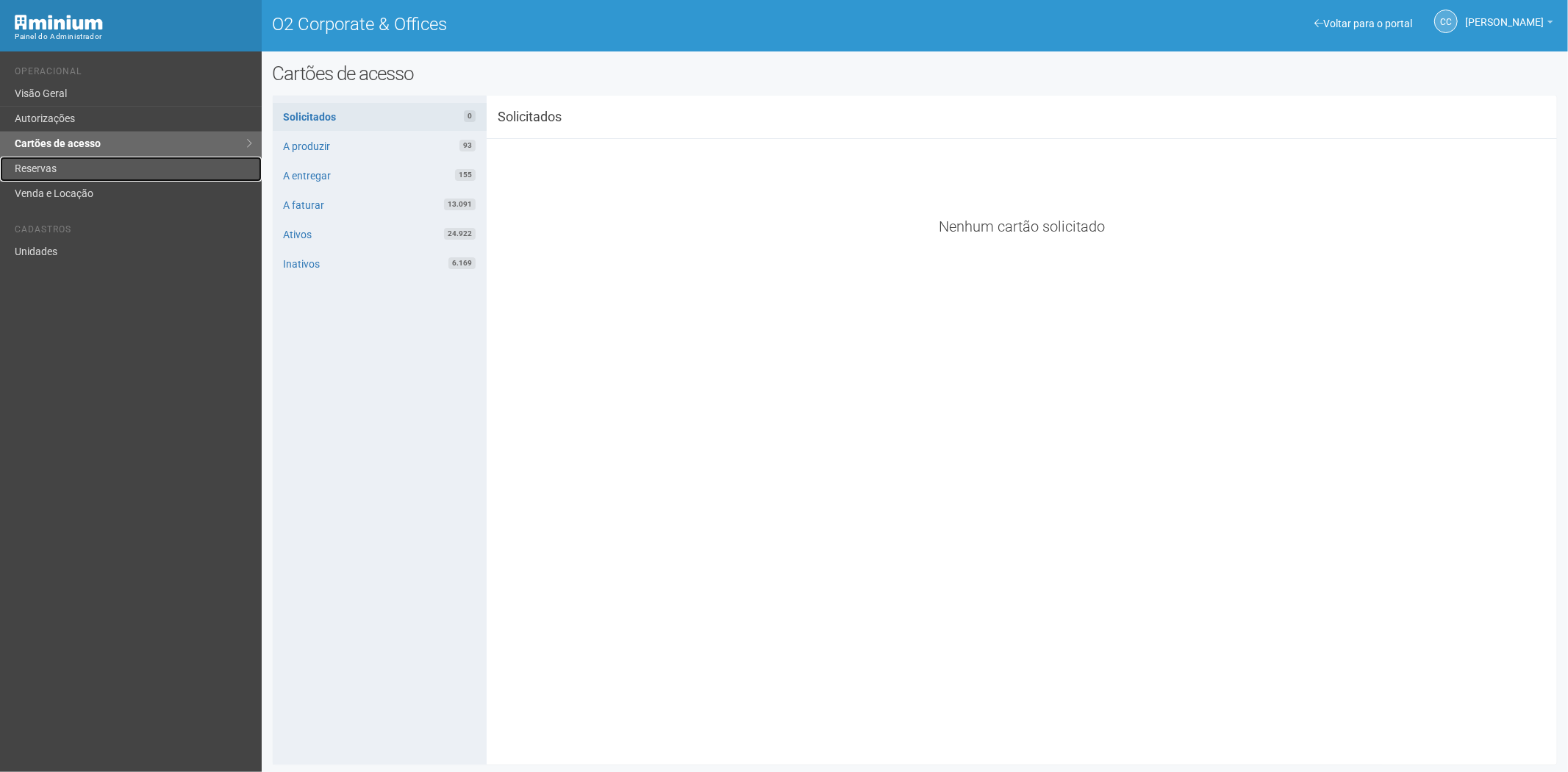
click at [35, 165] on link "Reservas" at bounding box center [131, 168] width 262 height 25
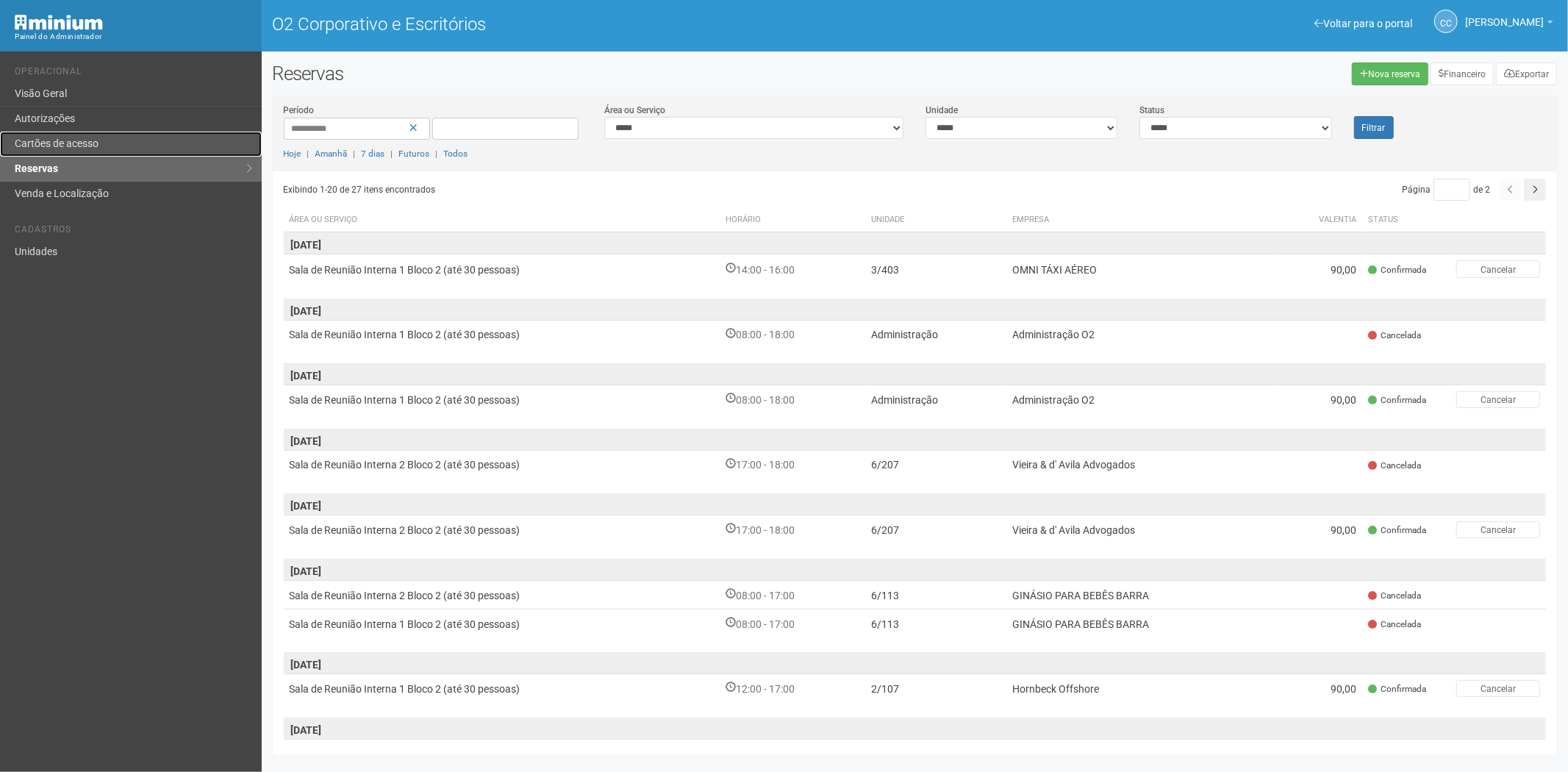
click at [97, 150] on font "Cartões de acesso" at bounding box center [56, 144] width 84 height 12
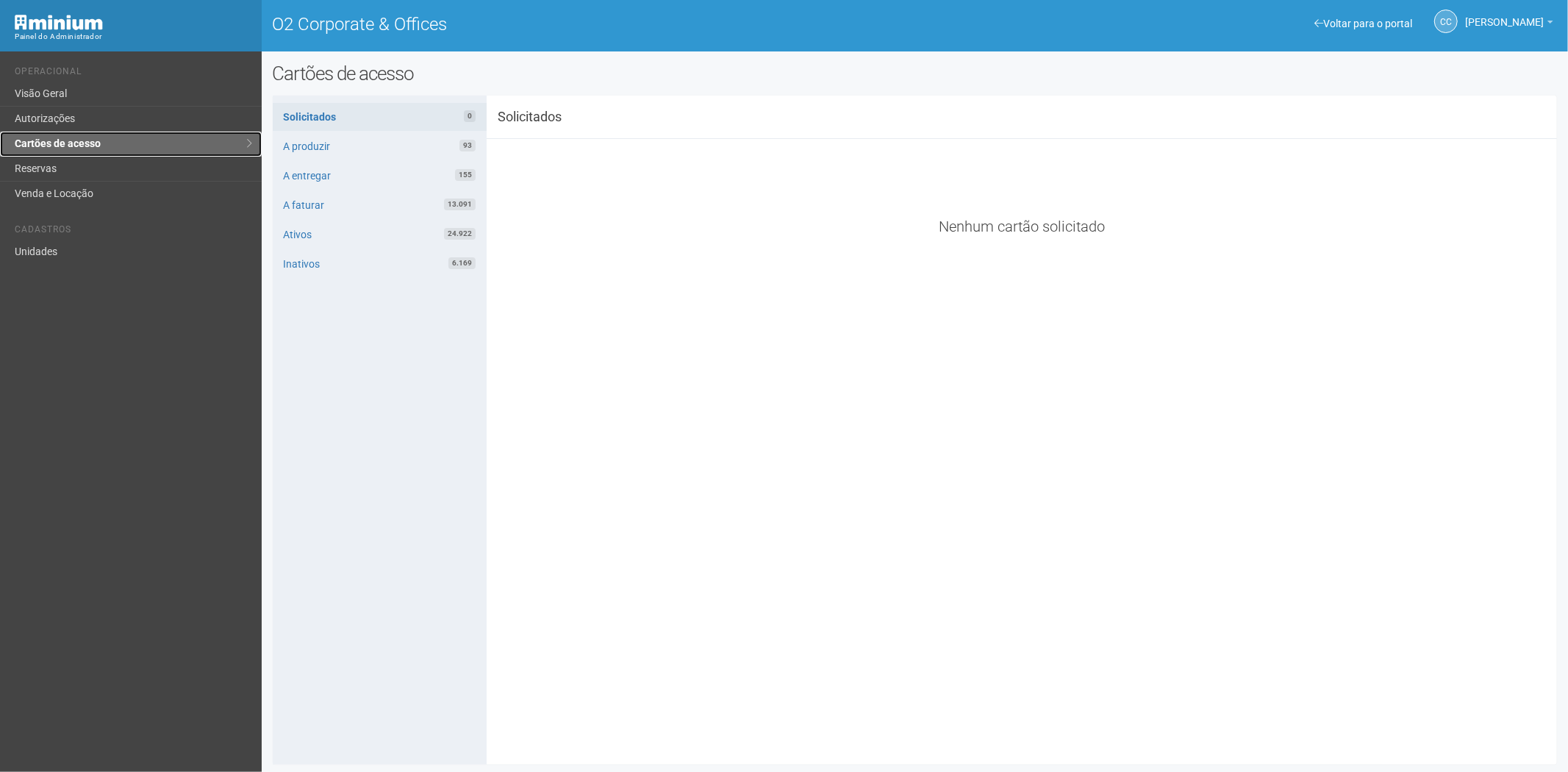
click at [67, 153] on link "Cartões de acesso" at bounding box center [131, 144] width 262 height 25
drag, startPoint x: 74, startPoint y: 147, endPoint x: 79, endPoint y: 155, distance: 9.4
click at [74, 147] on link "Cartões de acesso" at bounding box center [131, 144] width 262 height 25
click at [76, 165] on link "Reservas" at bounding box center [131, 168] width 262 height 25
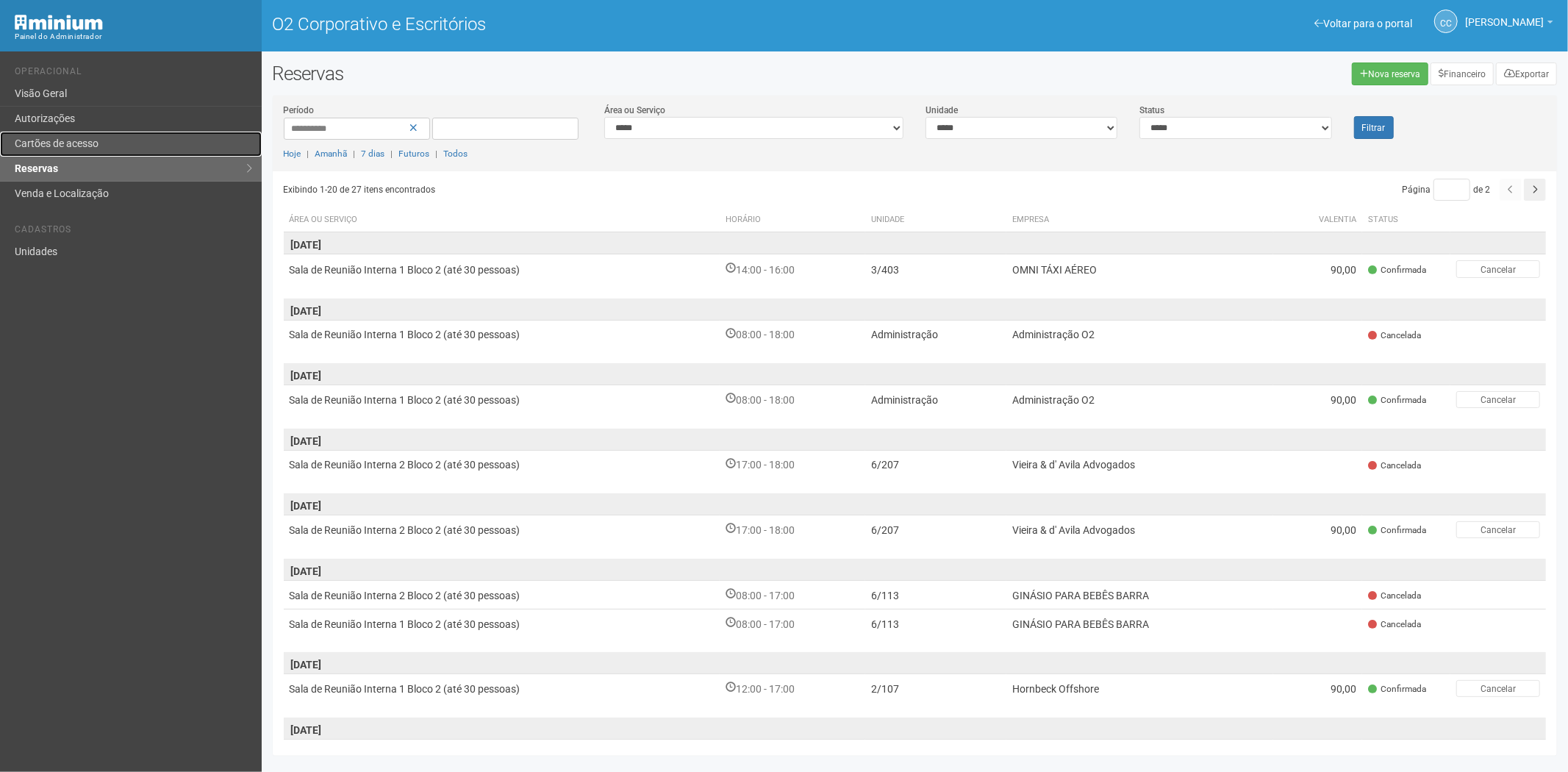
drag, startPoint x: 83, startPoint y: 138, endPoint x: 150, endPoint y: 156, distance: 69.4
click at [82, 140] on font "Cartões de acesso" at bounding box center [56, 144] width 84 height 12
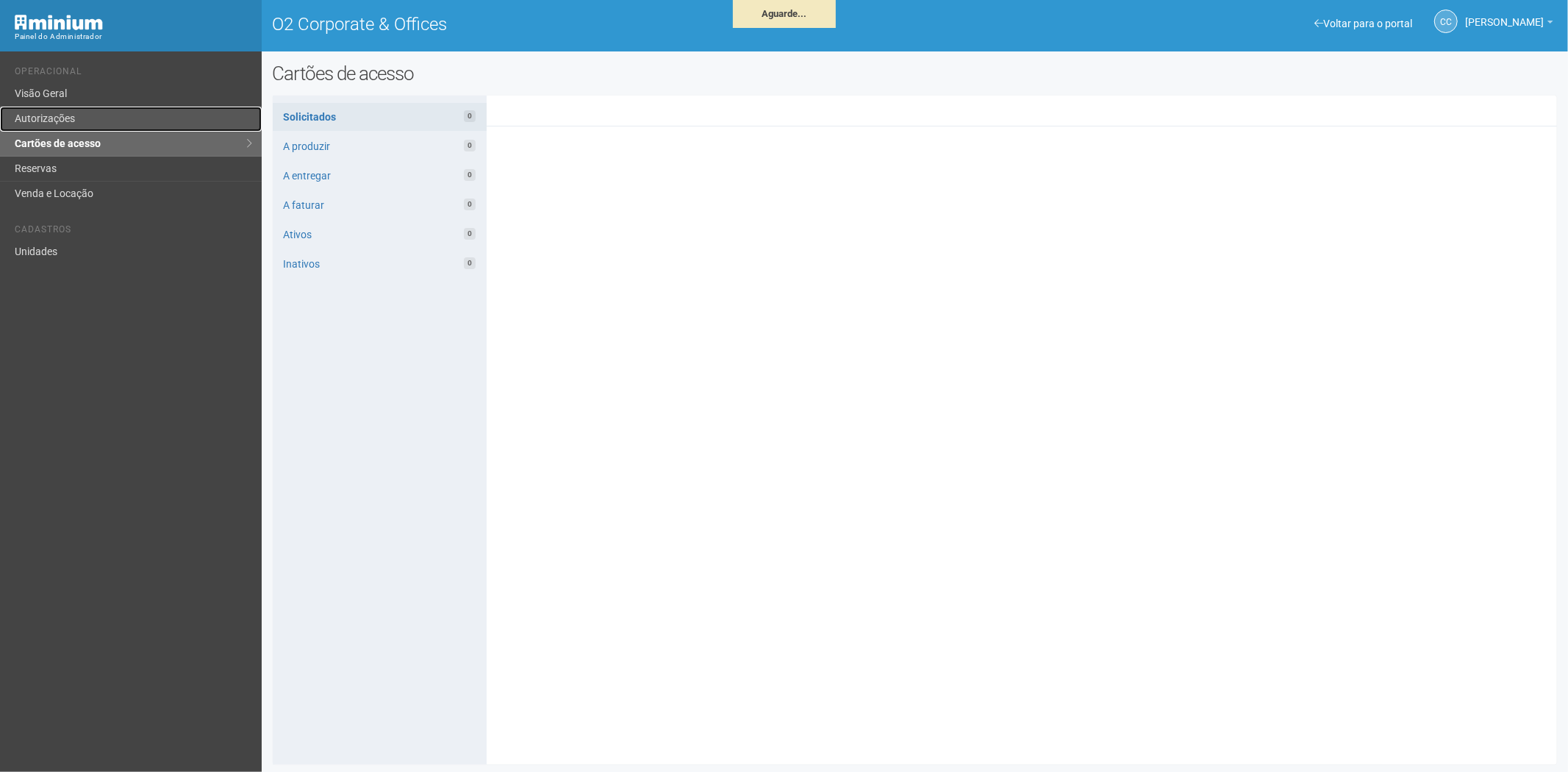
click at [76, 116] on link "Autorizações" at bounding box center [131, 119] width 262 height 25
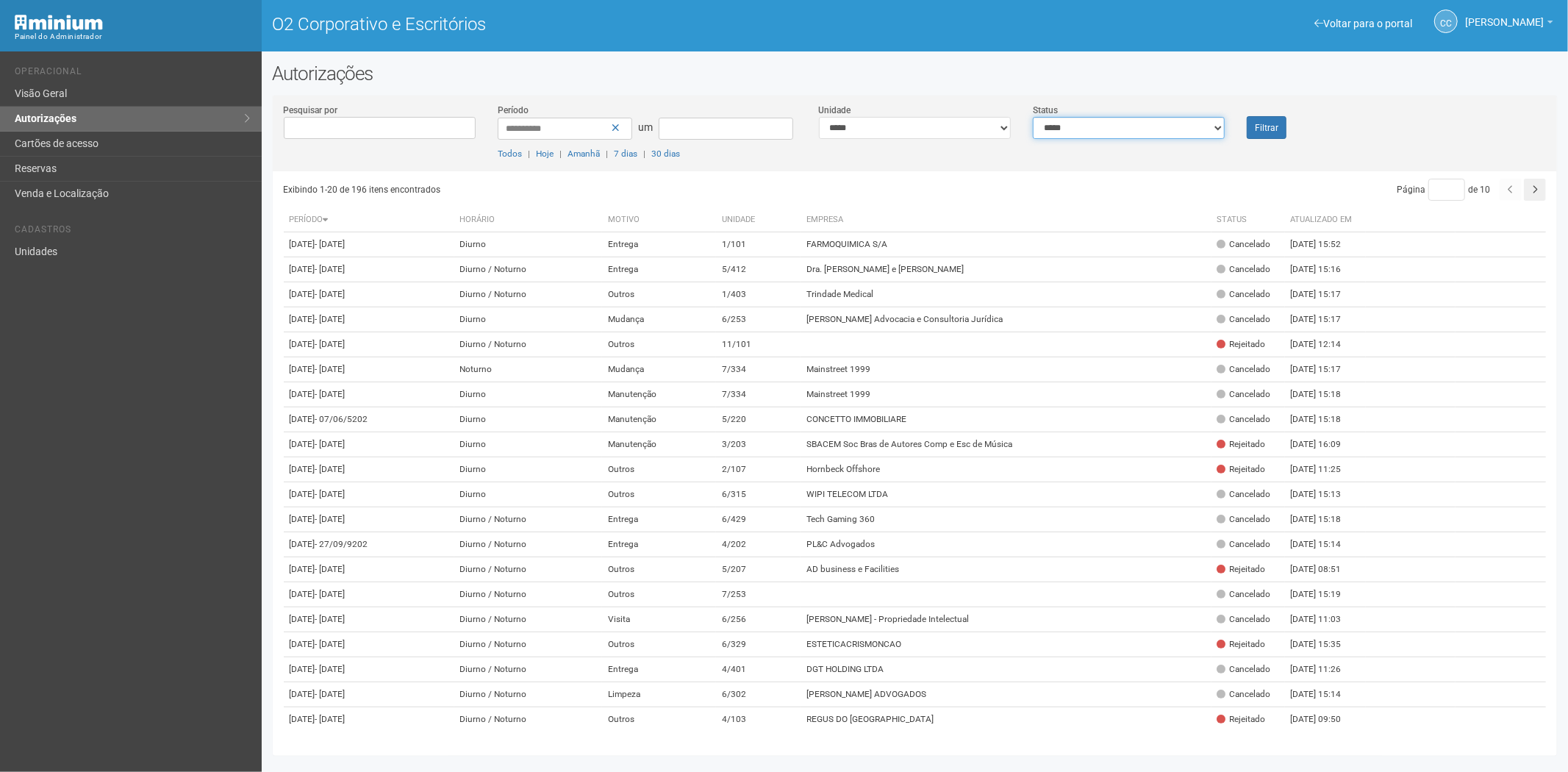
drag, startPoint x: 1158, startPoint y: 128, endPoint x: 1152, endPoint y: 138, distance: 11.7
click at [1158, 128] on select "**********" at bounding box center [1129, 128] width 192 height 22
select select "*"
click at [1033, 117] on select "**********" at bounding box center [1129, 128] width 192 height 22
click at [1282, 133] on button "Filtrar" at bounding box center [1266, 127] width 39 height 23
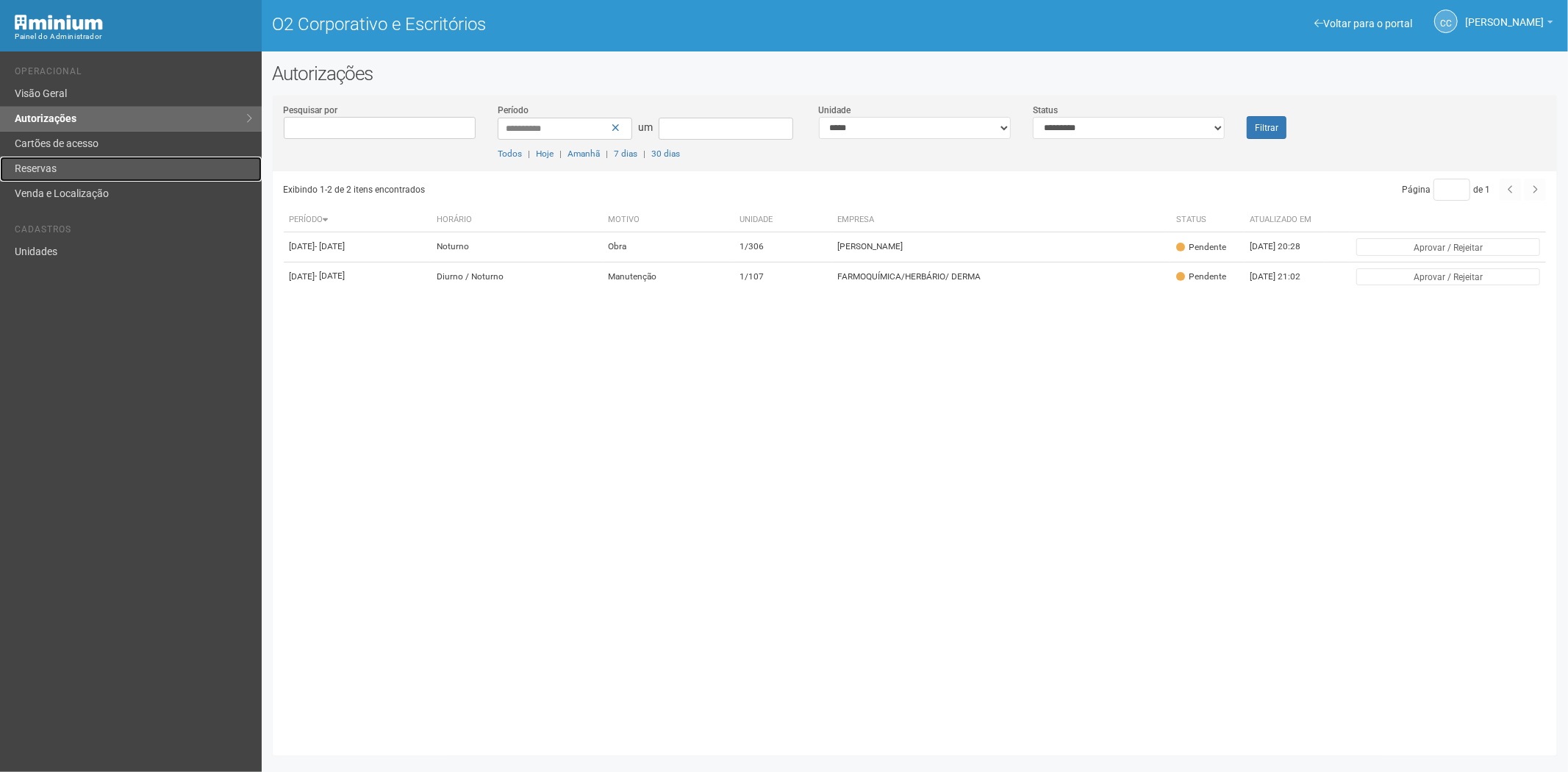
click at [53, 160] on link "Reservas" at bounding box center [131, 168] width 262 height 25
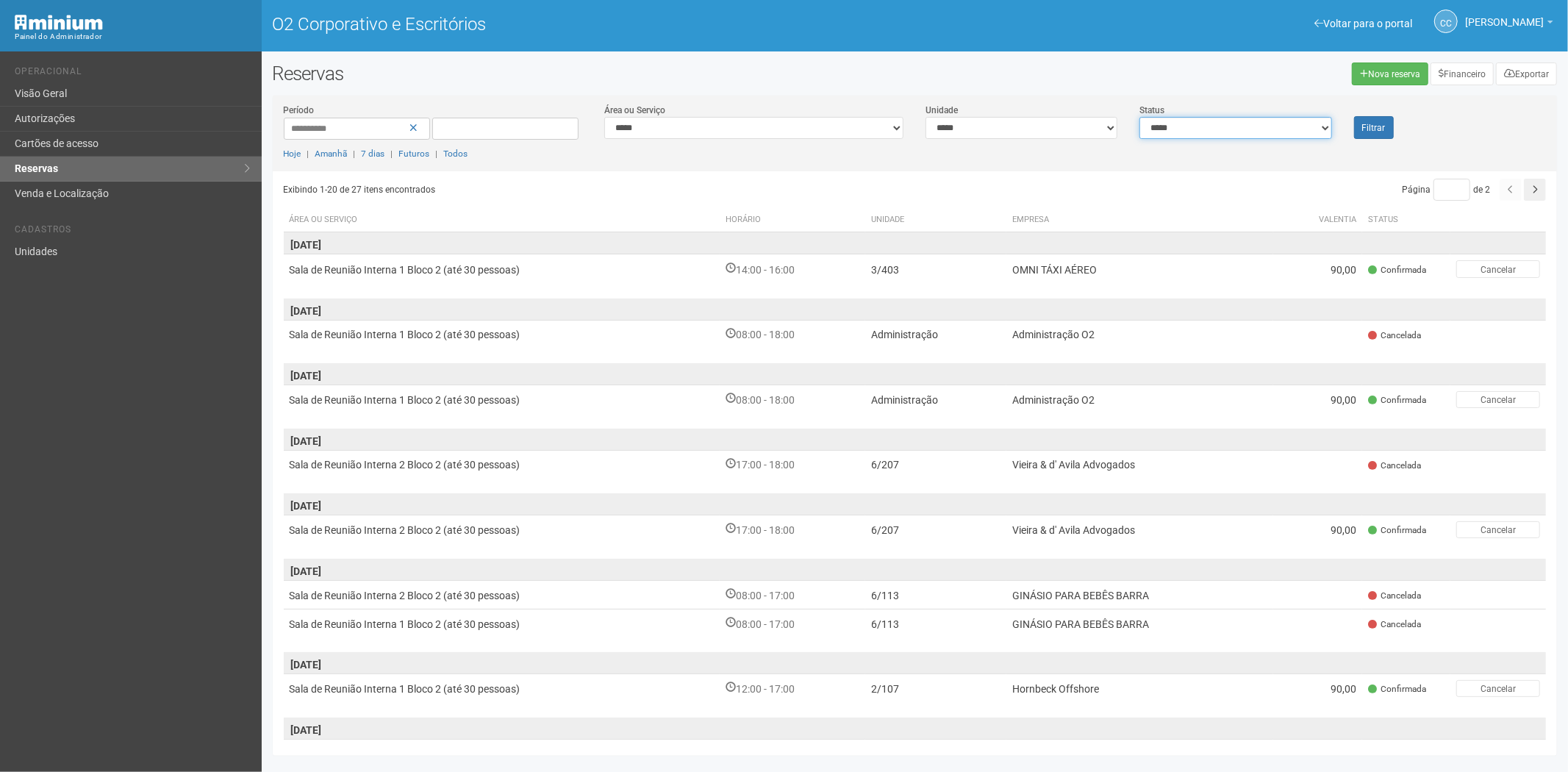
click at [1211, 136] on select "**********" at bounding box center [1235, 128] width 192 height 22
select select "*"
click at [1140, 117] on select "**********" at bounding box center [1235, 128] width 192 height 22
click at [1368, 128] on font "Filtrar" at bounding box center [1374, 128] width 24 height 10
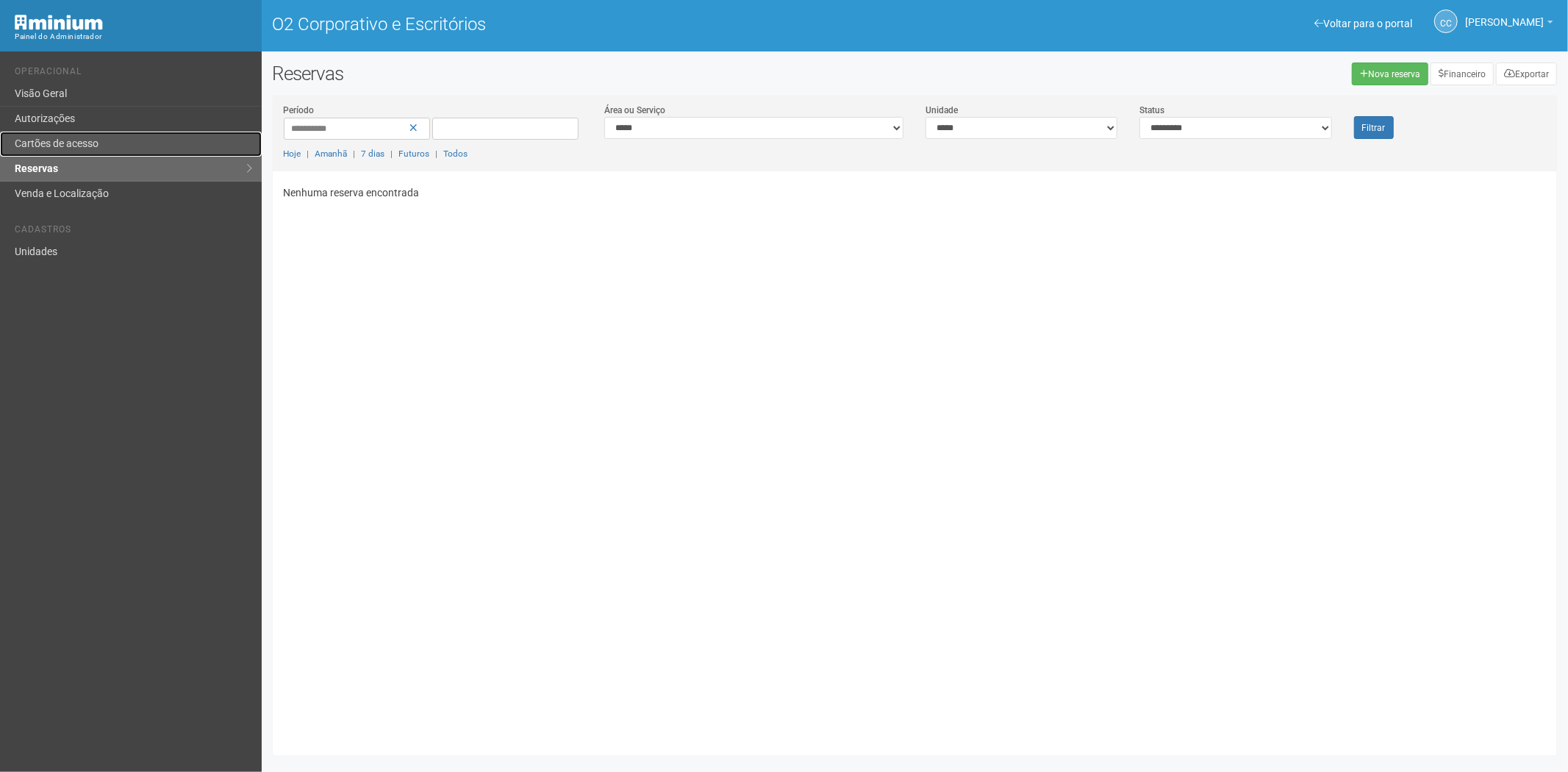
click at [150, 144] on link "Cartões de acesso" at bounding box center [131, 144] width 262 height 25
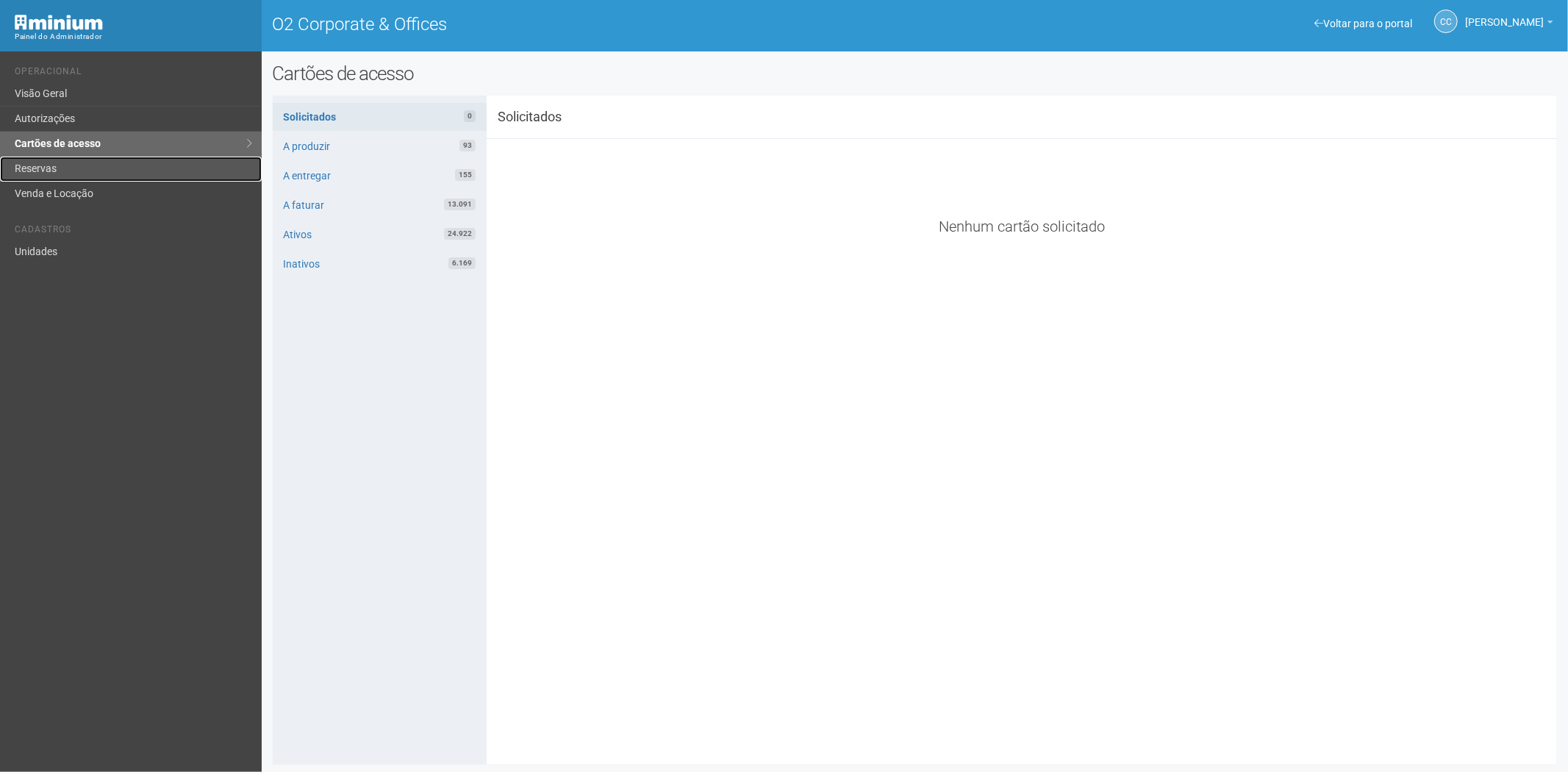
click at [107, 160] on link "Reservas" at bounding box center [131, 168] width 262 height 25
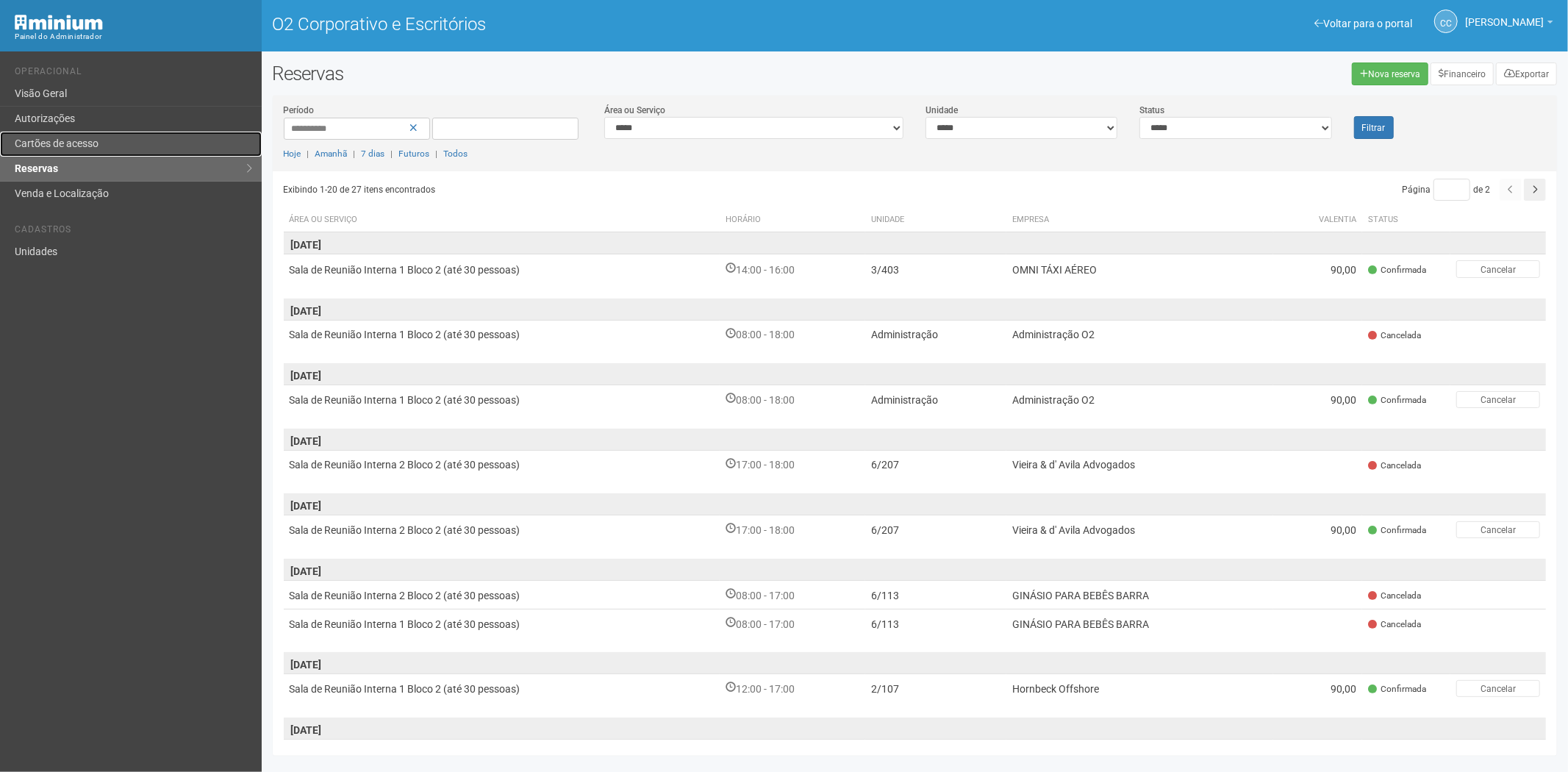
click at [86, 140] on font "Cartões de acesso" at bounding box center [56, 144] width 84 height 12
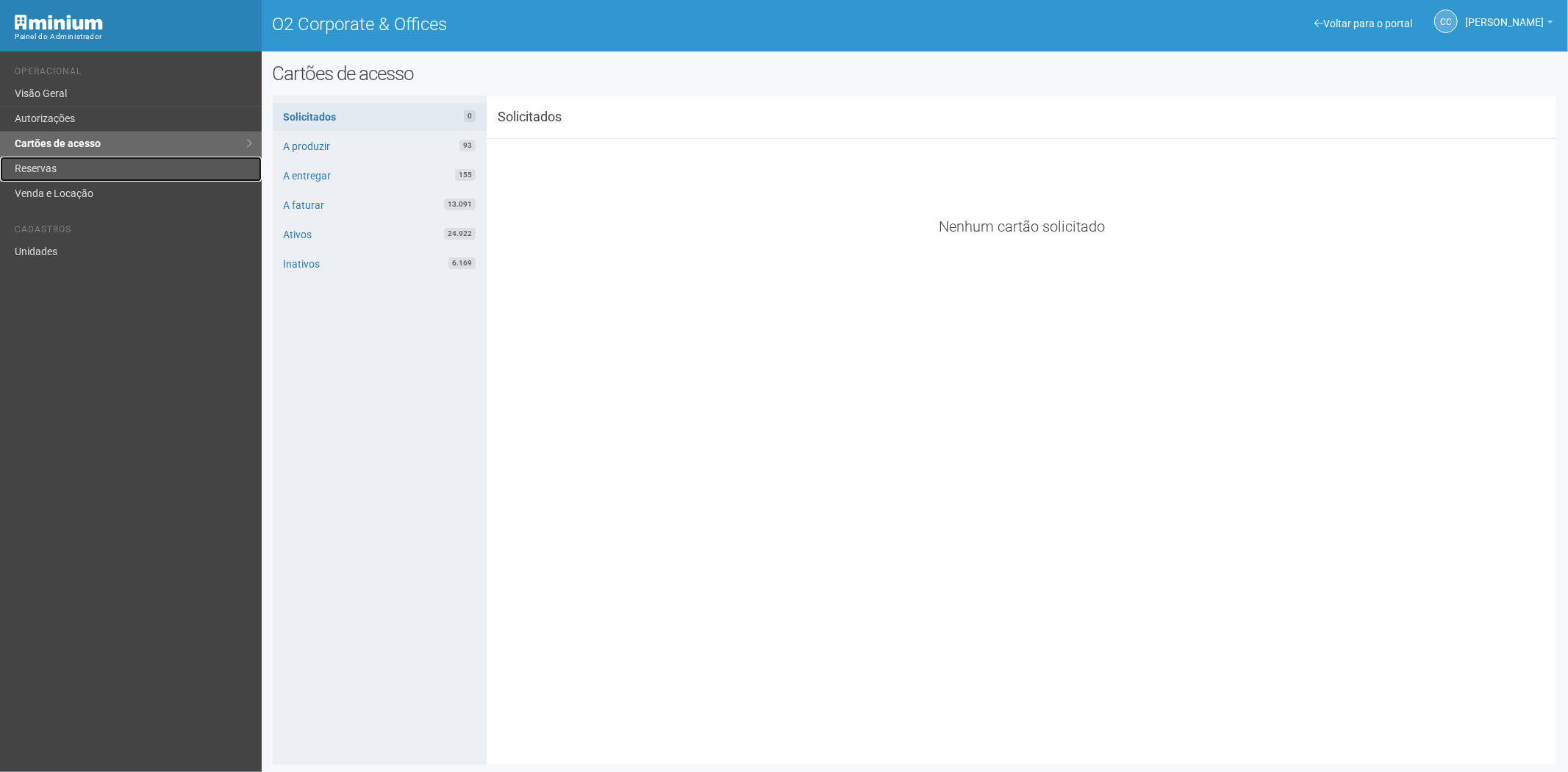
click at [85, 163] on link "Reservas" at bounding box center [131, 168] width 262 height 25
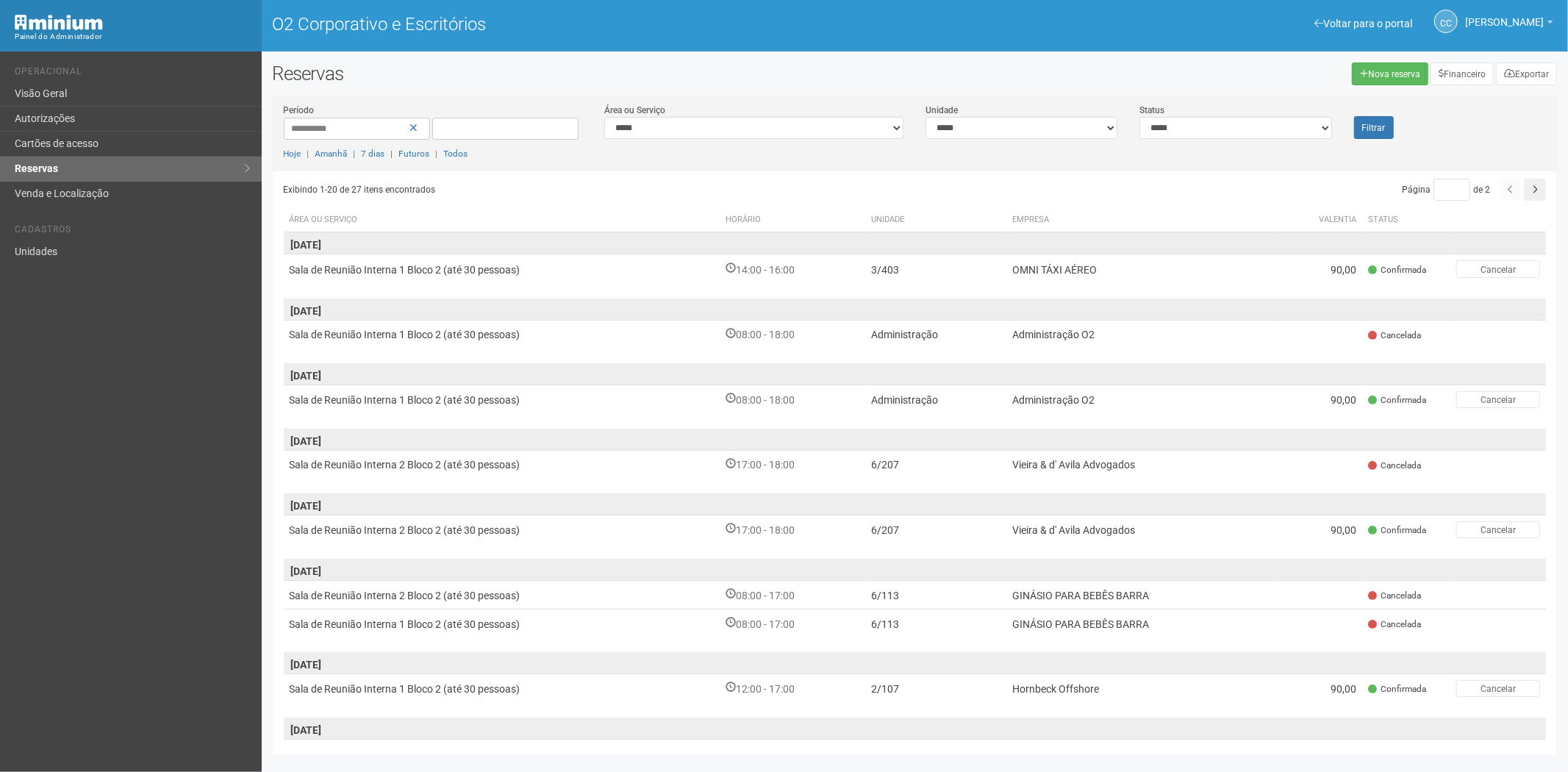
drag, startPoint x: 1524, startPoint y: 136, endPoint x: 1296, endPoint y: 57, distance: 241.3
click at [1523, 136] on div "**********" at bounding box center [915, 137] width 1285 height 68
click at [1323, 18] on font "Voltar para o portal" at bounding box center [1368, 24] width 89 height 12
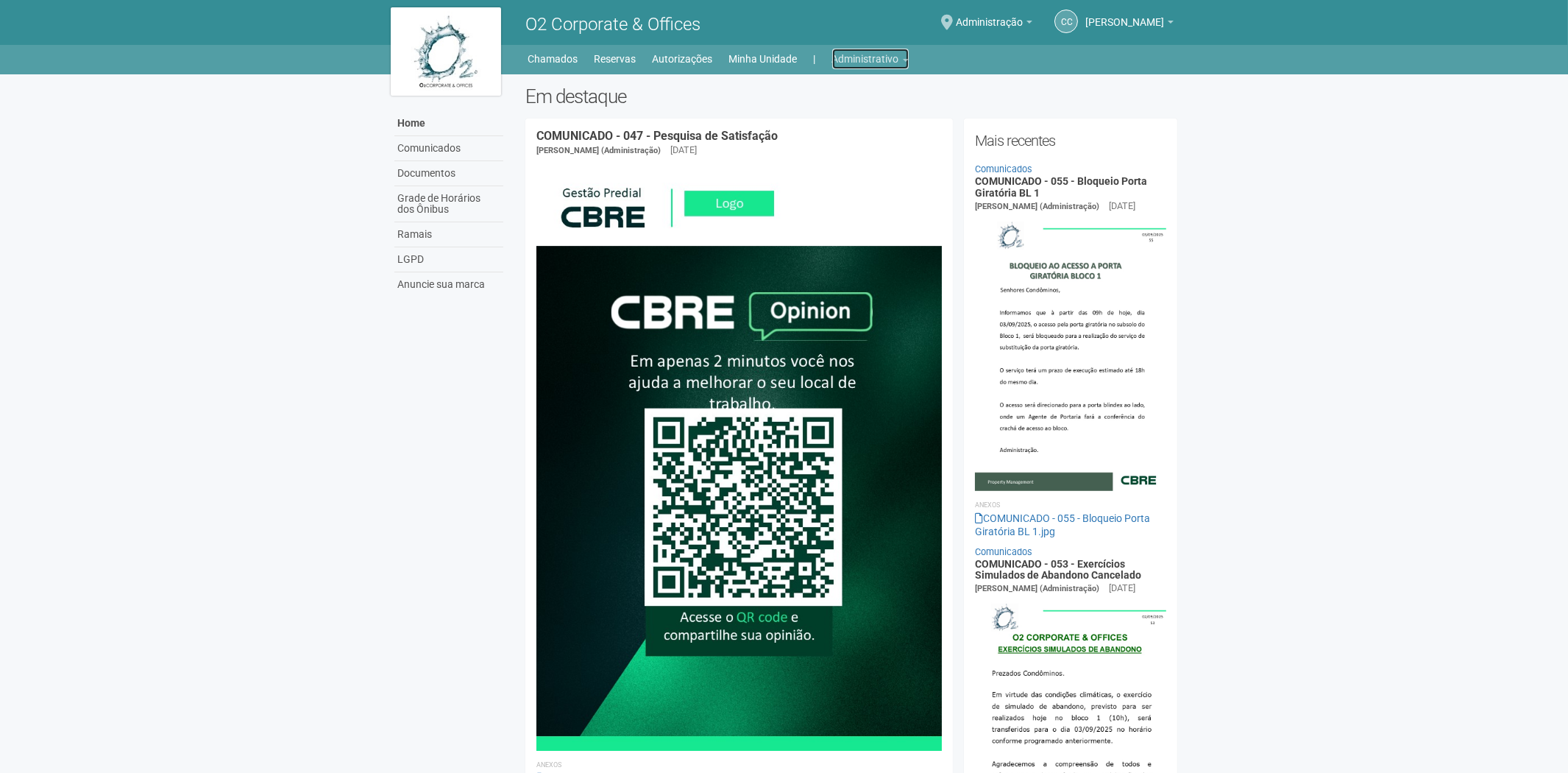
click at [855, 60] on link "Administrativo" at bounding box center [870, 59] width 76 height 21
click at [827, 113] on link "Cartões de acesso" at bounding box center [850, 116] width 125 height 26
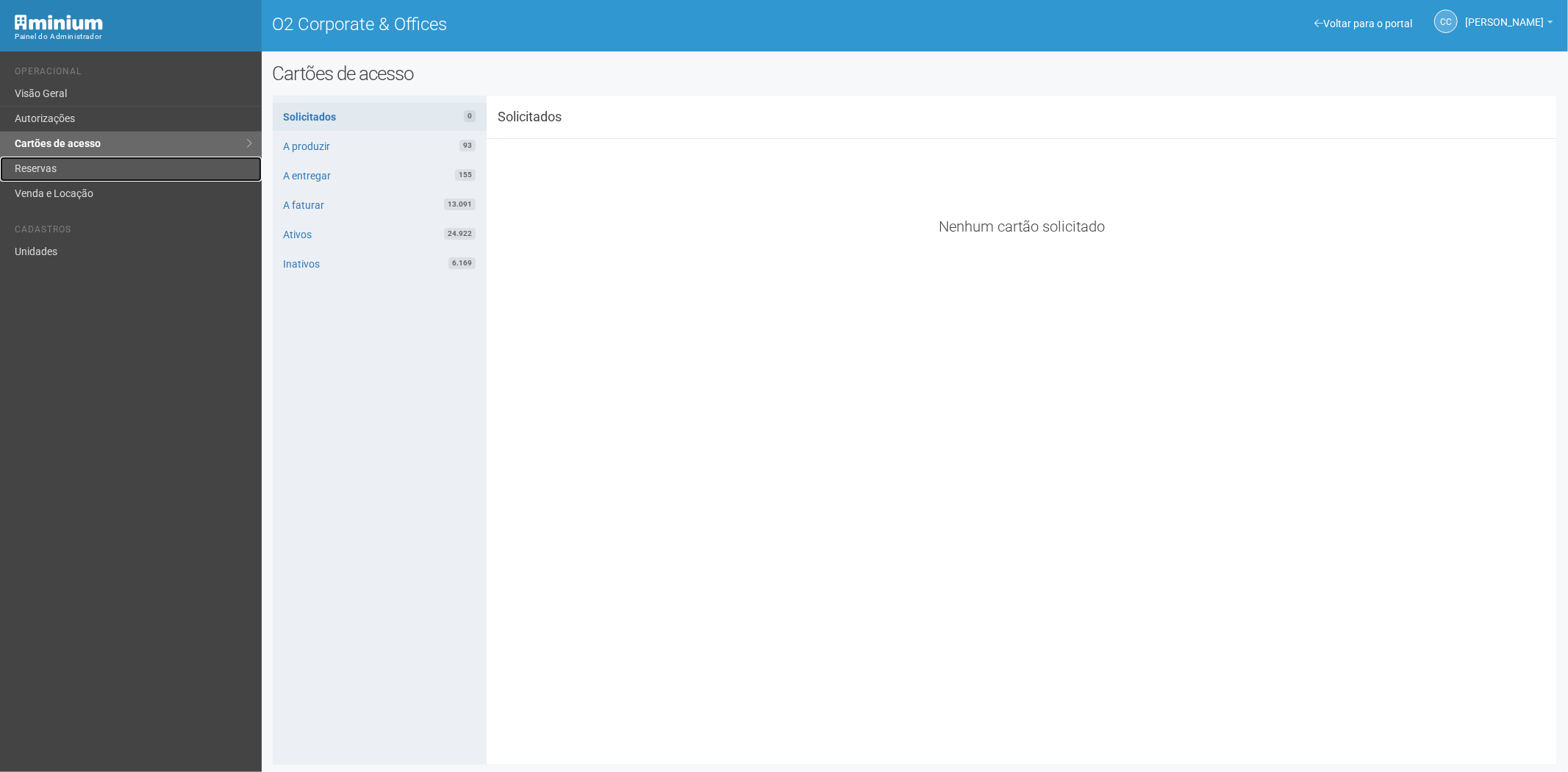
click at [55, 162] on link "Reservas" at bounding box center [131, 168] width 262 height 25
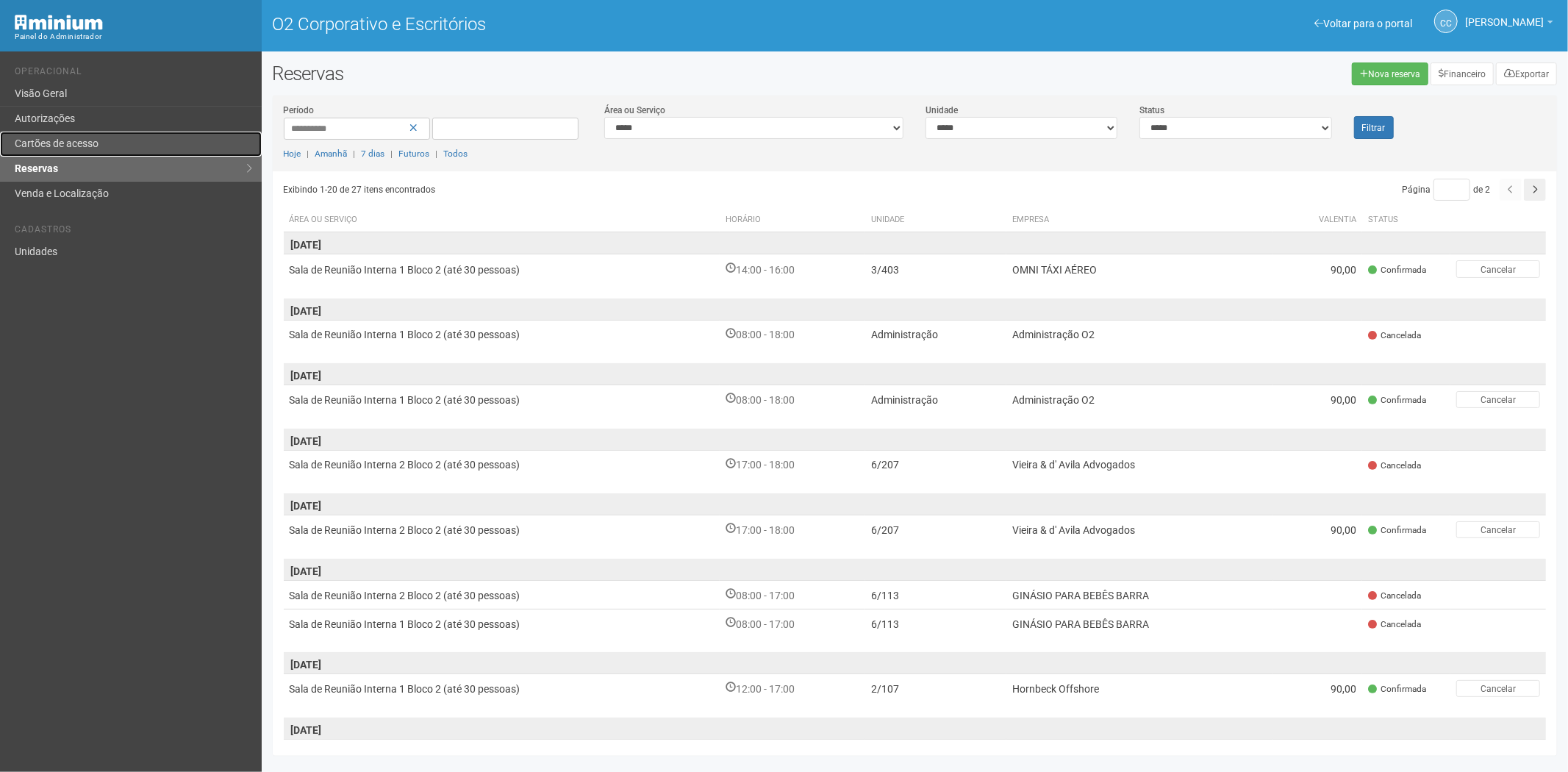
click at [111, 141] on link "Cartões de acesso" at bounding box center [131, 144] width 262 height 25
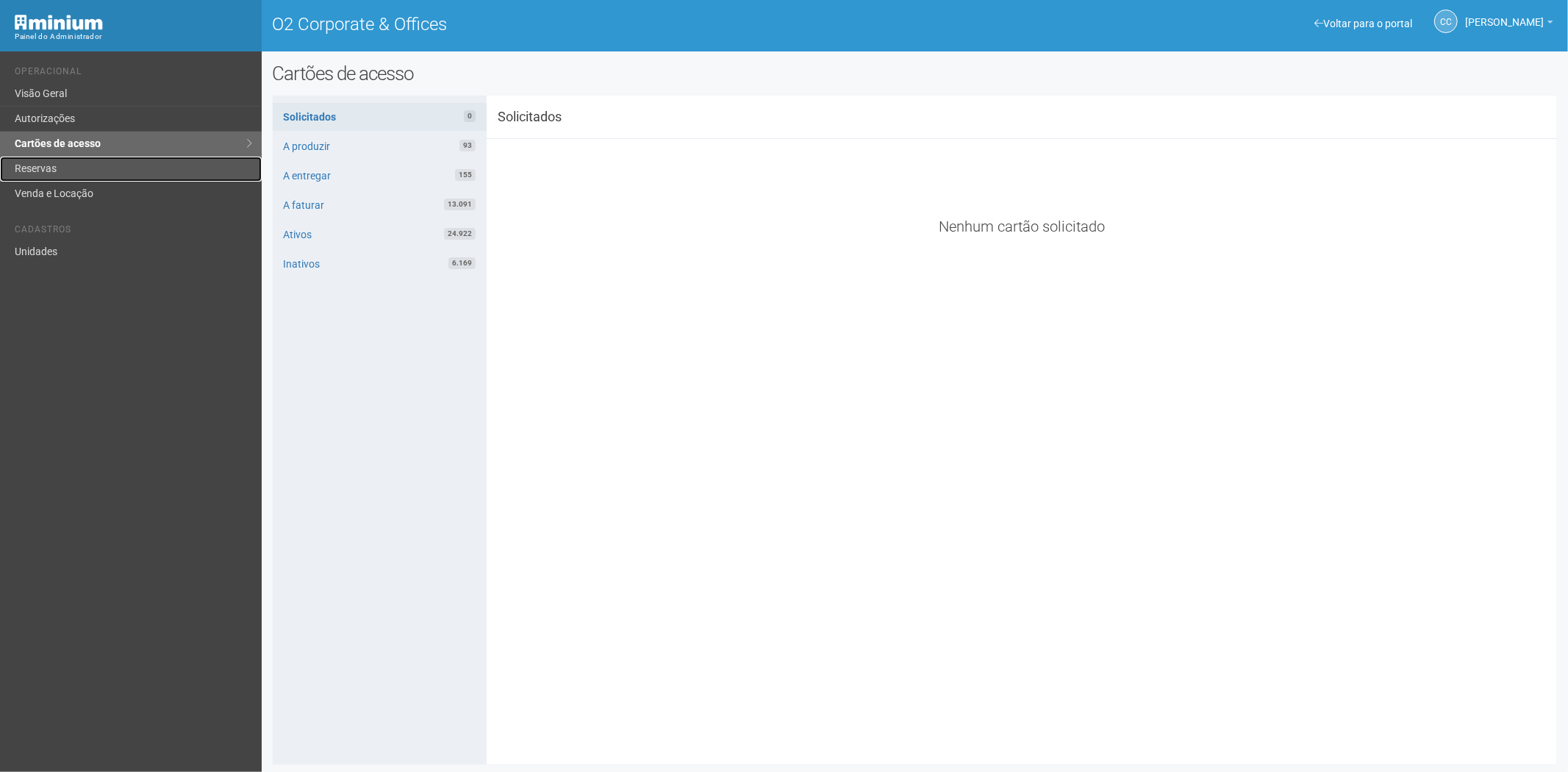
click at [64, 169] on link "Reservas" at bounding box center [131, 168] width 262 height 25
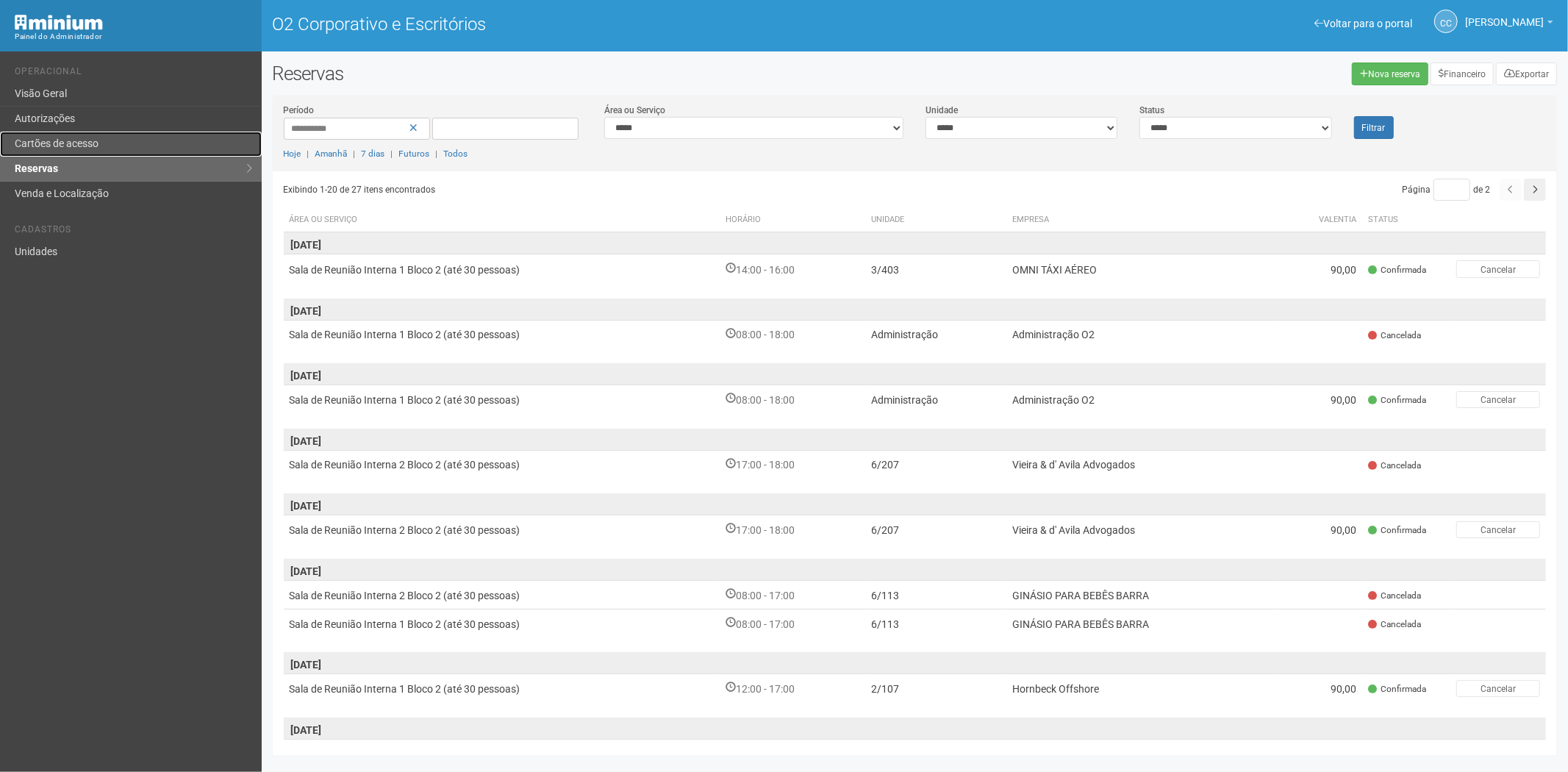
click at [88, 140] on font "Cartões de acesso" at bounding box center [56, 144] width 84 height 12
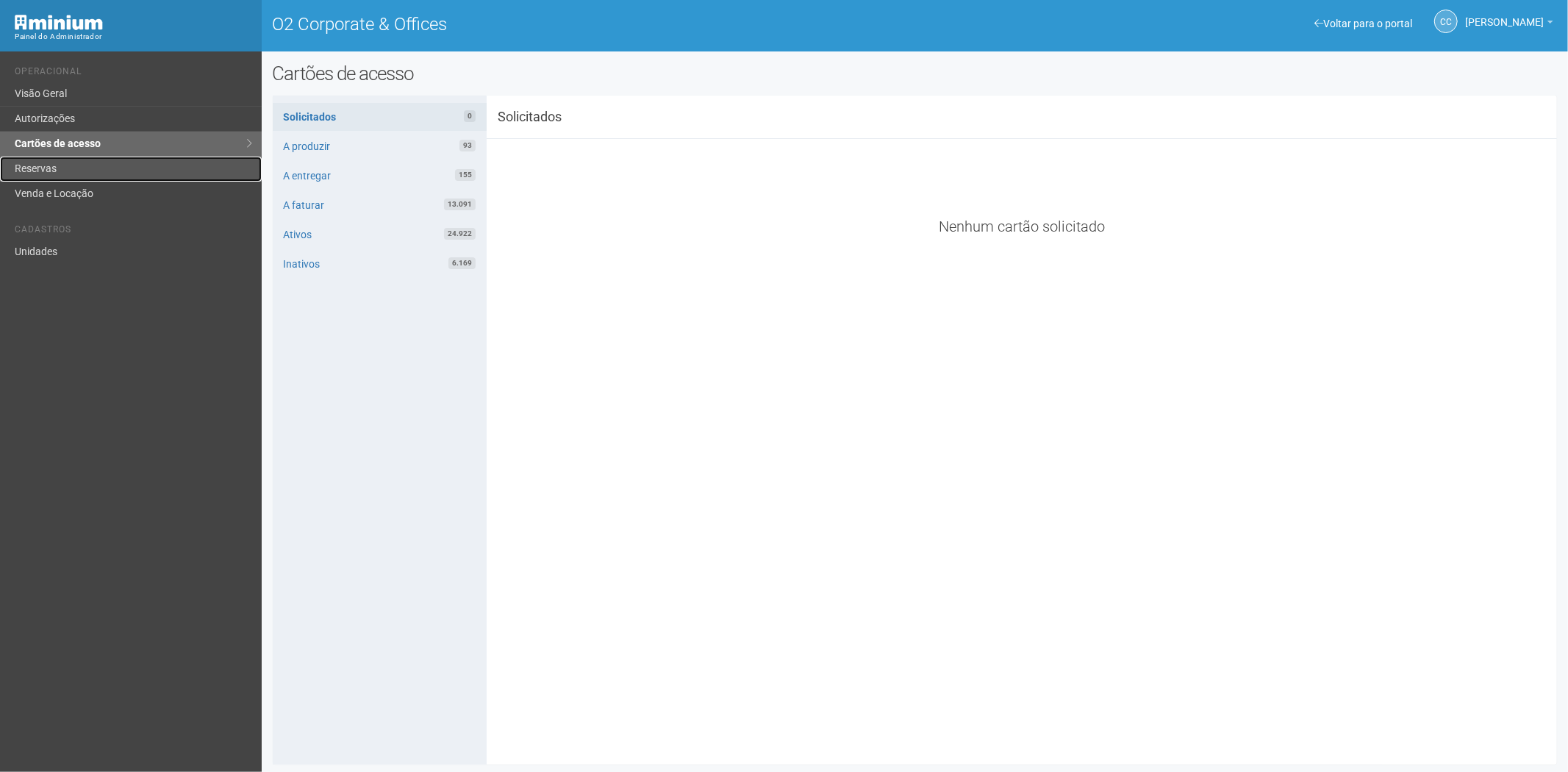
click at [34, 166] on link "Reservas" at bounding box center [131, 168] width 262 height 25
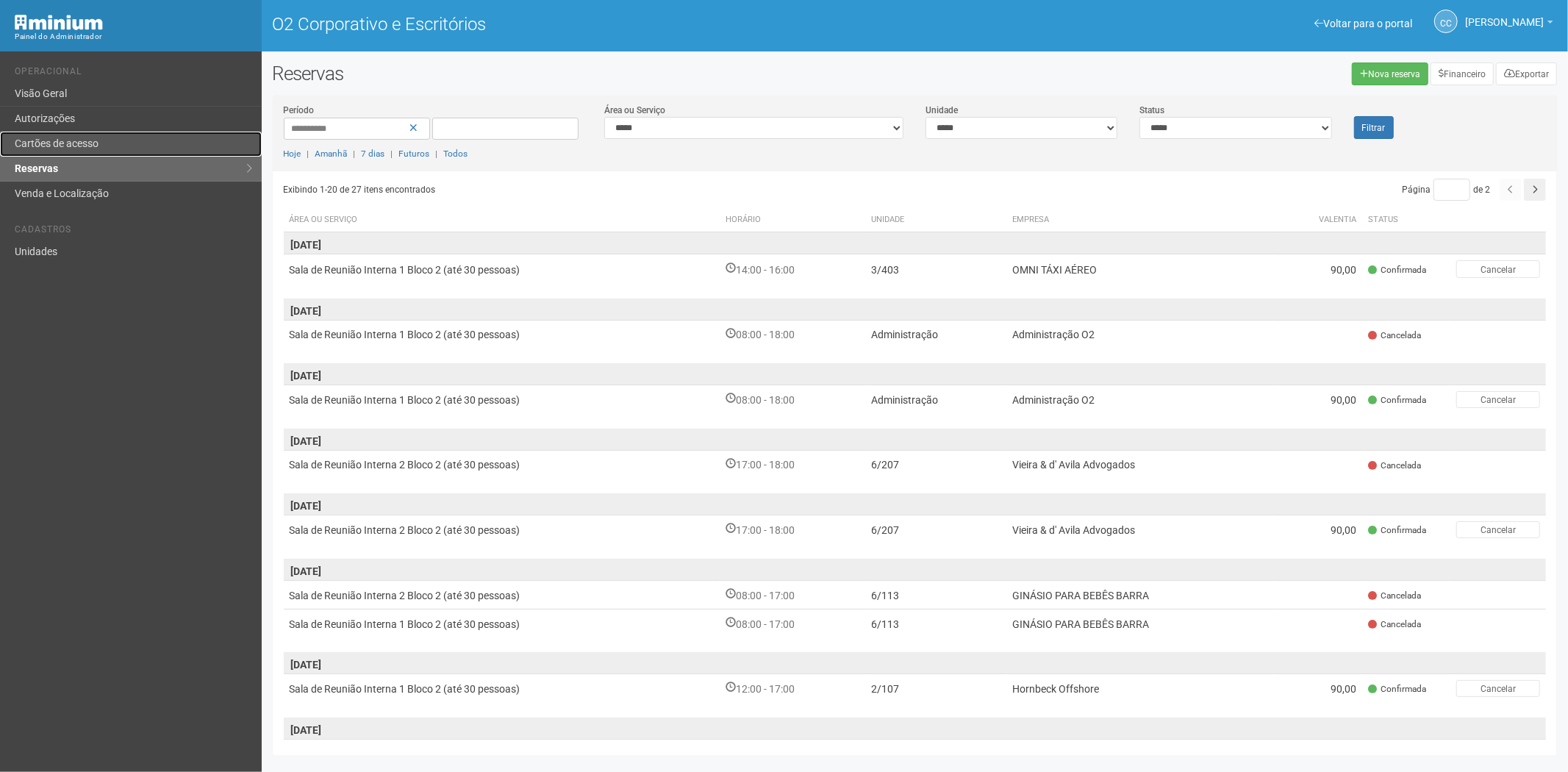
click at [46, 142] on font "Cartões de acesso" at bounding box center [56, 144] width 84 height 12
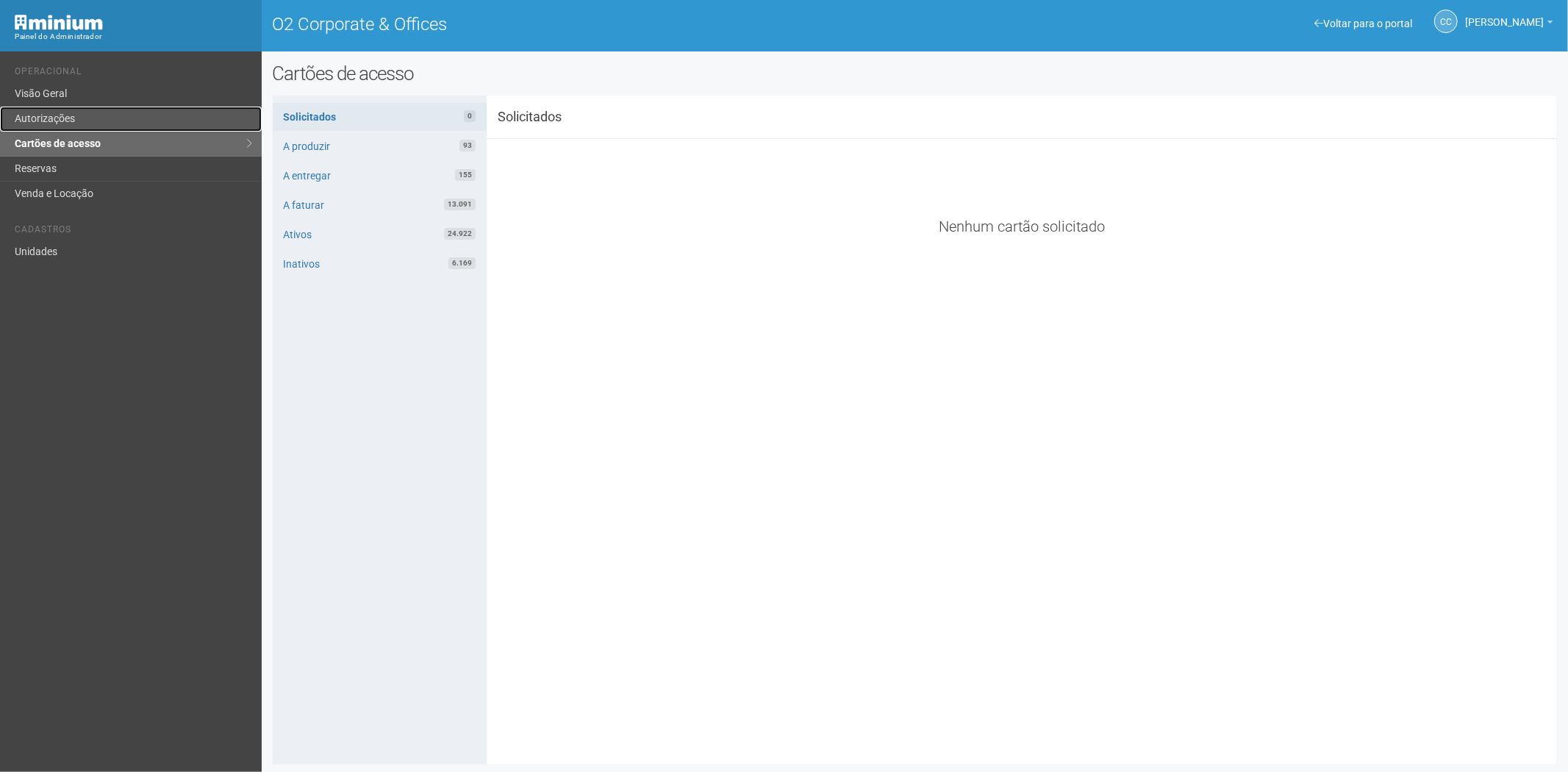
click at [97, 116] on link "Autorizações" at bounding box center [131, 119] width 262 height 25
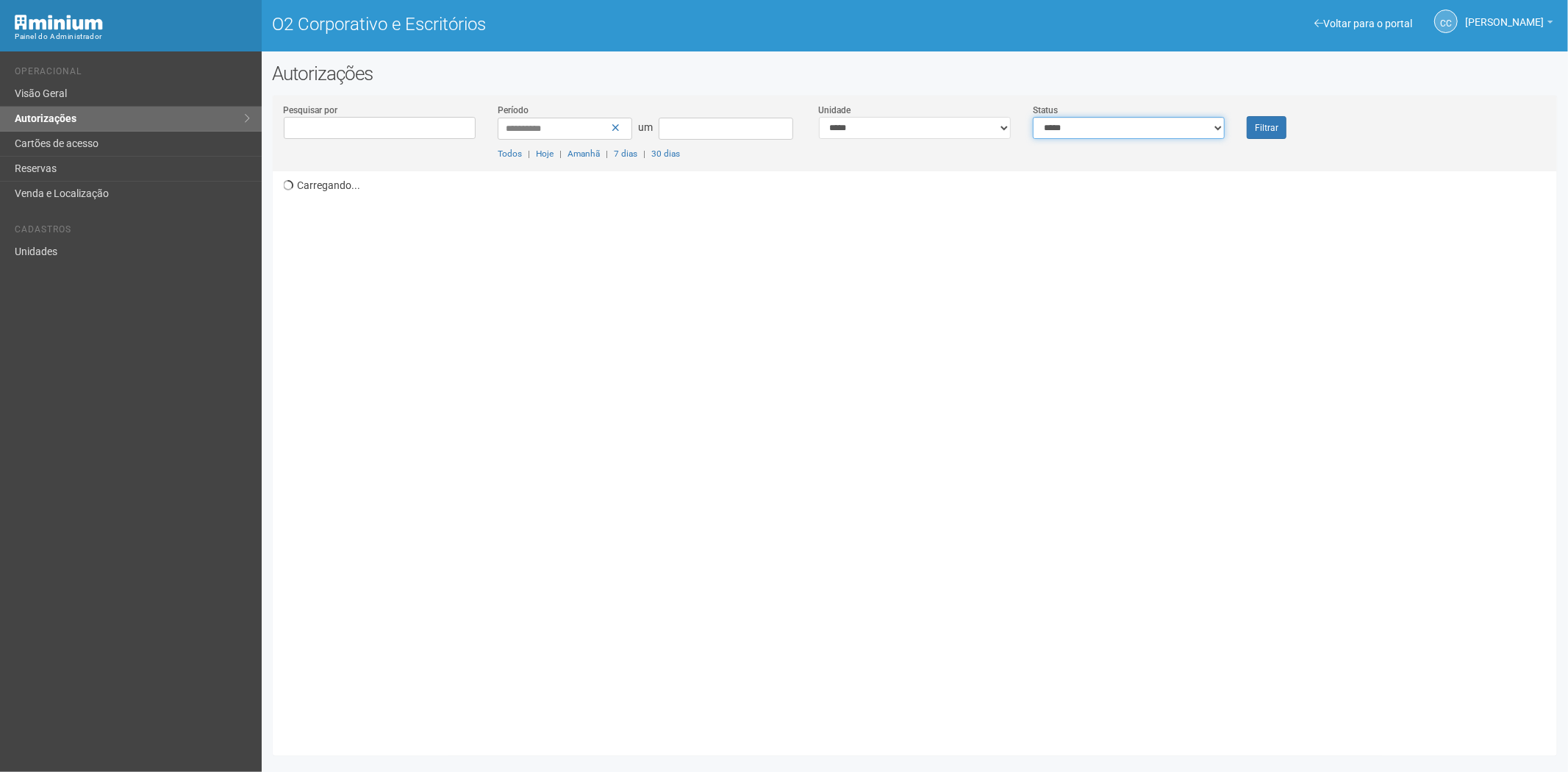
drag, startPoint x: 1099, startPoint y: 131, endPoint x: 1090, endPoint y: 133, distance: 9.2
click at [1099, 131] on select "**********" at bounding box center [1129, 128] width 192 height 22
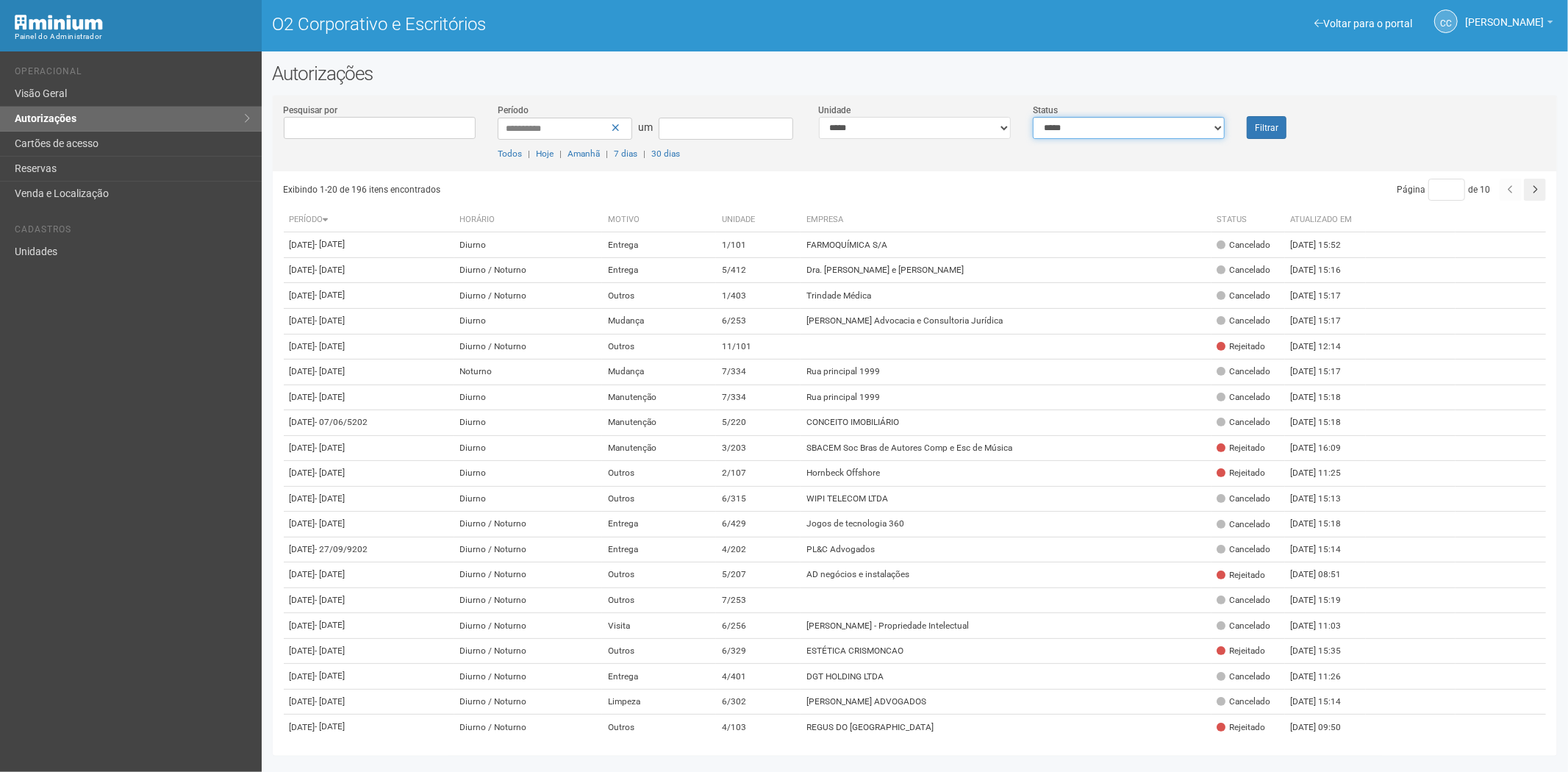
select select "*"
click at [1033, 117] on select "**********" at bounding box center [1129, 128] width 192 height 22
click at [1253, 126] on button "Filtrar" at bounding box center [1266, 127] width 39 height 23
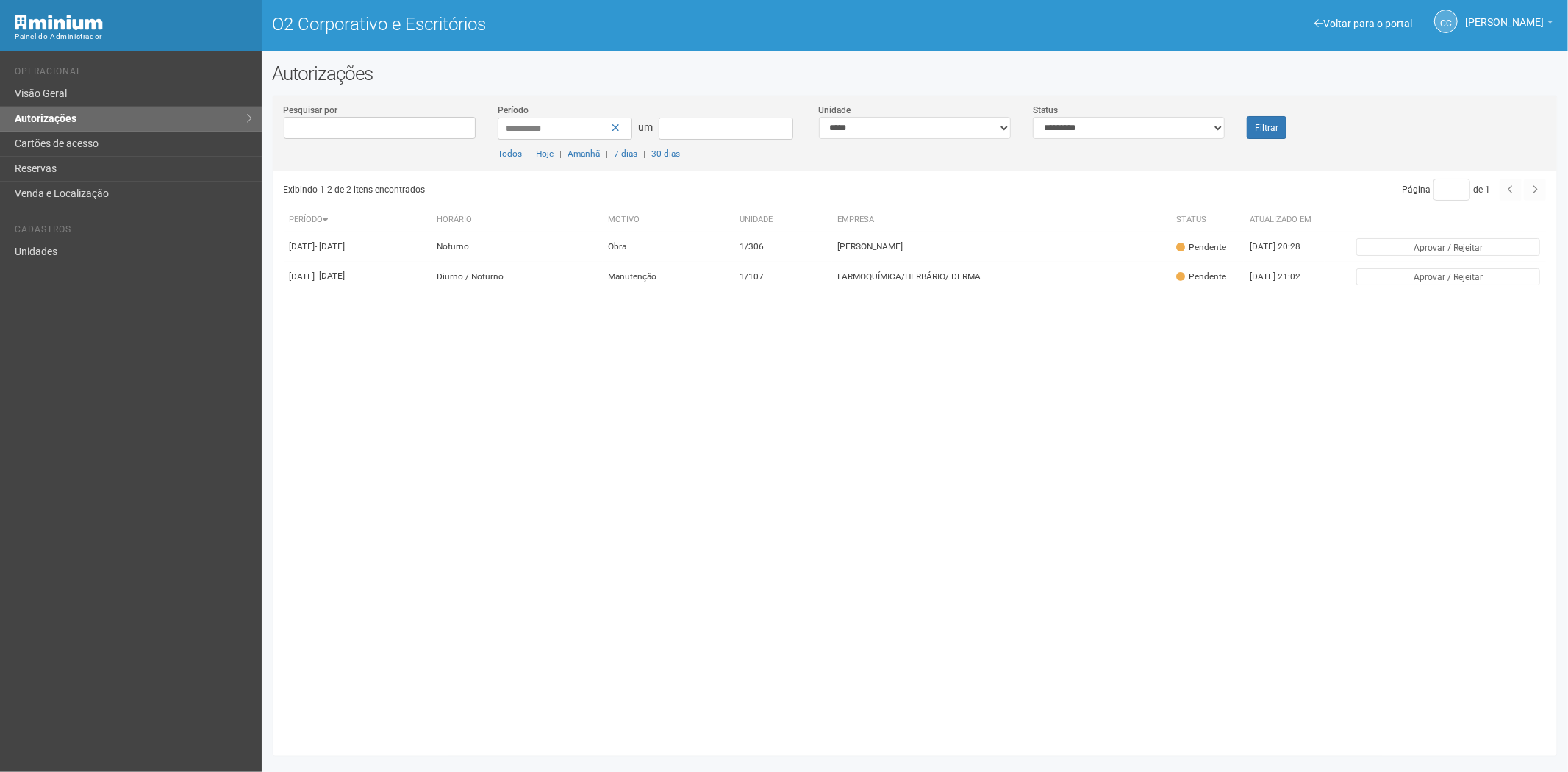
click at [74, 236] on li "Cadastros" at bounding box center [133, 232] width 236 height 15
click at [121, 239] on ul "Cadastros Unidades" at bounding box center [133, 238] width 236 height 50
drag, startPoint x: 97, startPoint y: 254, endPoint x: 104, endPoint y: 255, distance: 7.1
click at [97, 254] on link "Unidades" at bounding box center [131, 251] width 262 height 24
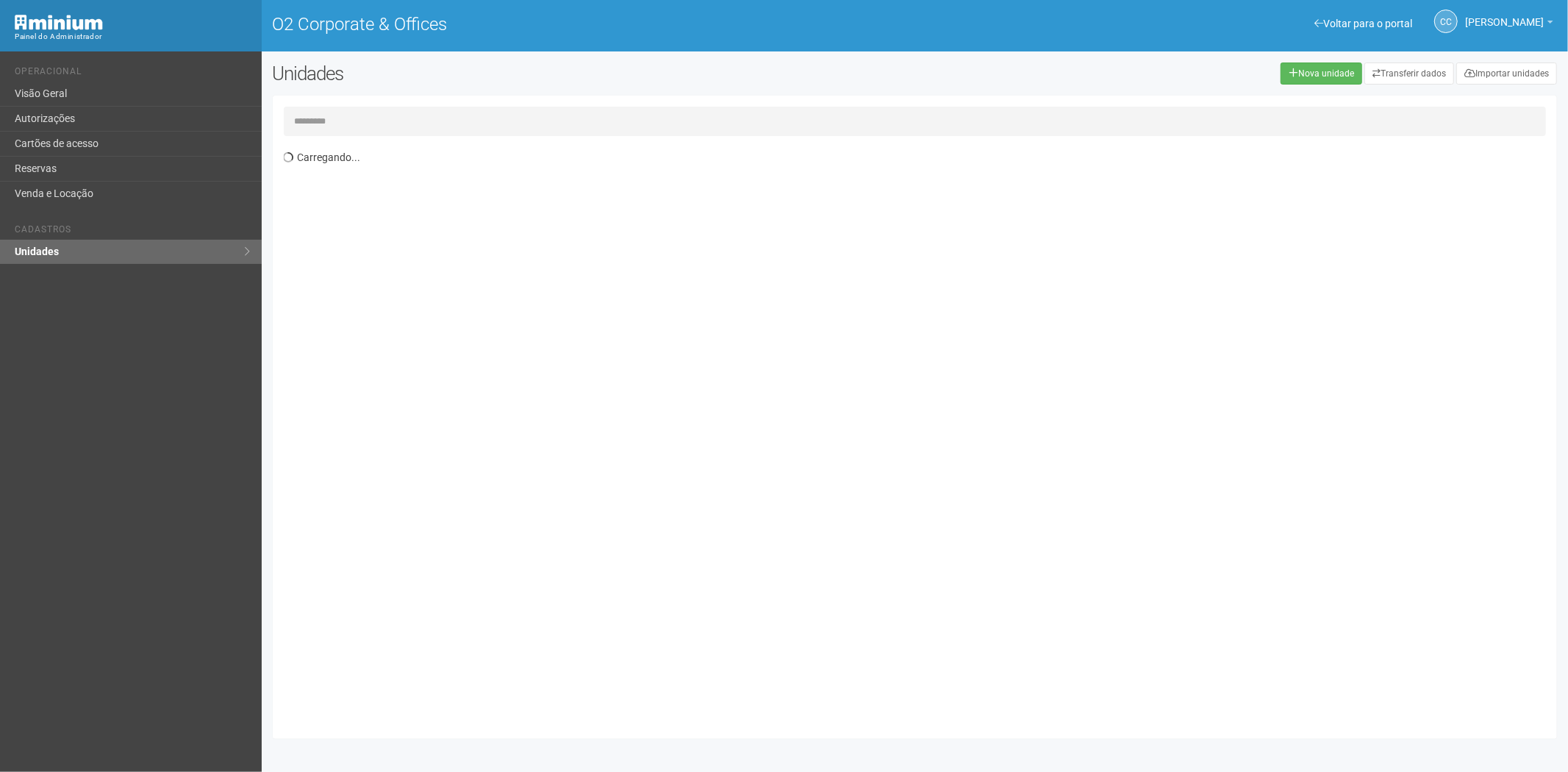
drag, startPoint x: 318, startPoint y: 111, endPoint x: 351, endPoint y: 97, distance: 35.8
click at [324, 108] on input "text" at bounding box center [915, 121] width 1263 height 29
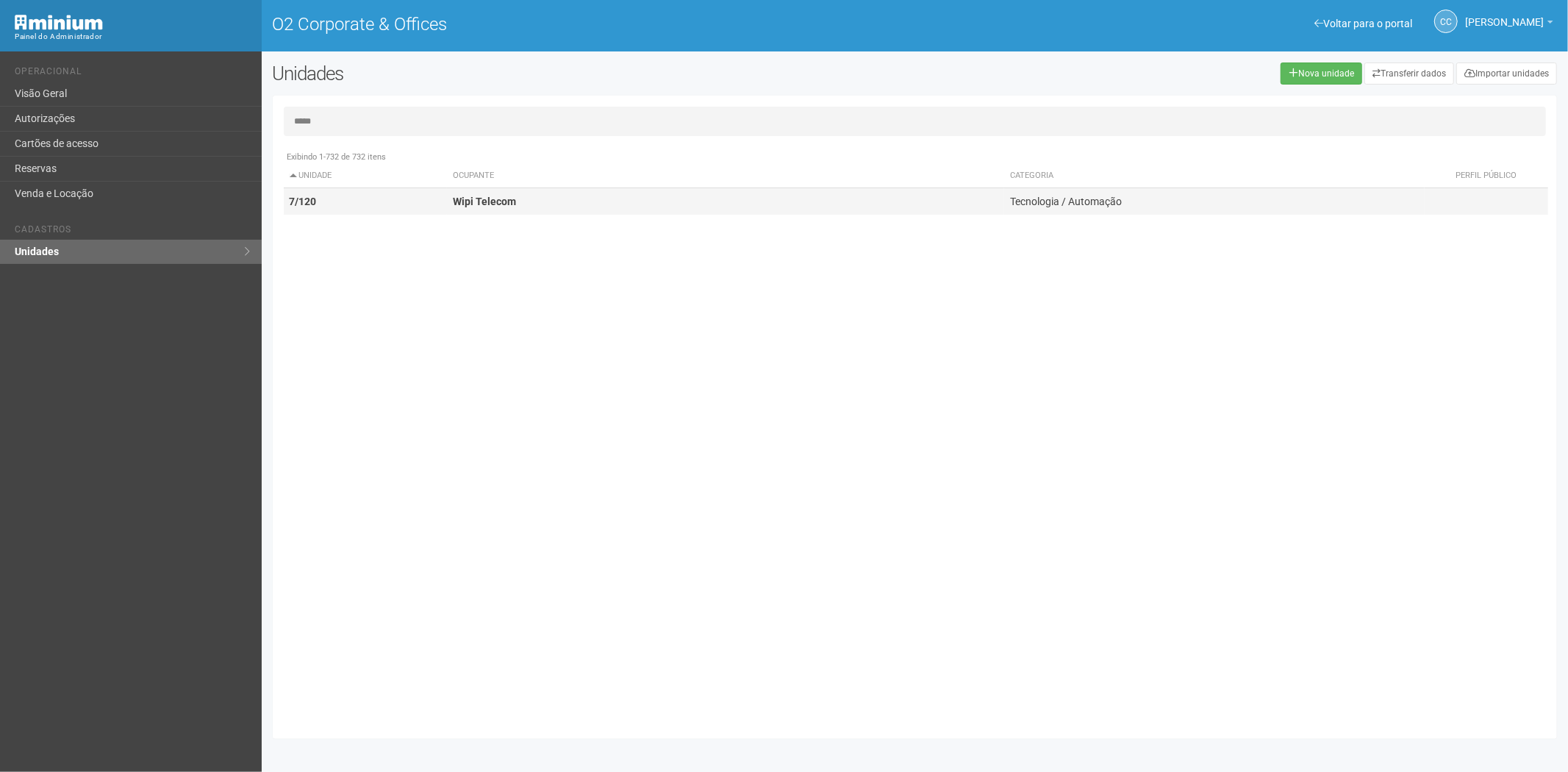
type input "*****"
drag, startPoint x: 316, startPoint y: 208, endPoint x: 1032, endPoint y: 192, distance: 716.2
click at [317, 208] on td "7/120" at bounding box center [366, 202] width 164 height 27
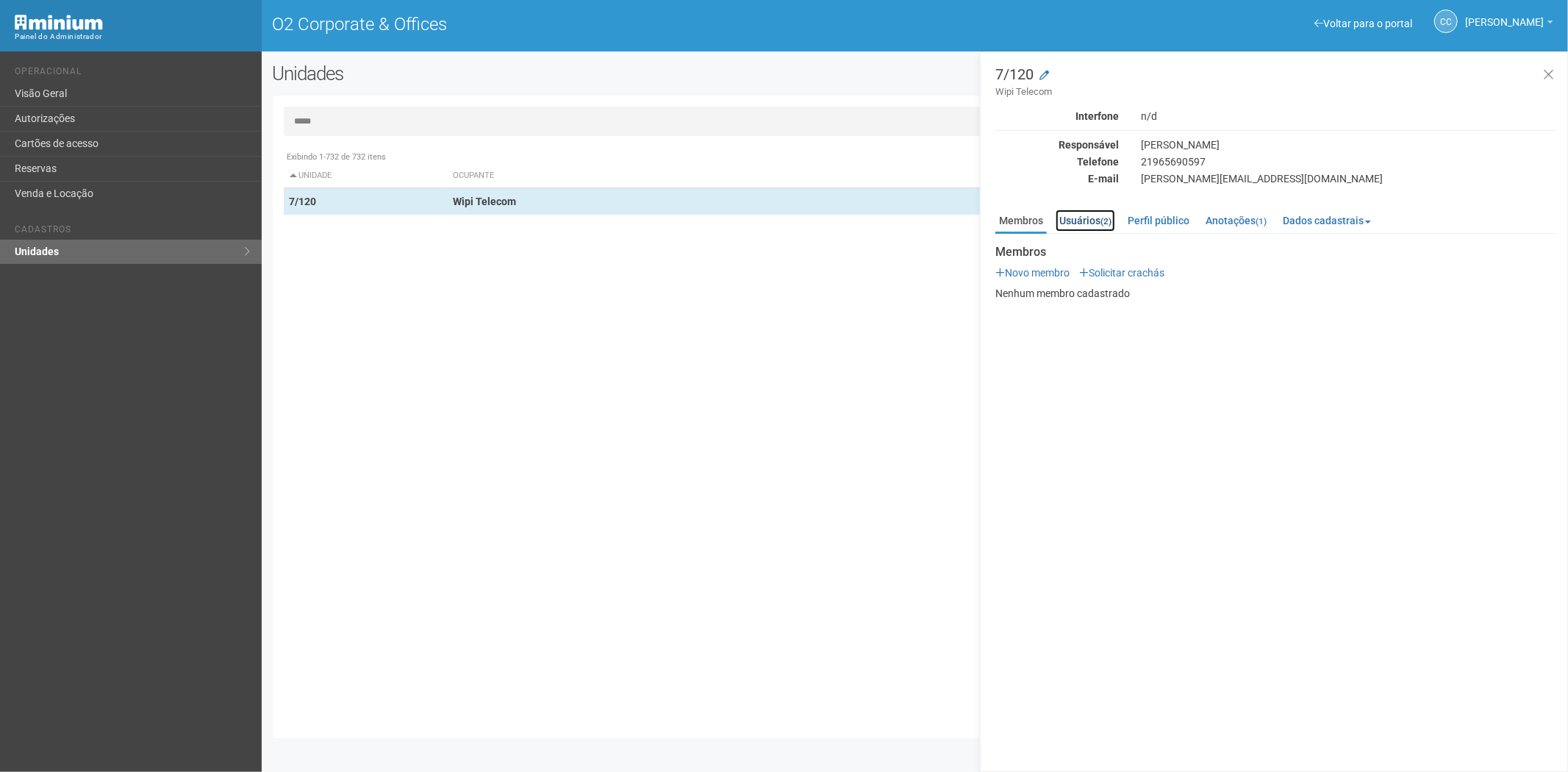
click at [1091, 221] on link "Usuários (2)" at bounding box center [1086, 221] width 60 height 22
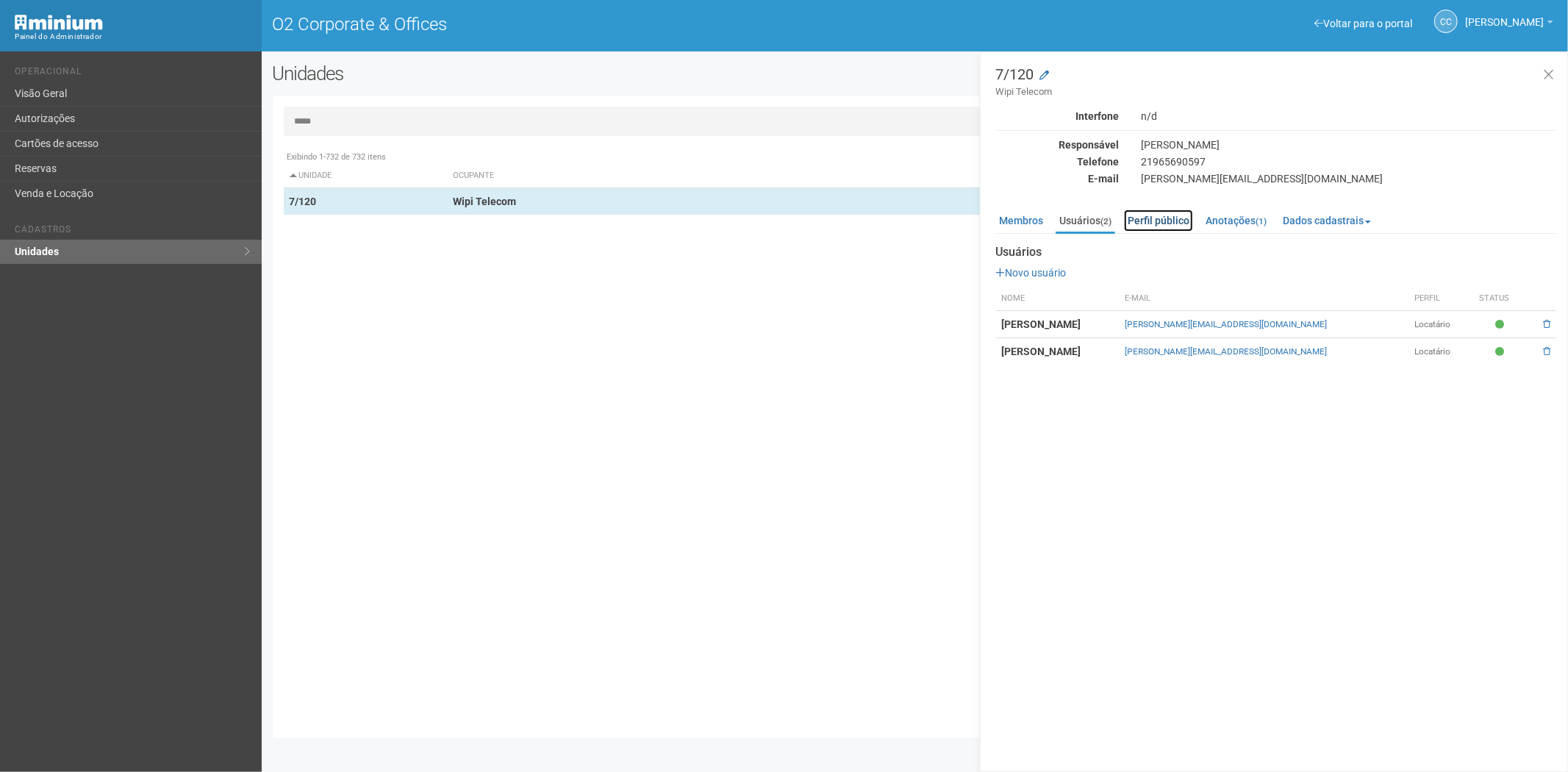
click at [1158, 218] on link "Perfil público" at bounding box center [1158, 221] width 69 height 22
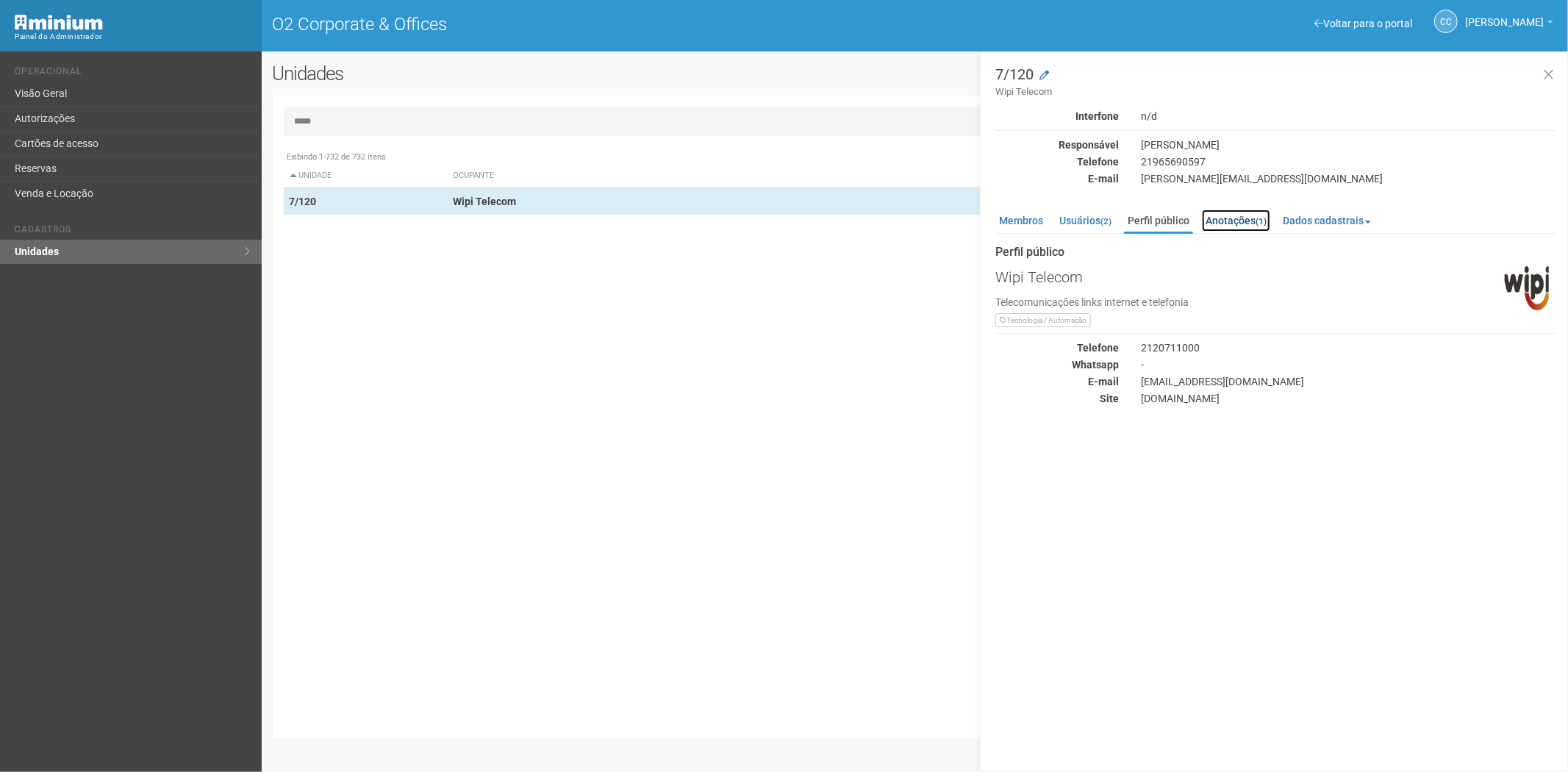
click at [1255, 217] on link "Anotações (1)" at bounding box center [1236, 221] width 68 height 22
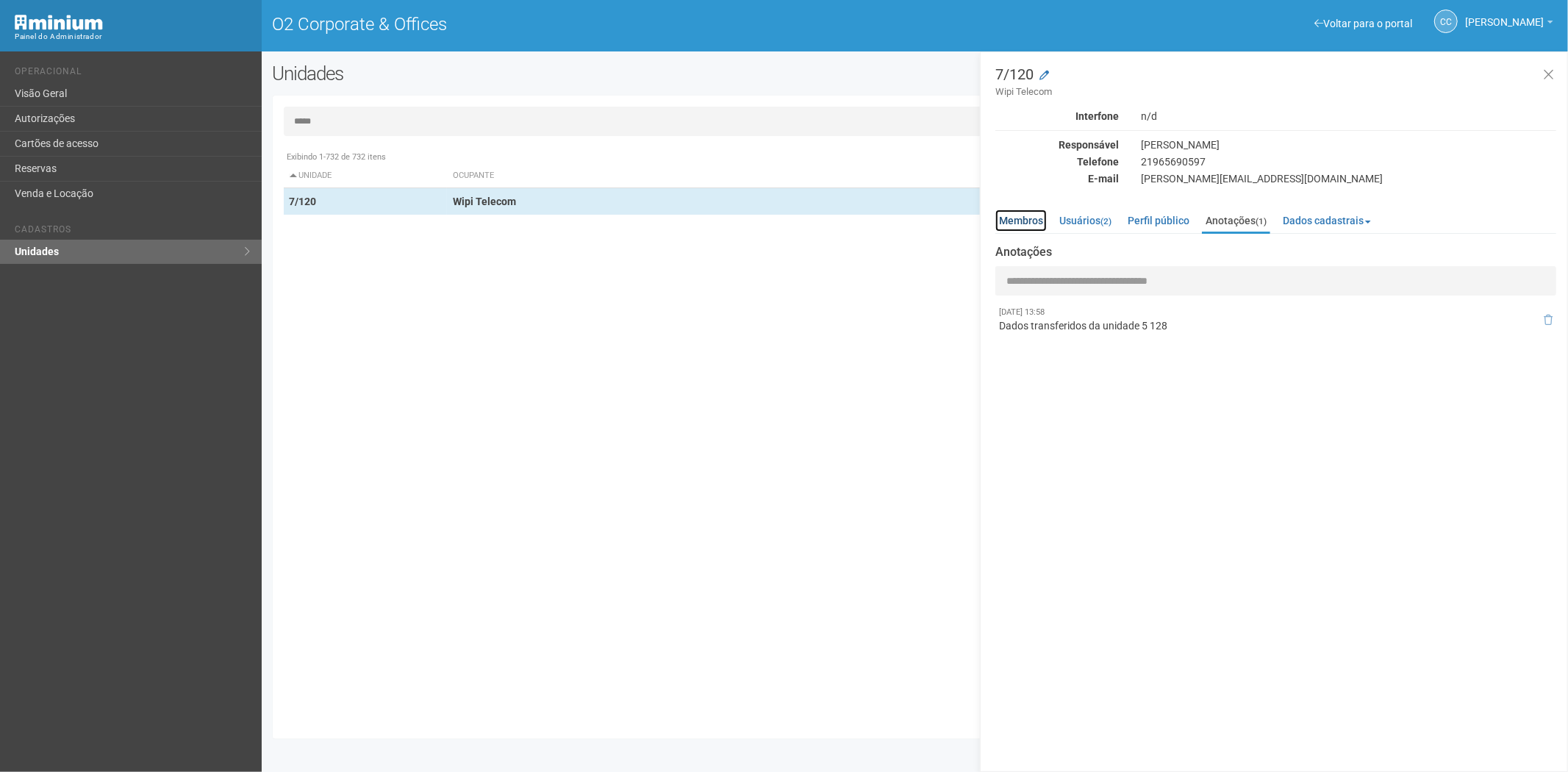
click at [1023, 226] on link "Membros" at bounding box center [1021, 221] width 51 height 22
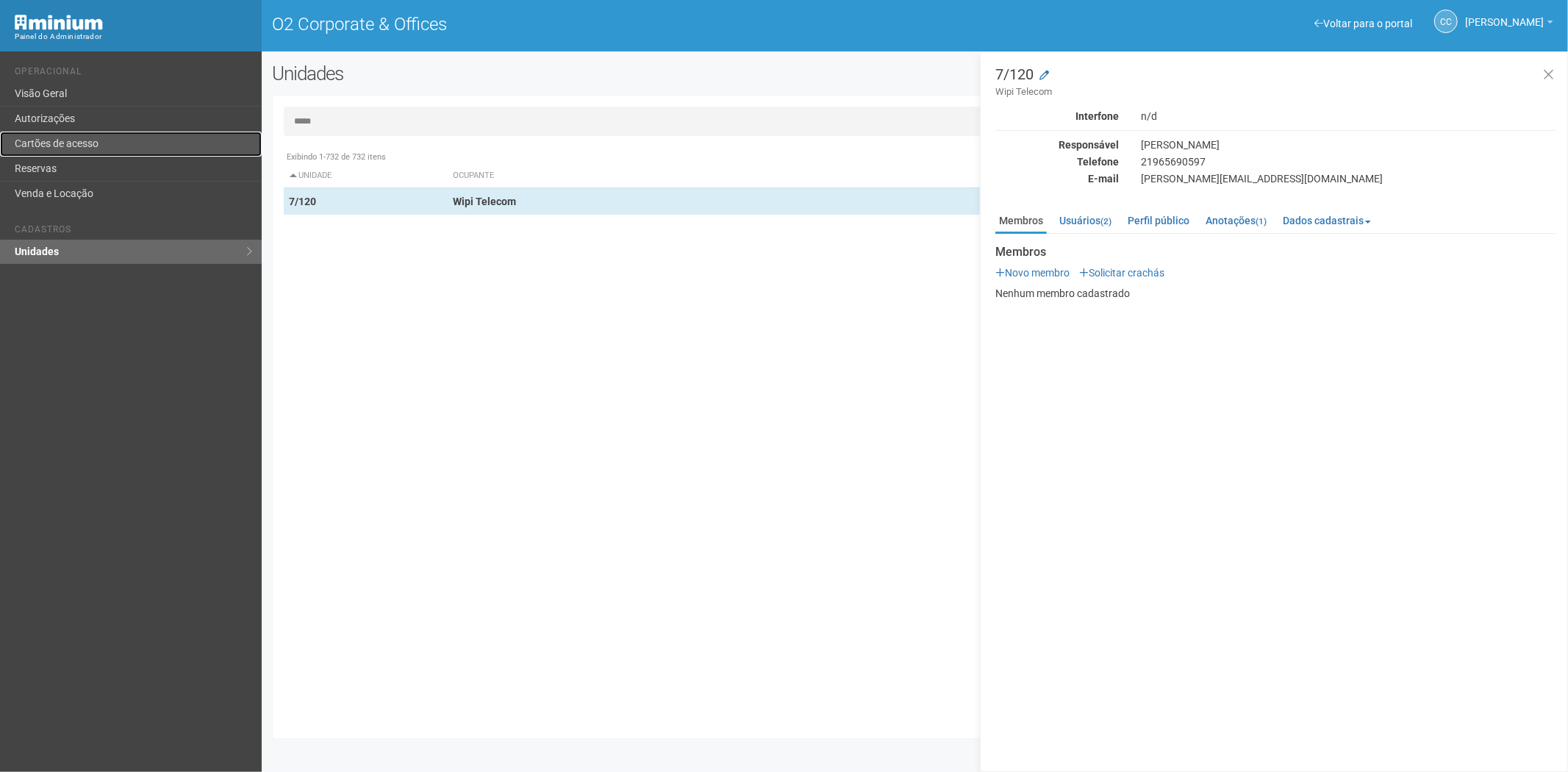
click at [97, 138] on link "Cartões de acesso" at bounding box center [131, 144] width 262 height 25
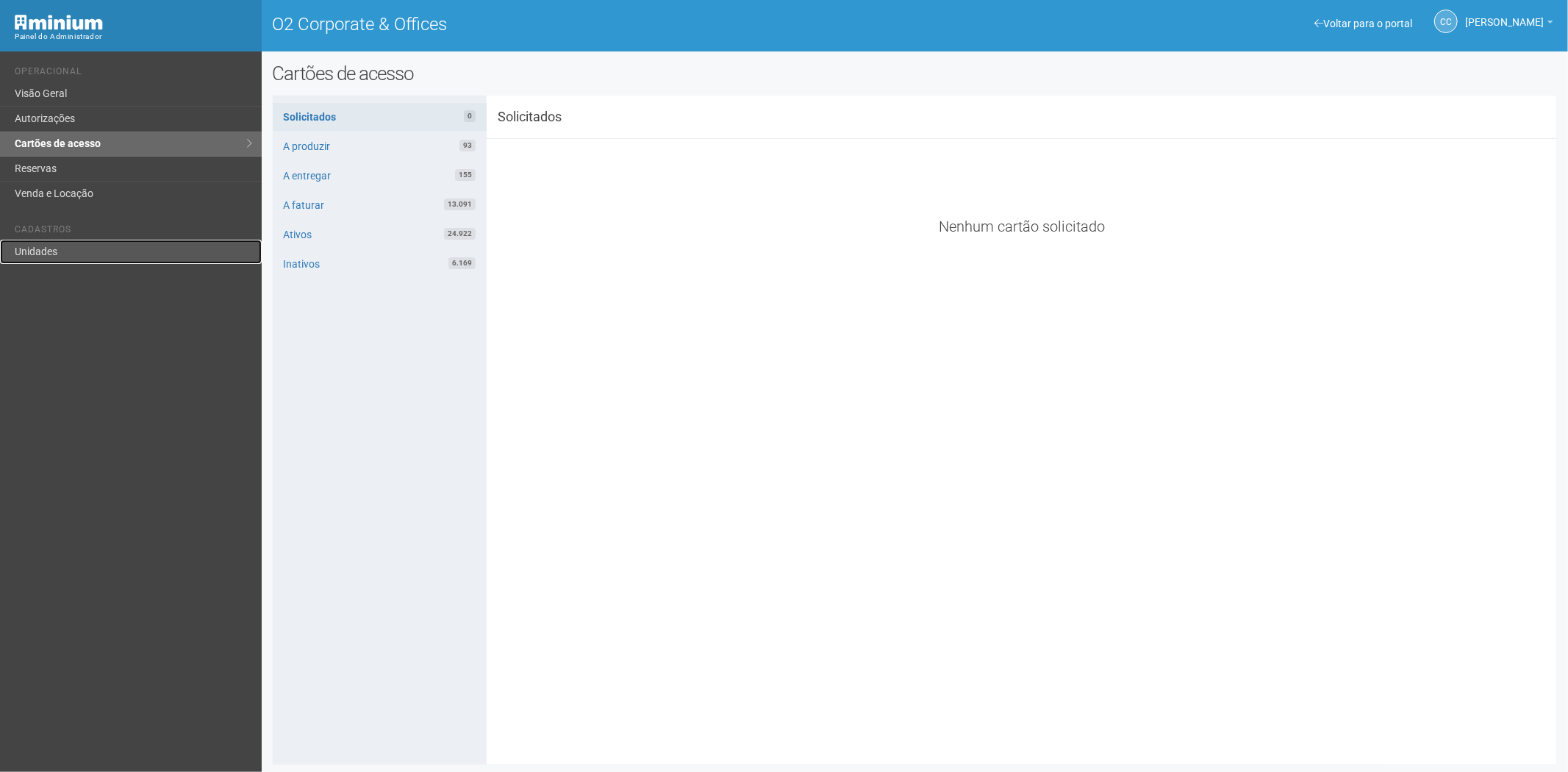
click at [68, 250] on link "Unidades" at bounding box center [131, 251] width 262 height 24
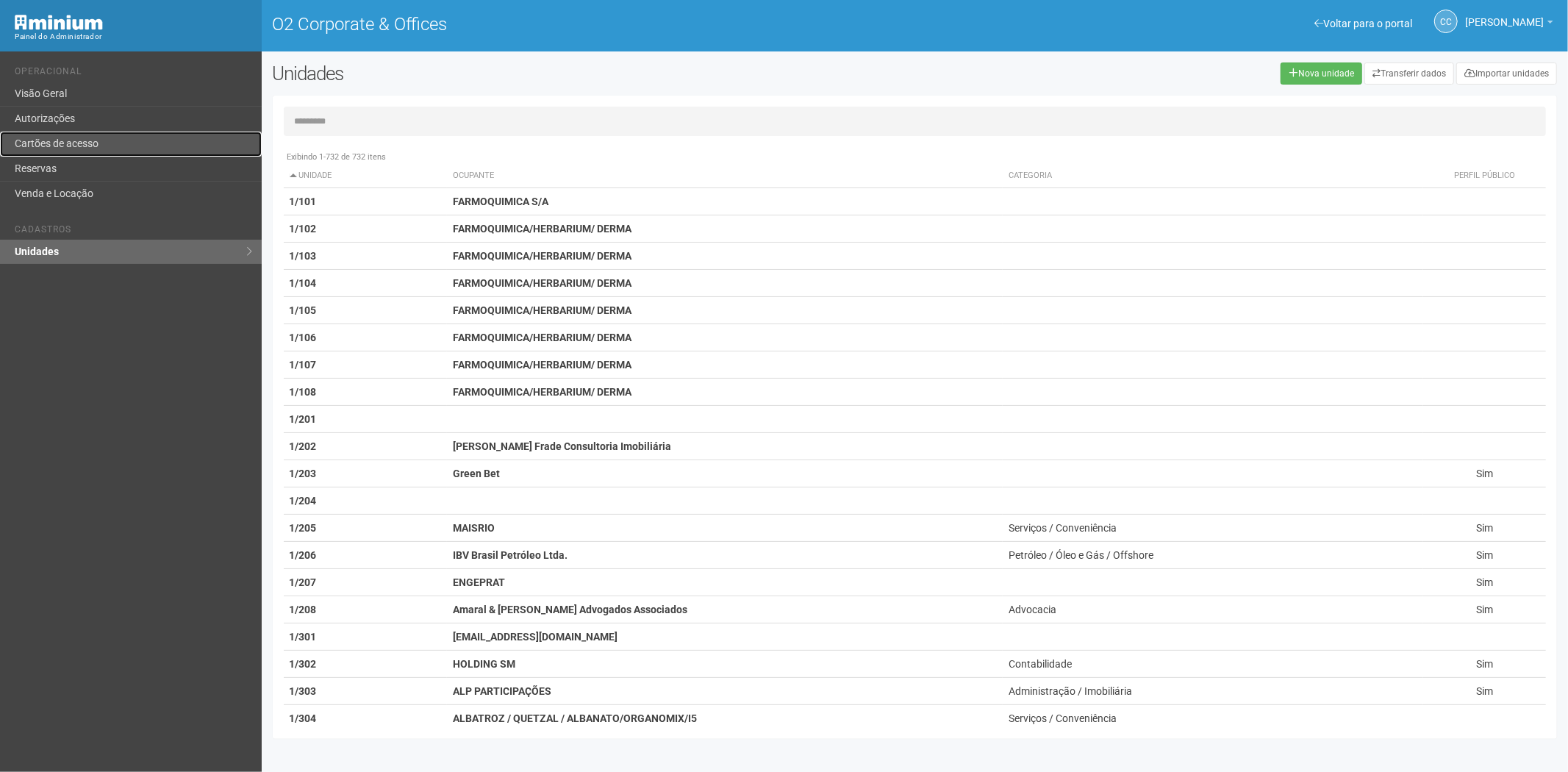
click at [139, 135] on link "Cartões de acesso" at bounding box center [131, 144] width 262 height 25
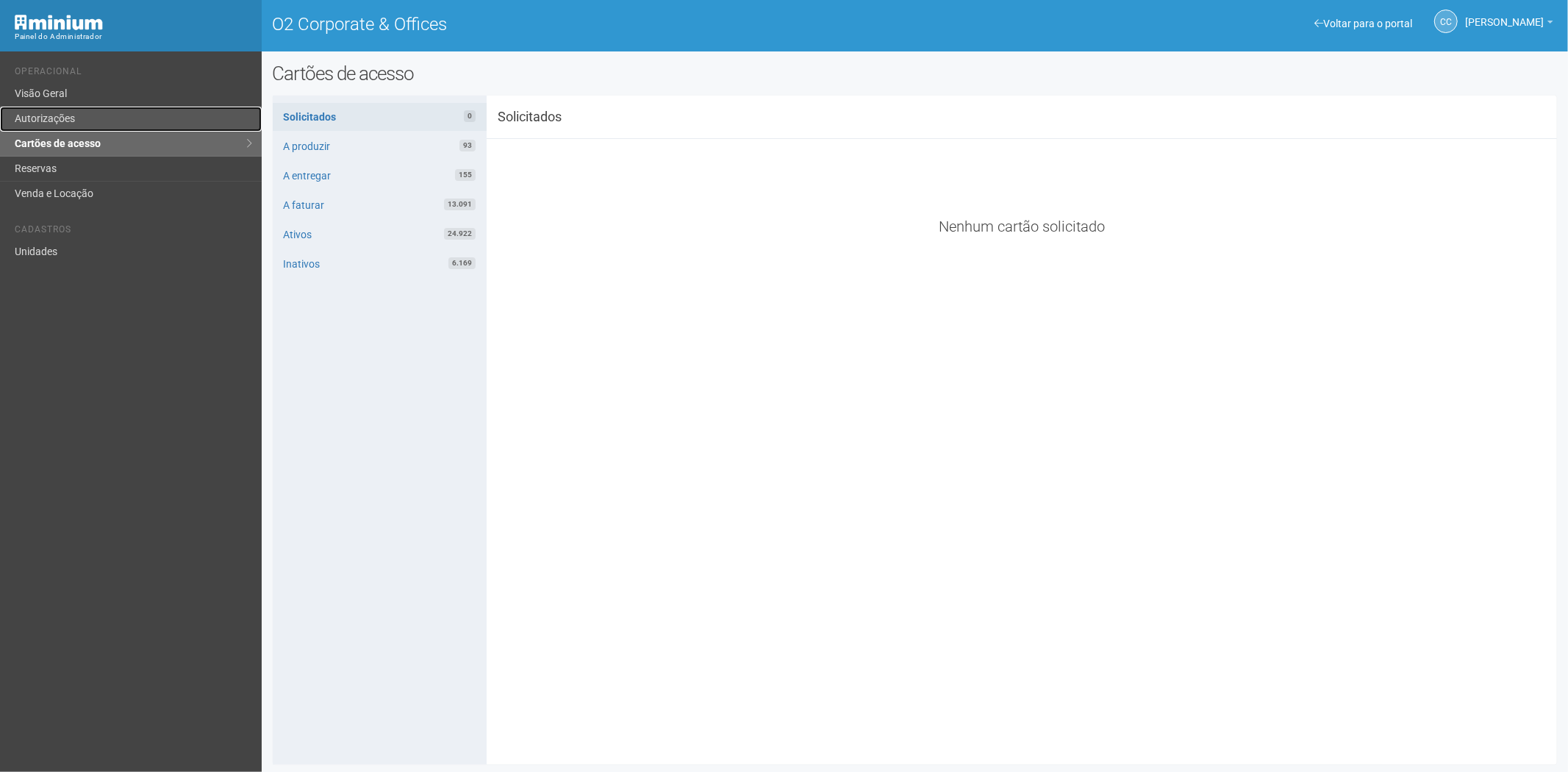
click at [90, 121] on link "Autorizações" at bounding box center [131, 119] width 262 height 25
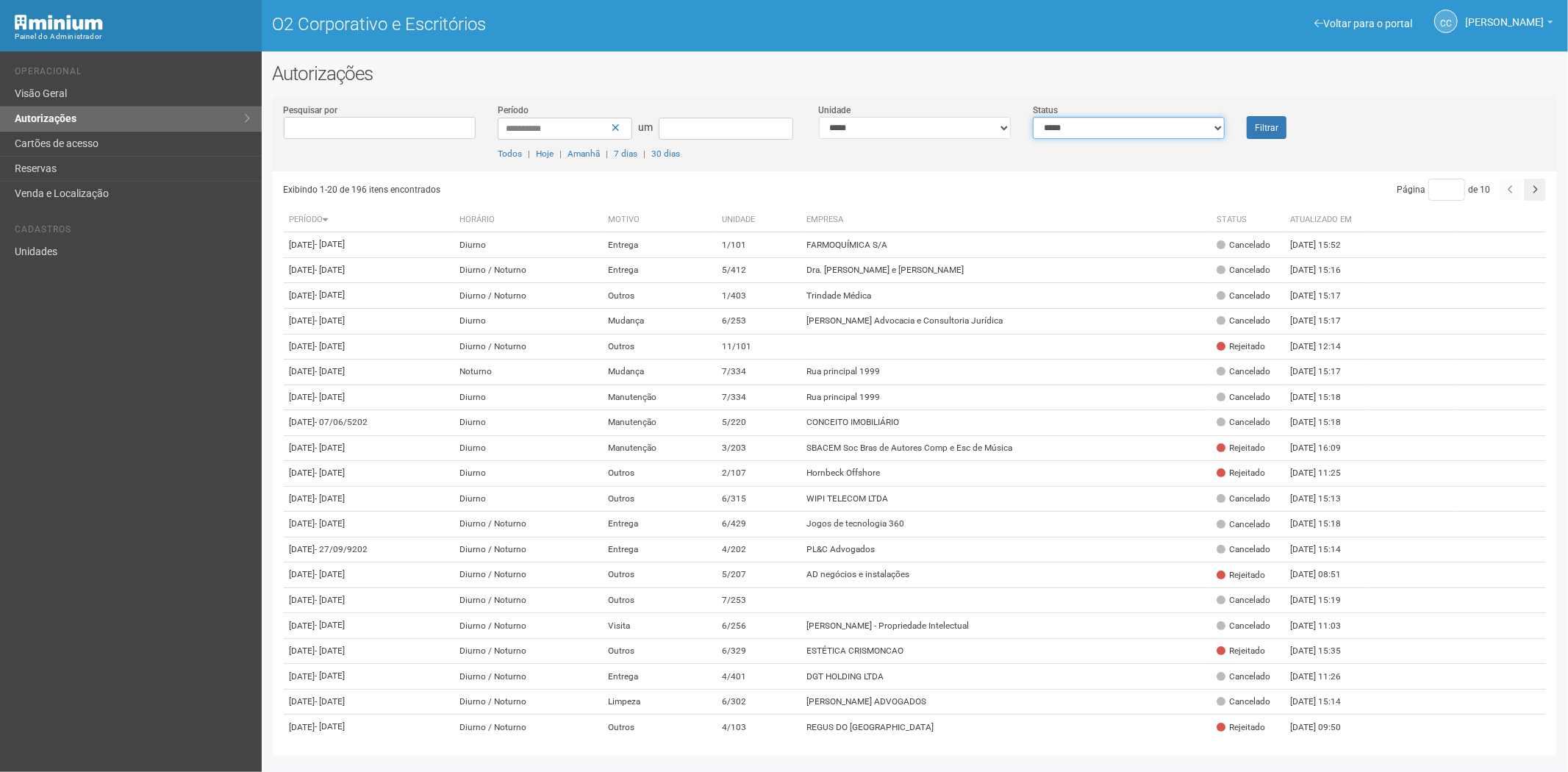
click at [1216, 130] on select "**********" at bounding box center [1129, 128] width 192 height 22
select select "*"
click at [1033, 117] on select "**********" at bounding box center [1129, 128] width 192 height 22
click at [1253, 126] on button "Filtrar" at bounding box center [1266, 127] width 39 height 23
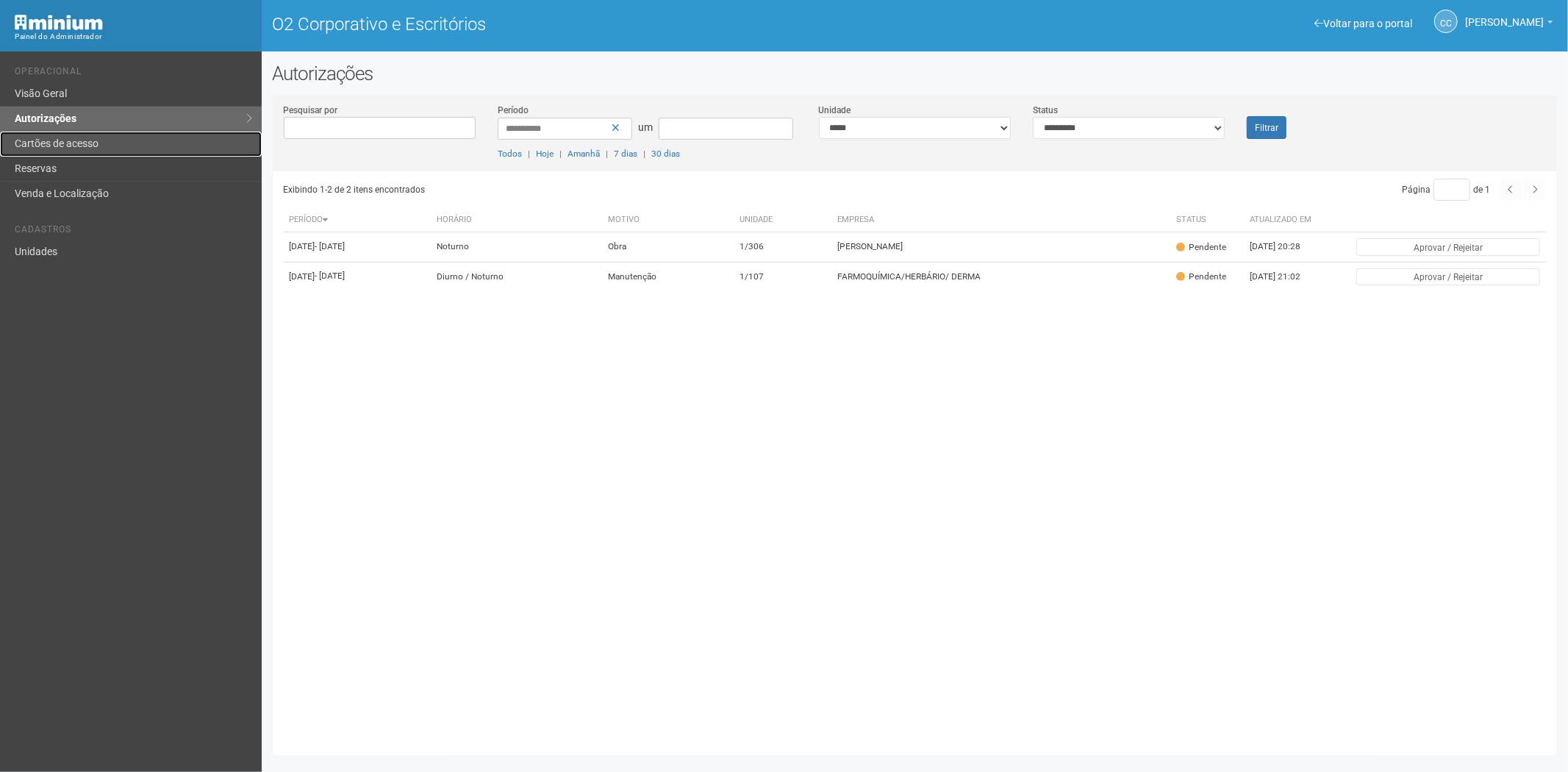
click at [76, 145] on font "Cartões de acesso" at bounding box center [56, 144] width 84 height 12
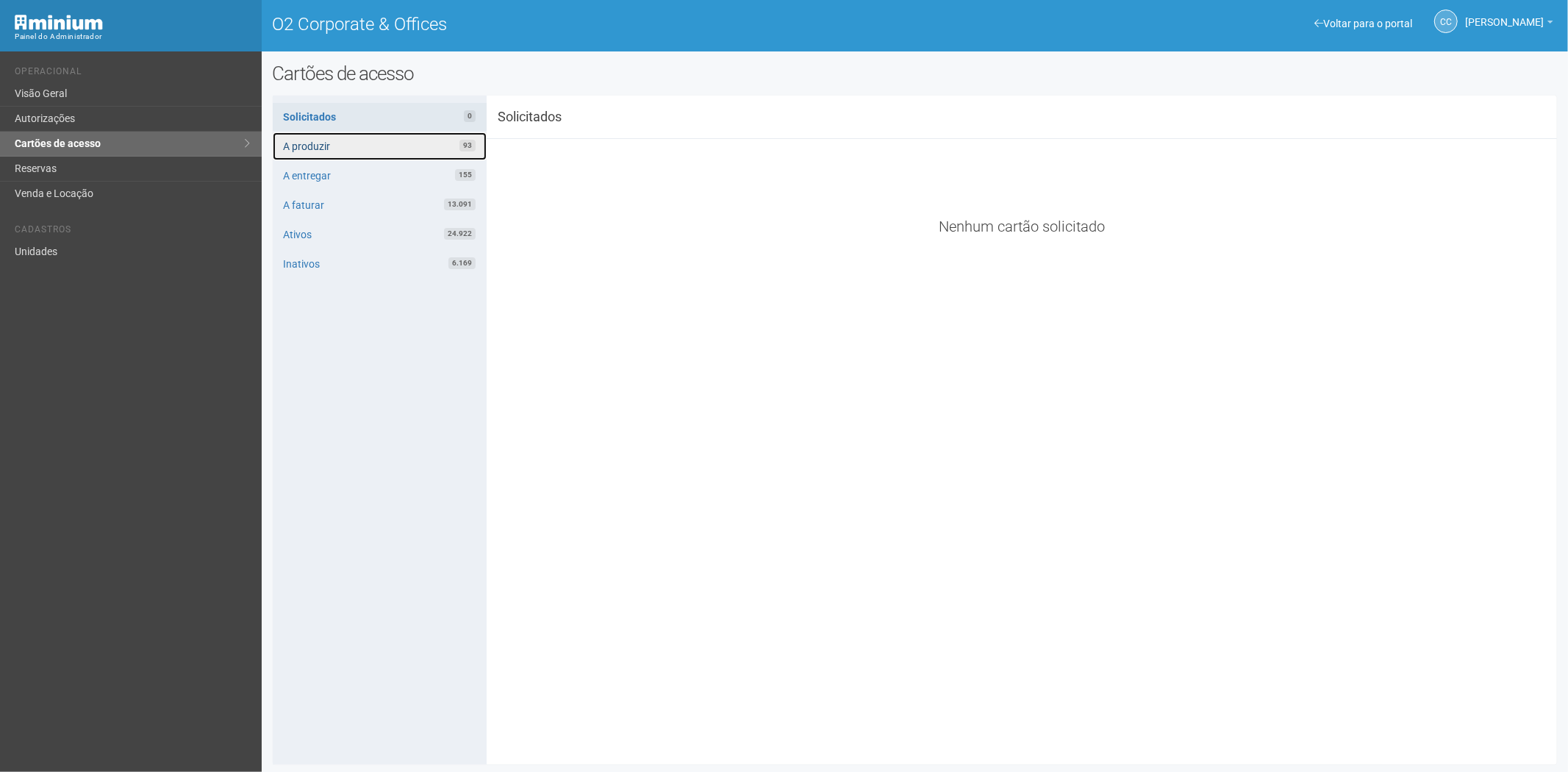
drag, startPoint x: 406, startPoint y: 141, endPoint x: 416, endPoint y: 138, distance: 10.4
click at [406, 141] on link "A produzir 93" at bounding box center [380, 146] width 214 height 28
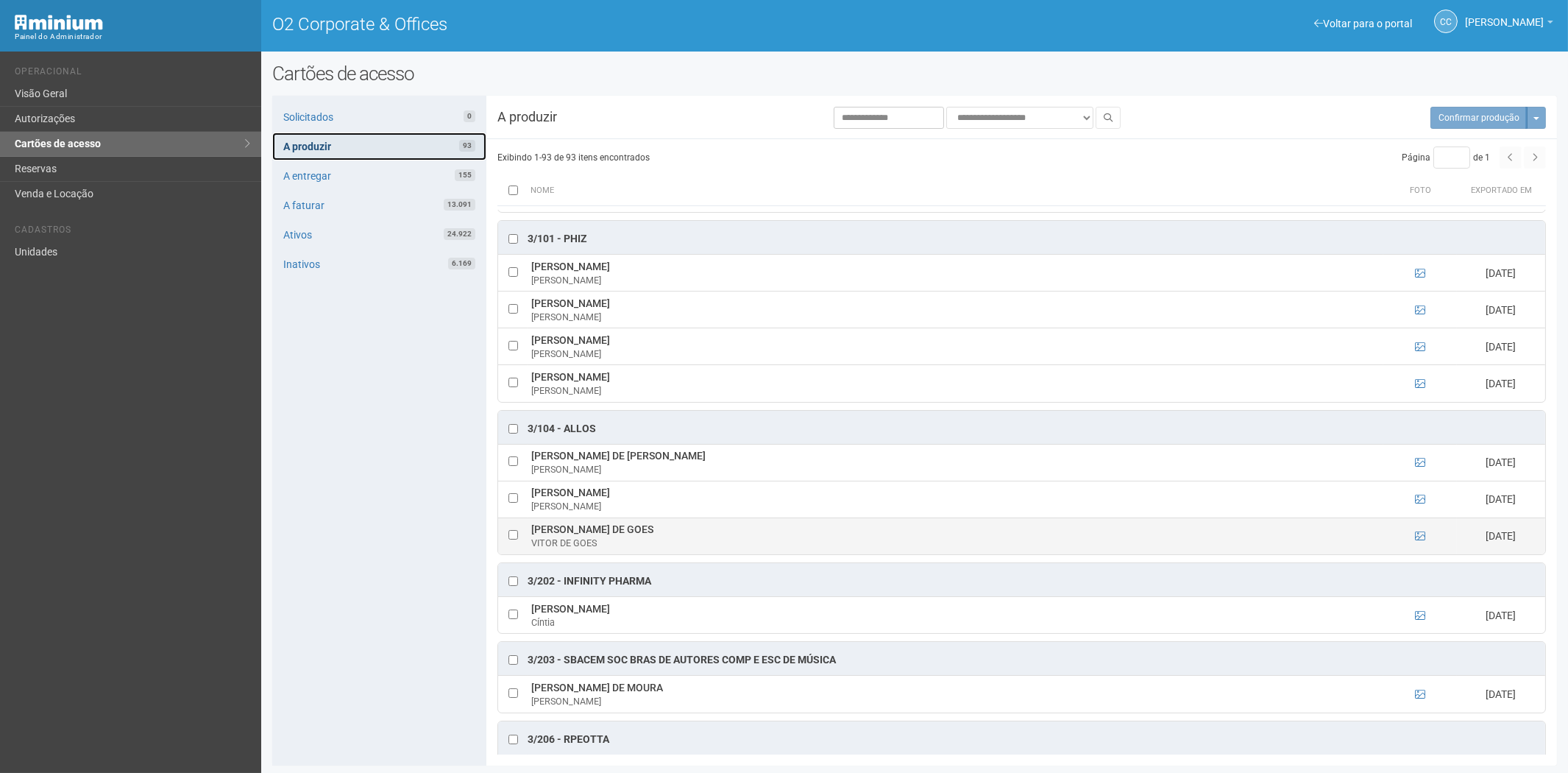
scroll to position [1389, 0]
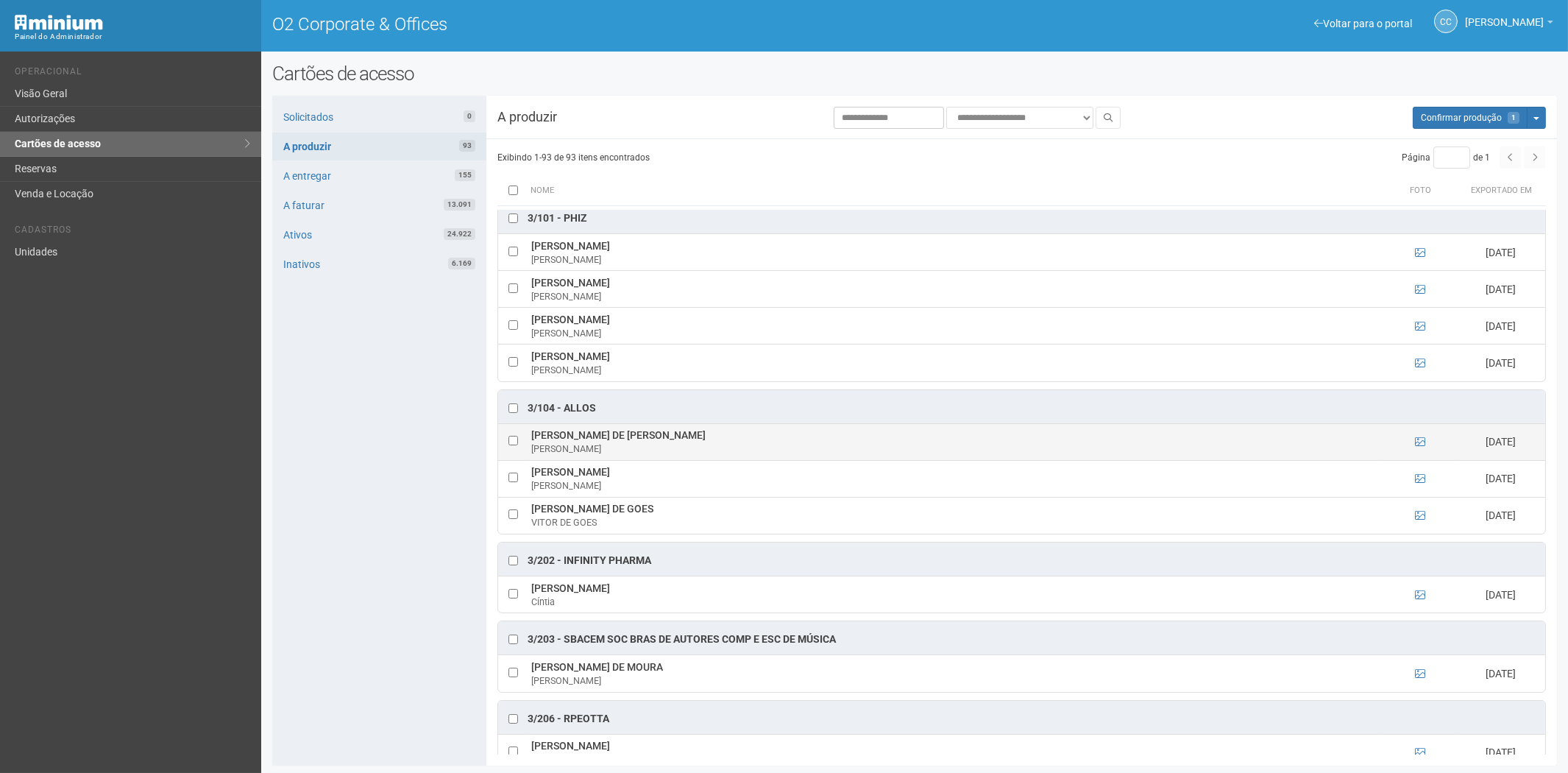
drag, startPoint x: 530, startPoint y: 443, endPoint x: 728, endPoint y: 443, distance: 198.0
click at [728, 443] on td "AMANDA VITORIA DE SOUZA CELESTINO AMANDA VITORIA" at bounding box center [956, 441] width 856 height 37
copy td "AMANDA VITORIA DE SOUZA CELESTINO"
drag, startPoint x: 389, startPoint y: 575, endPoint x: 469, endPoint y: 584, distance: 80.5
click at [389, 575] on div "Solicitados 0 A produzir 93 A entregar 155 A faturar 13.091 Ativos 24.922 Inati…" at bounding box center [379, 431] width 214 height 669
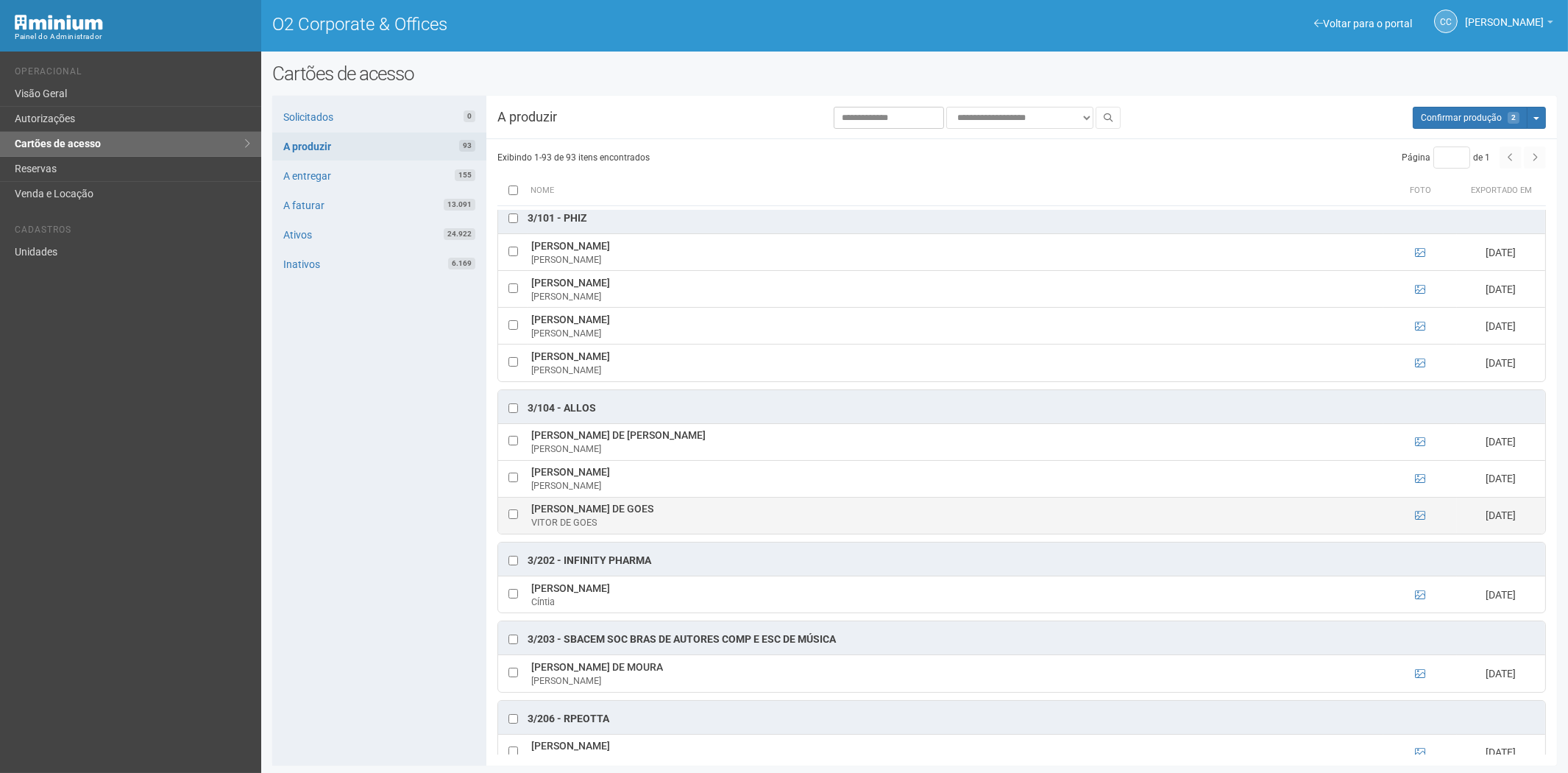
drag, startPoint x: 528, startPoint y: 517, endPoint x: 712, endPoint y: 514, distance: 184.0
click at [712, 514] on td "VITOR HENRIQUE CARDOSO DE GOES VITOR DE GOES" at bounding box center [956, 514] width 856 height 37
copy td "VITOR HENRIQUE CARDOSO DE GOES"
click at [359, 490] on div "Solicitados 0 A produzir 93 A entregar 155 A faturar 13.091 Ativos 24.922 Inati…" at bounding box center [379, 431] width 214 height 669
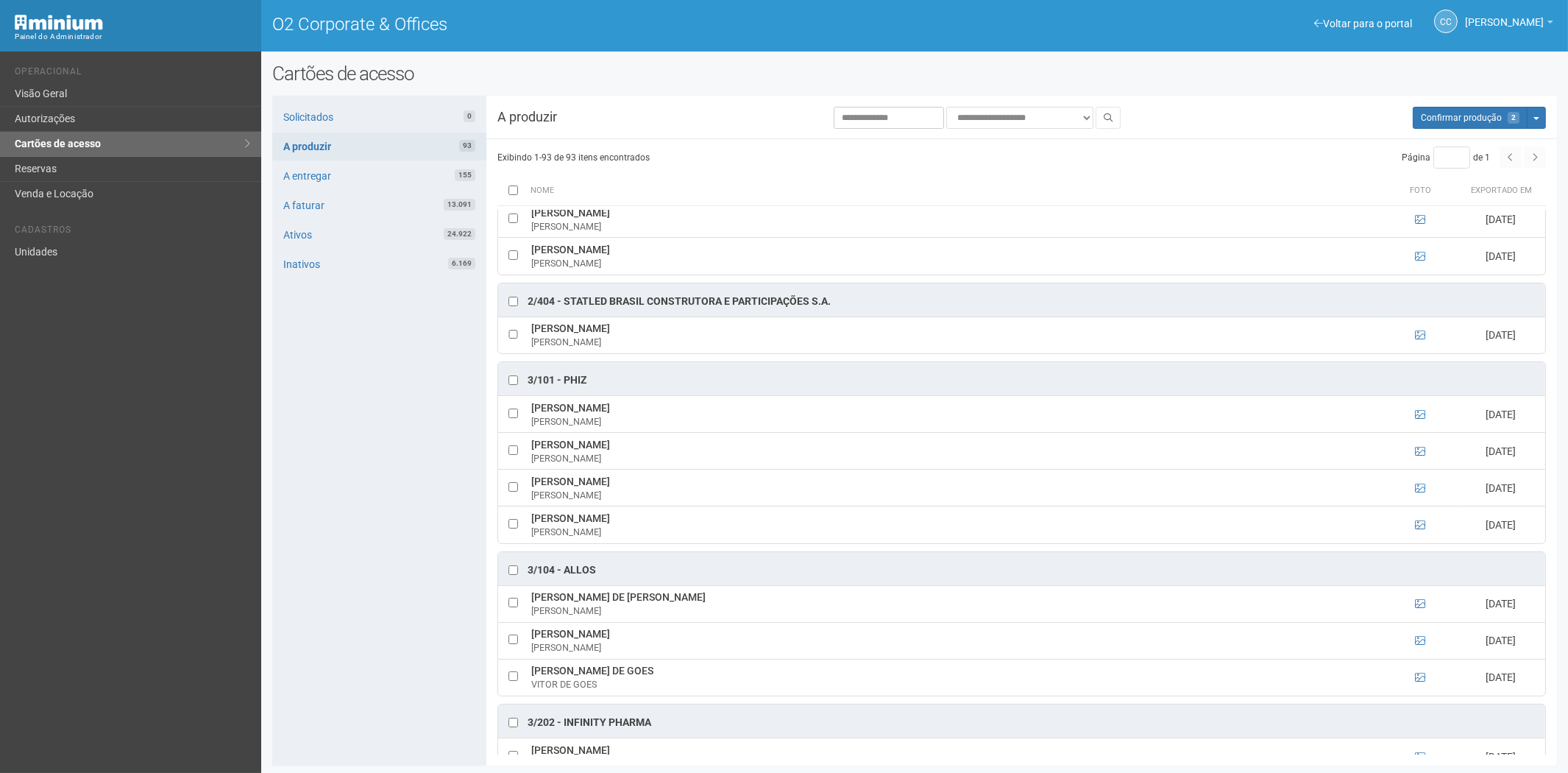
scroll to position [1227, 0]
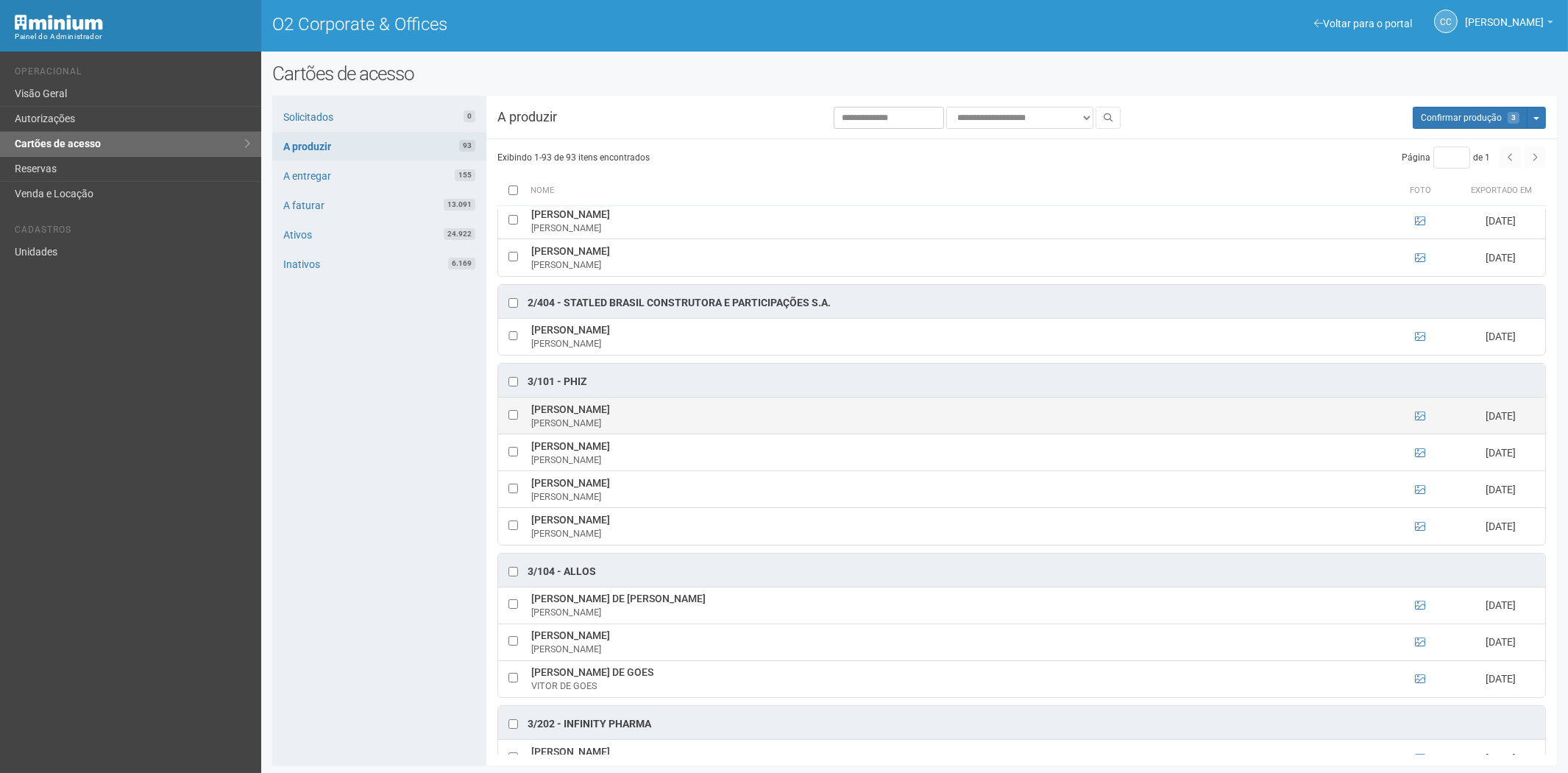
drag, startPoint x: 541, startPoint y: 413, endPoint x: 653, endPoint y: 419, distance: 112.2
click at [661, 421] on td "David Doum Alves Pinheiro David" at bounding box center [956, 415] width 856 height 37
copy td "David Doum Alves Pinheiro"
drag, startPoint x: 395, startPoint y: 572, endPoint x: 480, endPoint y: 549, distance: 88.1
click at [395, 572] on div "Solicitados 0 A produzir 93 A entregar 155 A faturar 13.091 Ativos 24.922 Inati…" at bounding box center [379, 431] width 214 height 669
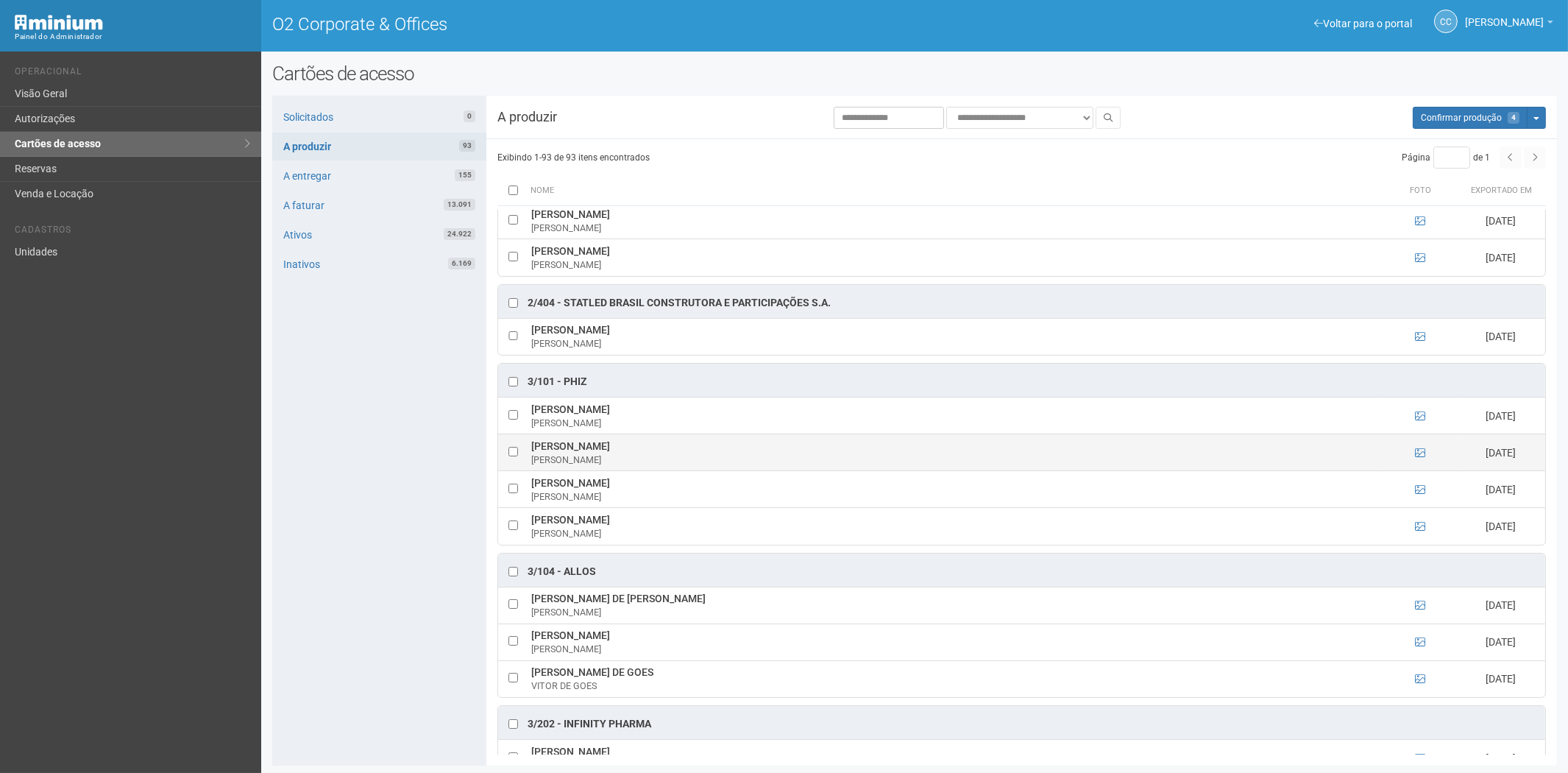
drag, startPoint x: 532, startPoint y: 458, endPoint x: 614, endPoint y: 454, distance: 82.1
click at [649, 457] on td "Fabiana Martins calunga Fabiana" at bounding box center [956, 452] width 856 height 37
copy td "Fabiana Martins calunga"
click at [344, 489] on div "Solicitados 0 A produzir 93 A entregar 155 A faturar 13.091 Ativos 24.922 Inati…" at bounding box center [379, 431] width 214 height 669
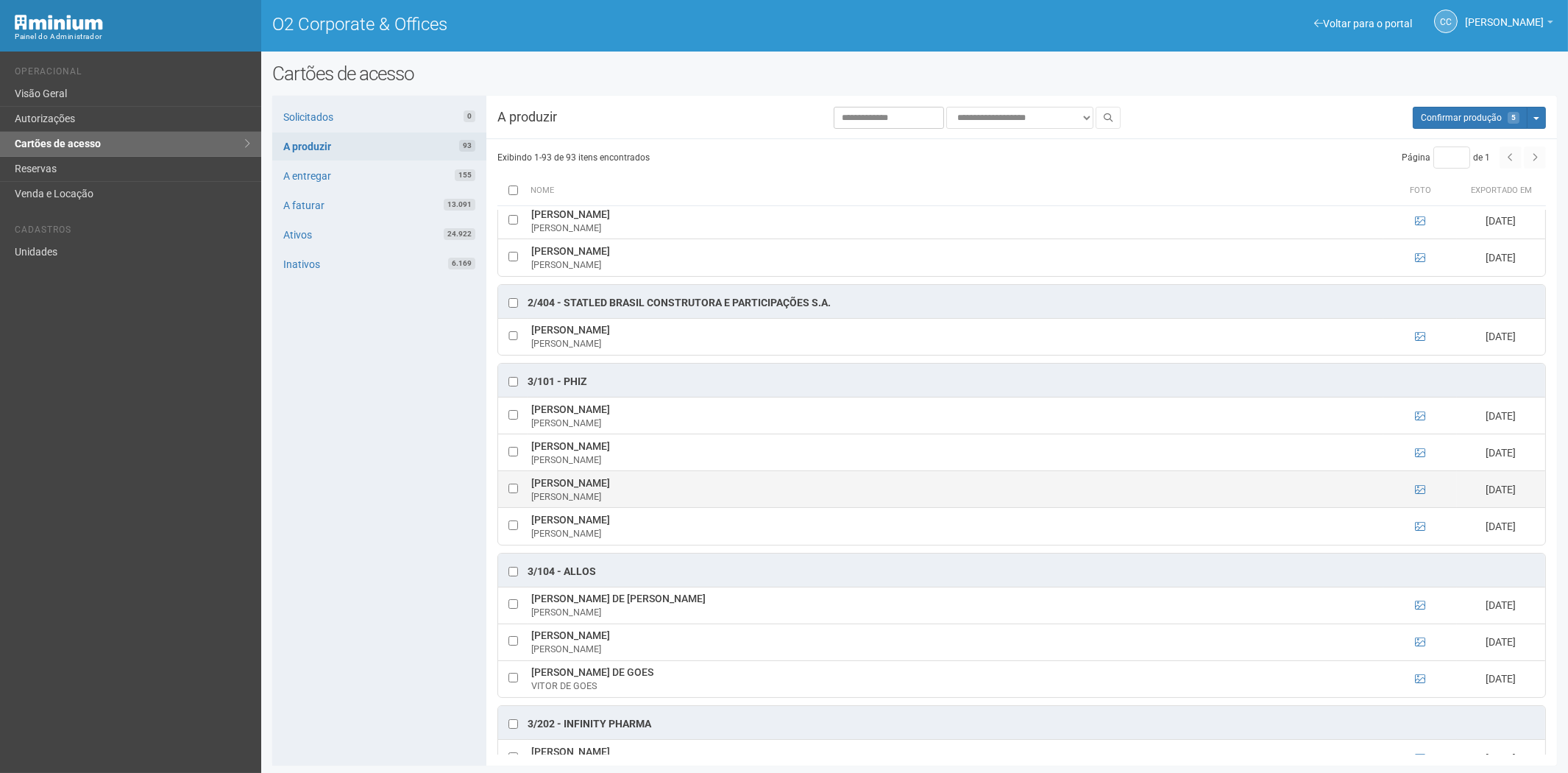
drag, startPoint x: 532, startPoint y: 491, endPoint x: 604, endPoint y: 497, distance: 72.2
click at [604, 497] on td "Fabiano Araújo Fabiano" at bounding box center [956, 489] width 856 height 37
copy td "Fabiano Araújo"
click at [377, 567] on div "Solicitados 0 A produzir 93 A entregar 155 A faturar 13.091 Ativos 24.922 Inati…" at bounding box center [379, 431] width 214 height 669
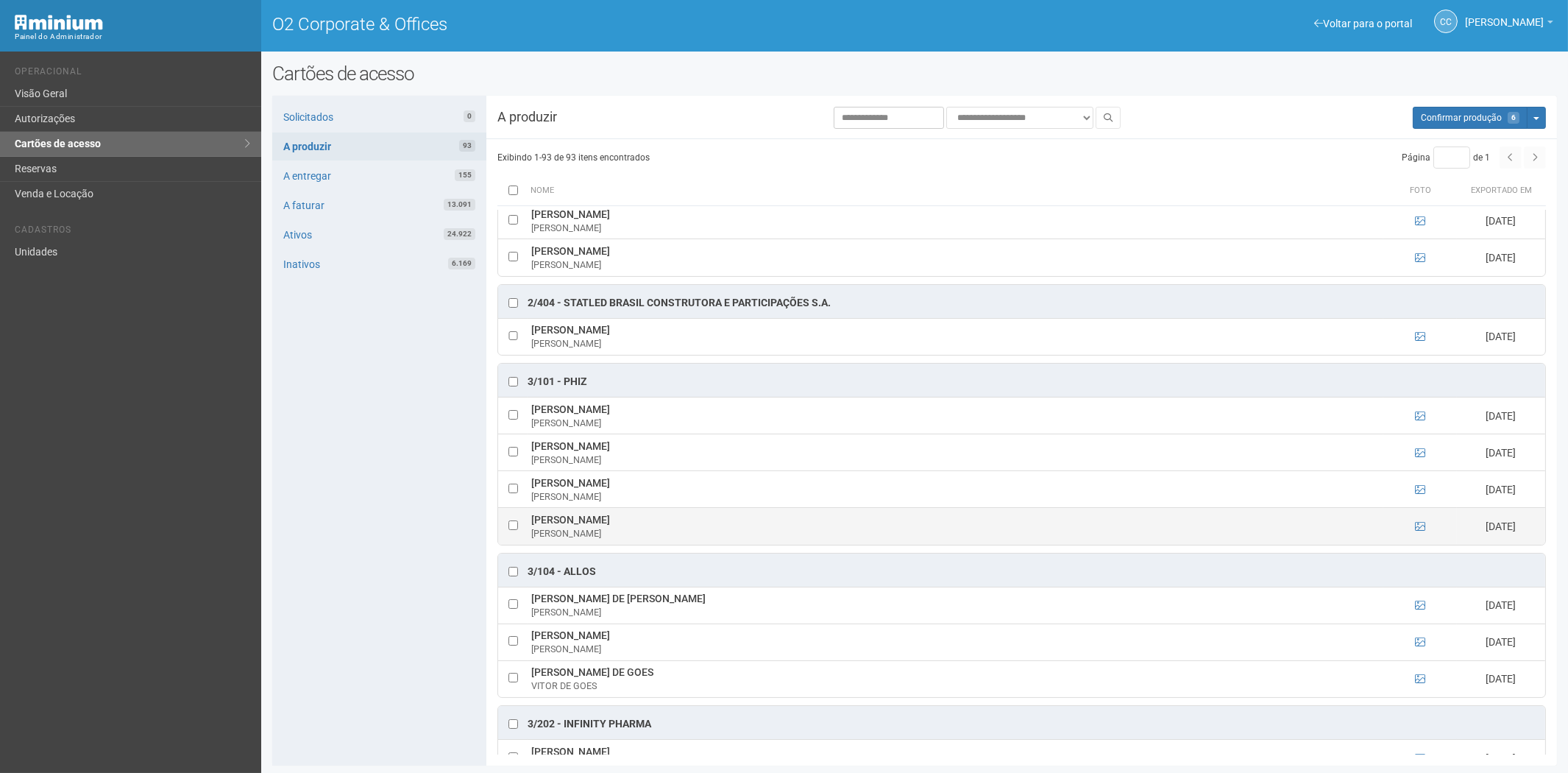
drag, startPoint x: 530, startPoint y: 528, endPoint x: 644, endPoint y: 527, distance: 114.0
click at [653, 527] on td "Gabriel de Souza Campos Gabriel" at bounding box center [956, 526] width 856 height 37
copy td "Gabriel de Souza Campos"
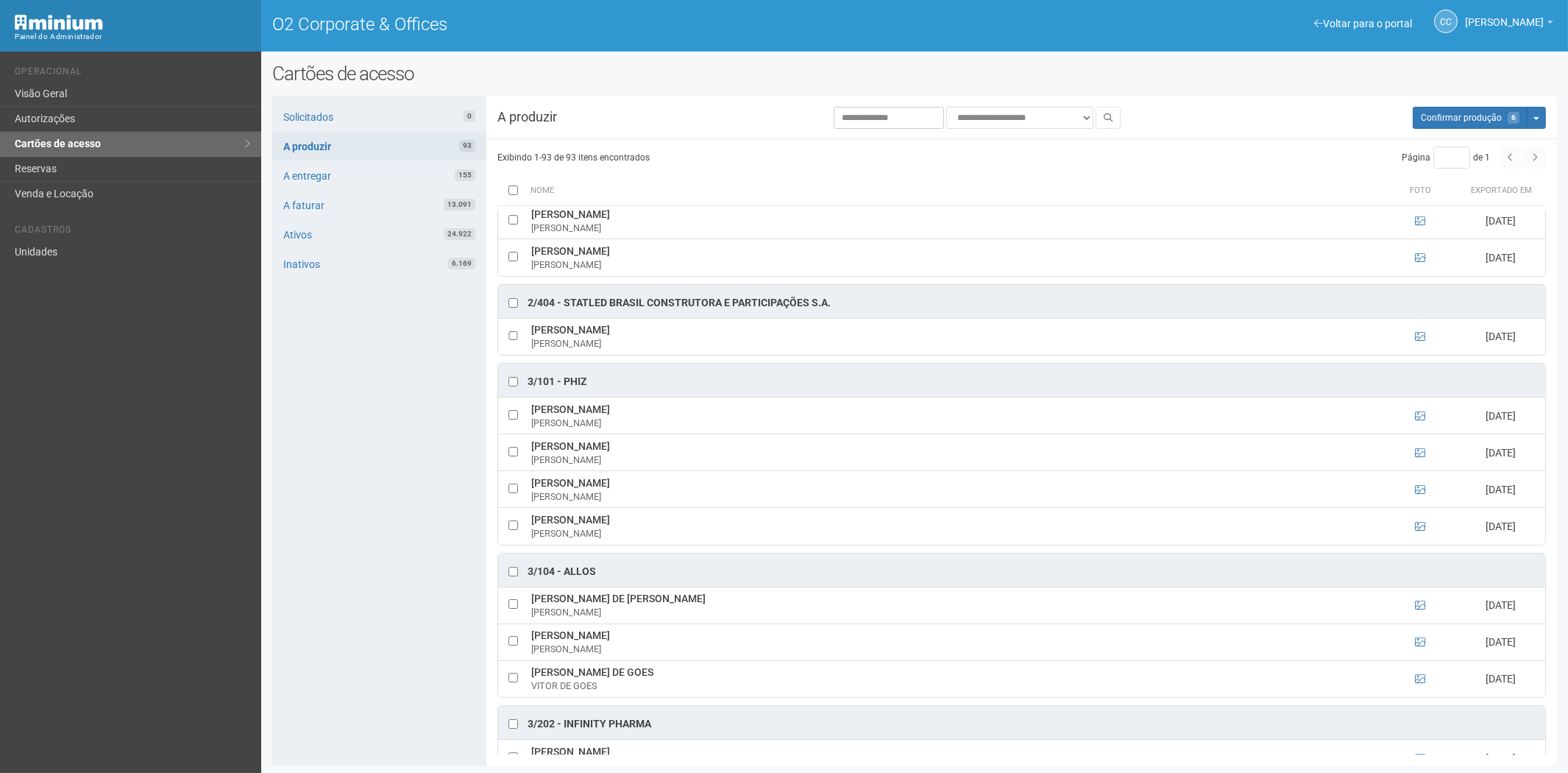
click at [297, 497] on div "Solicitados 0 A produzir 93 A entregar 155 A faturar 13.091 Ativos 24.922 Inati…" at bounding box center [379, 431] width 214 height 669
click at [303, 512] on div "Solicitados 0 A produzir 93 A entregar 155 A faturar 13.091 Ativos 24.922 Inati…" at bounding box center [379, 431] width 214 height 669
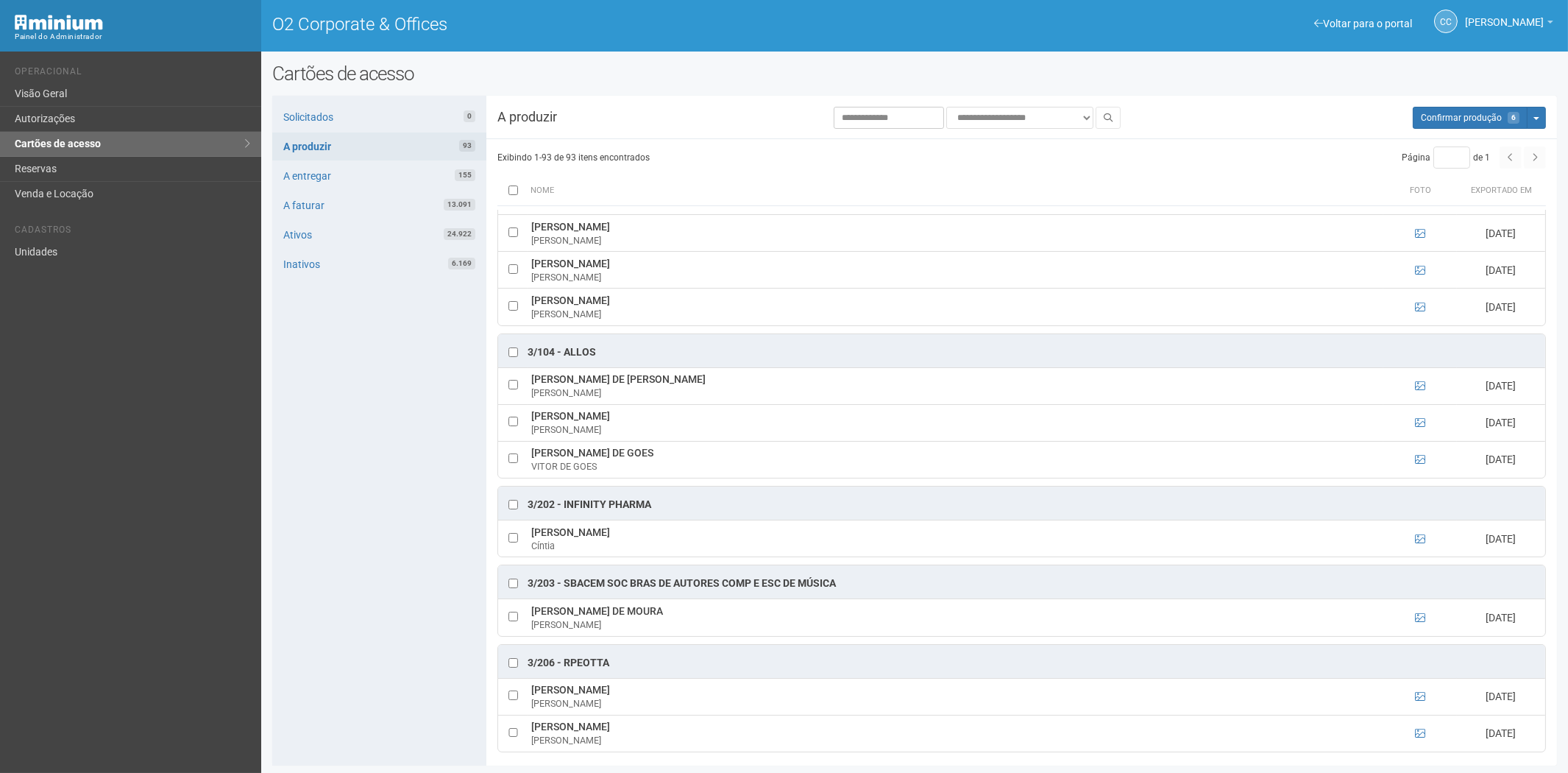
scroll to position [1472, 0]
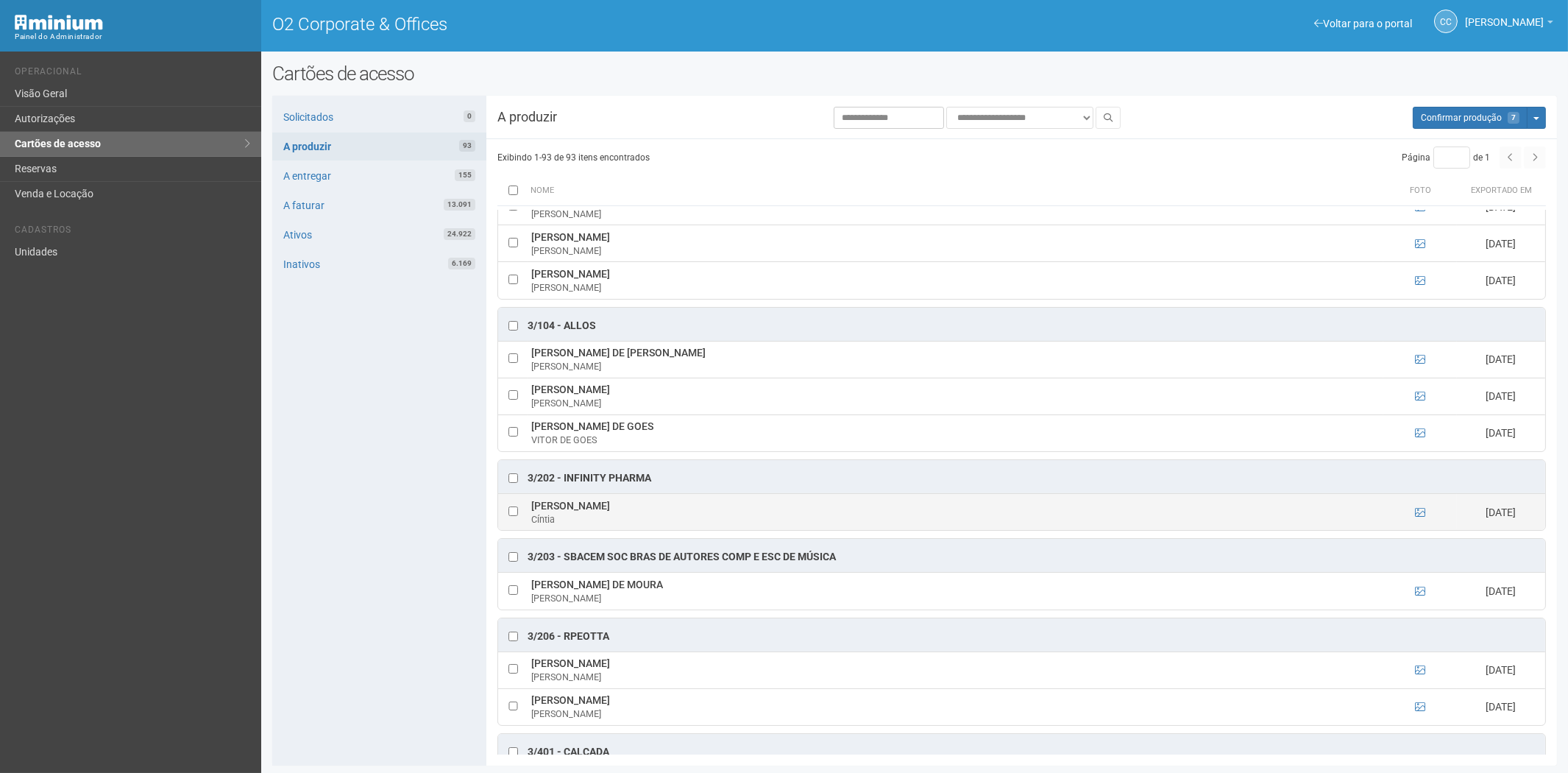
drag, startPoint x: 536, startPoint y: 512, endPoint x: 572, endPoint y: 520, distance: 36.9
click at [619, 517] on td "Cíntia Bernardo Pereira Cíntia" at bounding box center [956, 511] width 856 height 37
drag, startPoint x: 534, startPoint y: 515, endPoint x: 597, endPoint y: 518, distance: 63.1
click at [657, 512] on td "Cíntia Bernardo Pereira Cíntia" at bounding box center [956, 511] width 856 height 37
copy td "Cíntia Bernardo Pereira"
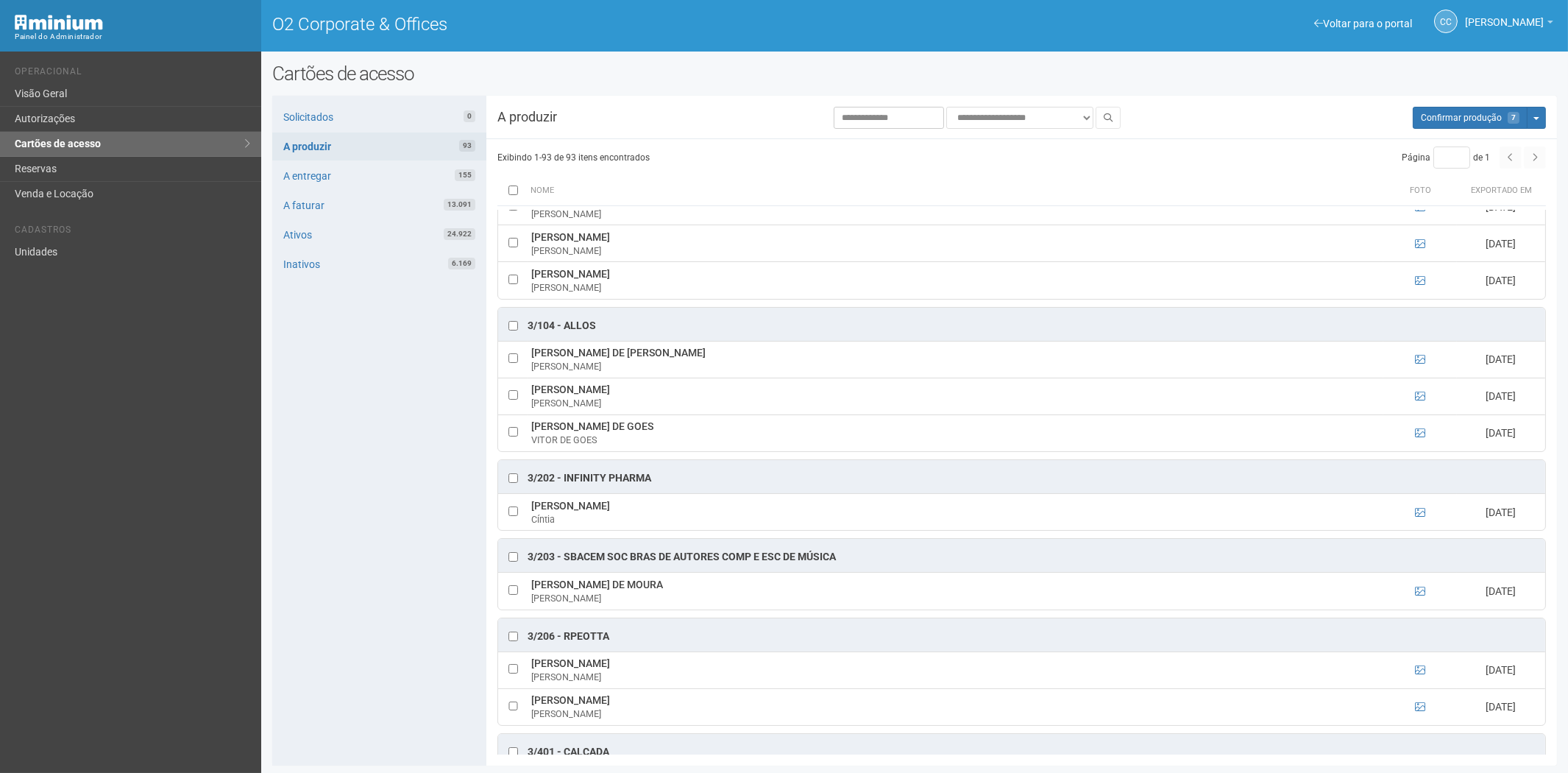
click at [363, 639] on div "Solicitados 0 A produzir 93 A entregar 155 A faturar 13.091 Ativos 24.922 Inati…" at bounding box center [379, 431] width 214 height 669
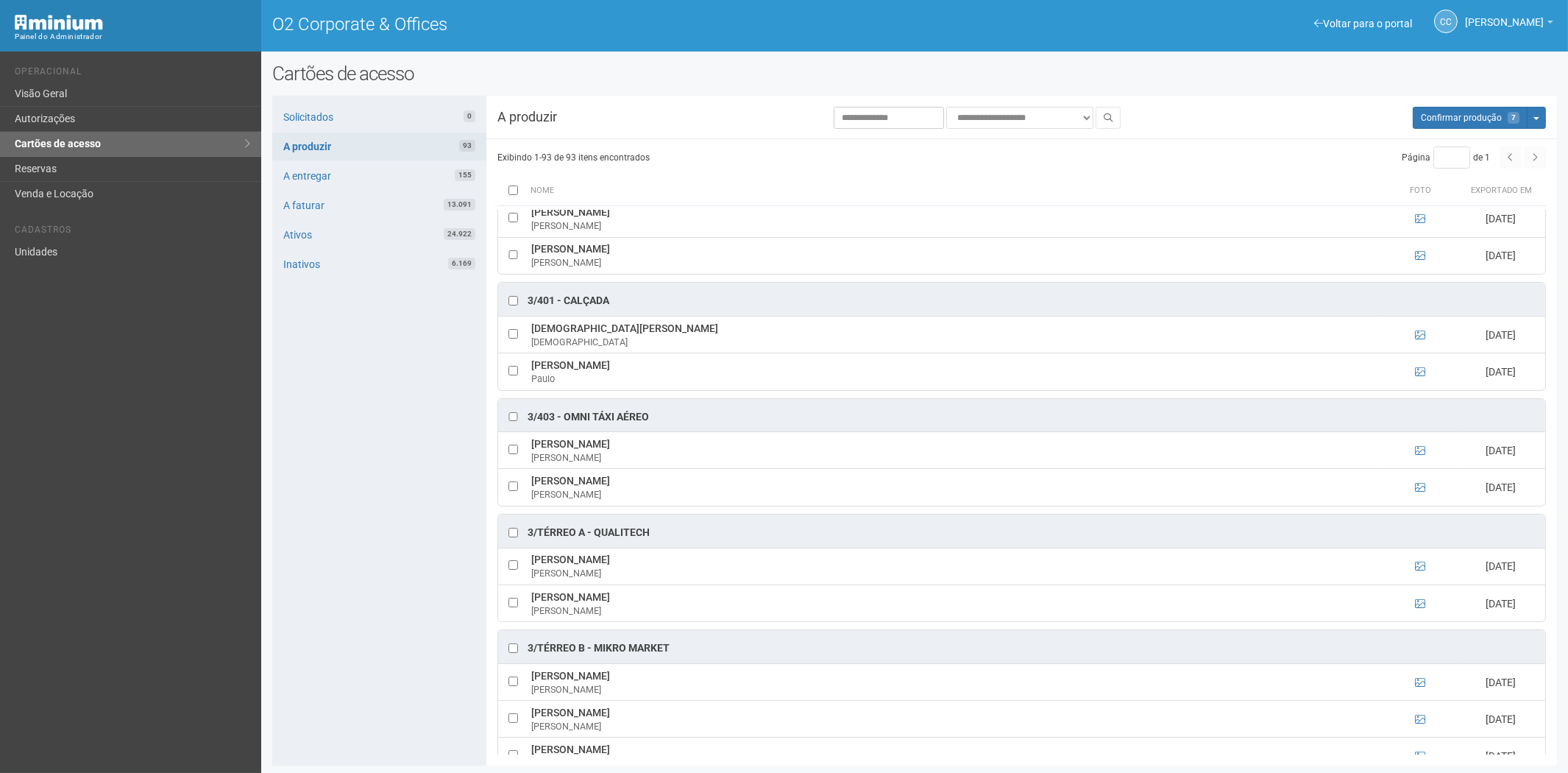
scroll to position [1962, 0]
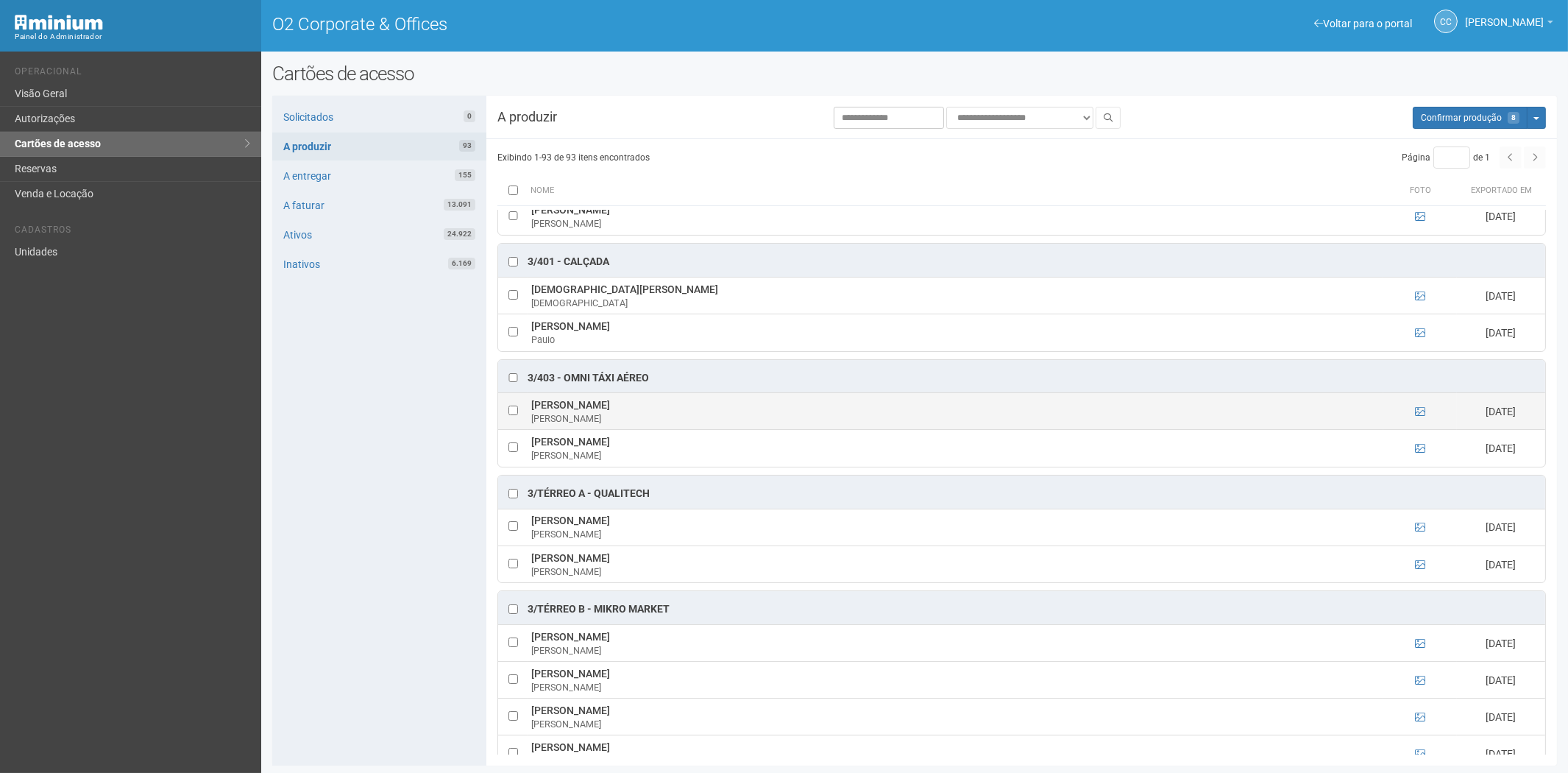
drag, startPoint x: 532, startPoint y: 418, endPoint x: 661, endPoint y: 418, distance: 129.0
click at [661, 418] on td "Leonardo Renzetti Machado Leonardo" at bounding box center [956, 411] width 856 height 37
copy td "Leonardo Renzetti Machado"
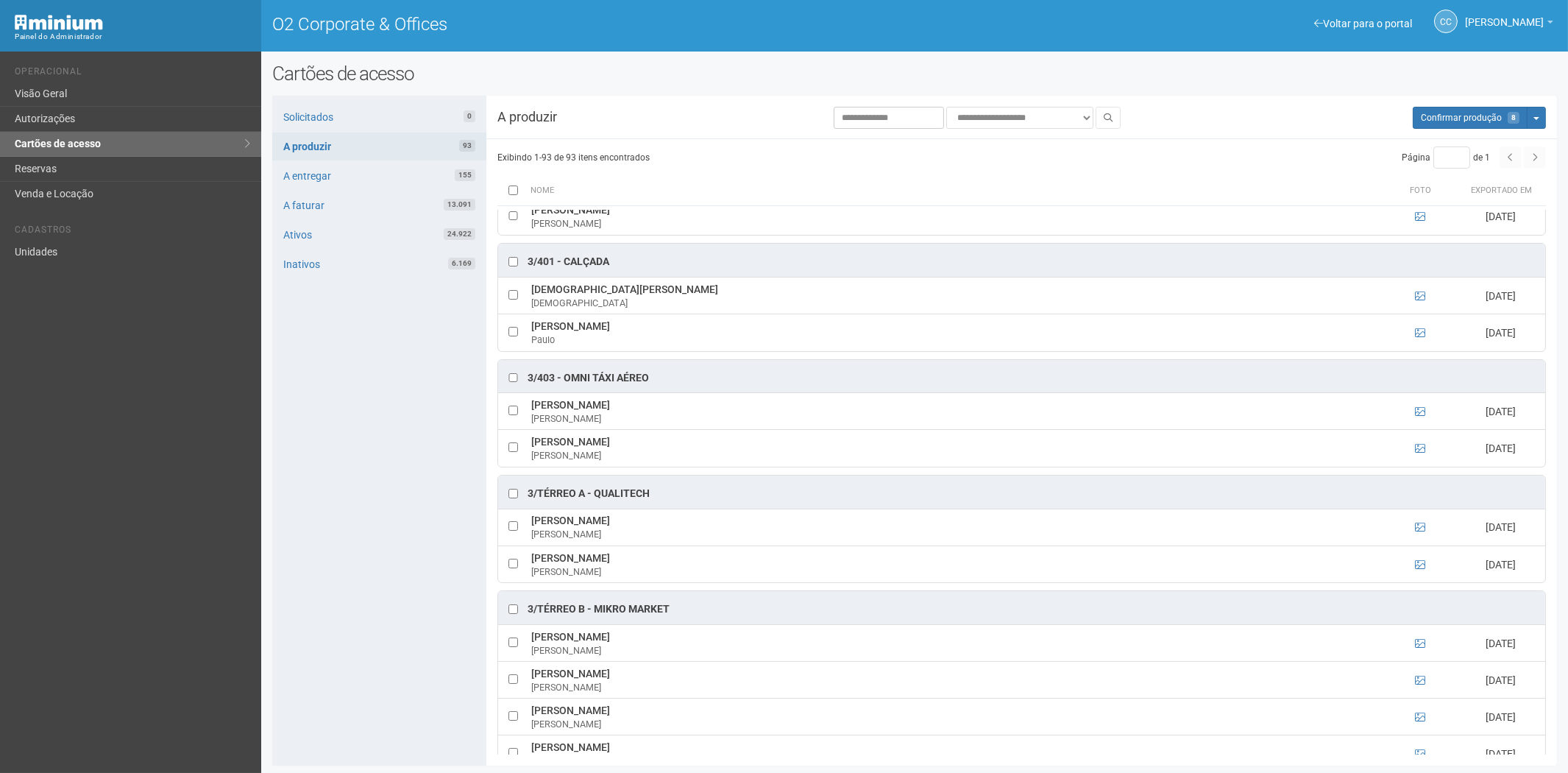
click at [355, 494] on div "Solicitados 0 A produzir 93 A entregar 155 A faturar 13.091 Ativos 24.922 Inati…" at bounding box center [379, 431] width 214 height 669
drag, startPoint x: 580, startPoint y: 449, endPoint x: 711, endPoint y: 454, distance: 131.1
click at [753, 455] on td "RAQUEL ANDRES RIBEIRO GRAUNA DE MELO RAQUEL" at bounding box center [956, 448] width 856 height 37
copy td "RAQUEL ANDRES RIBEIRO GRAUNA DE MELO"
click at [416, 560] on div "Solicitados 0 A produzir 93 A entregar 155 A faturar 13.091 Ativos 24.922 Inati…" at bounding box center [379, 431] width 214 height 669
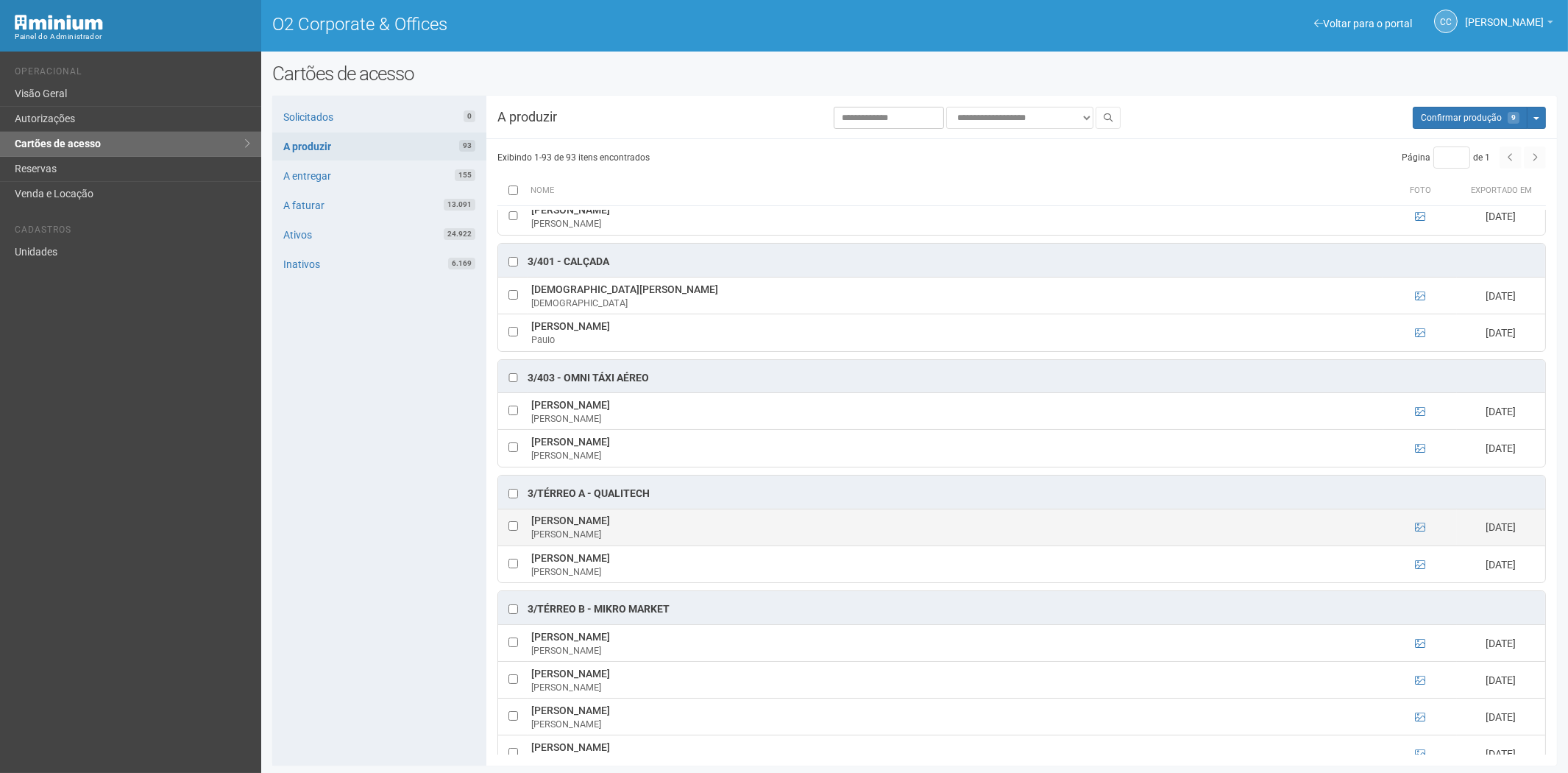
scroll to position [2044, 0]
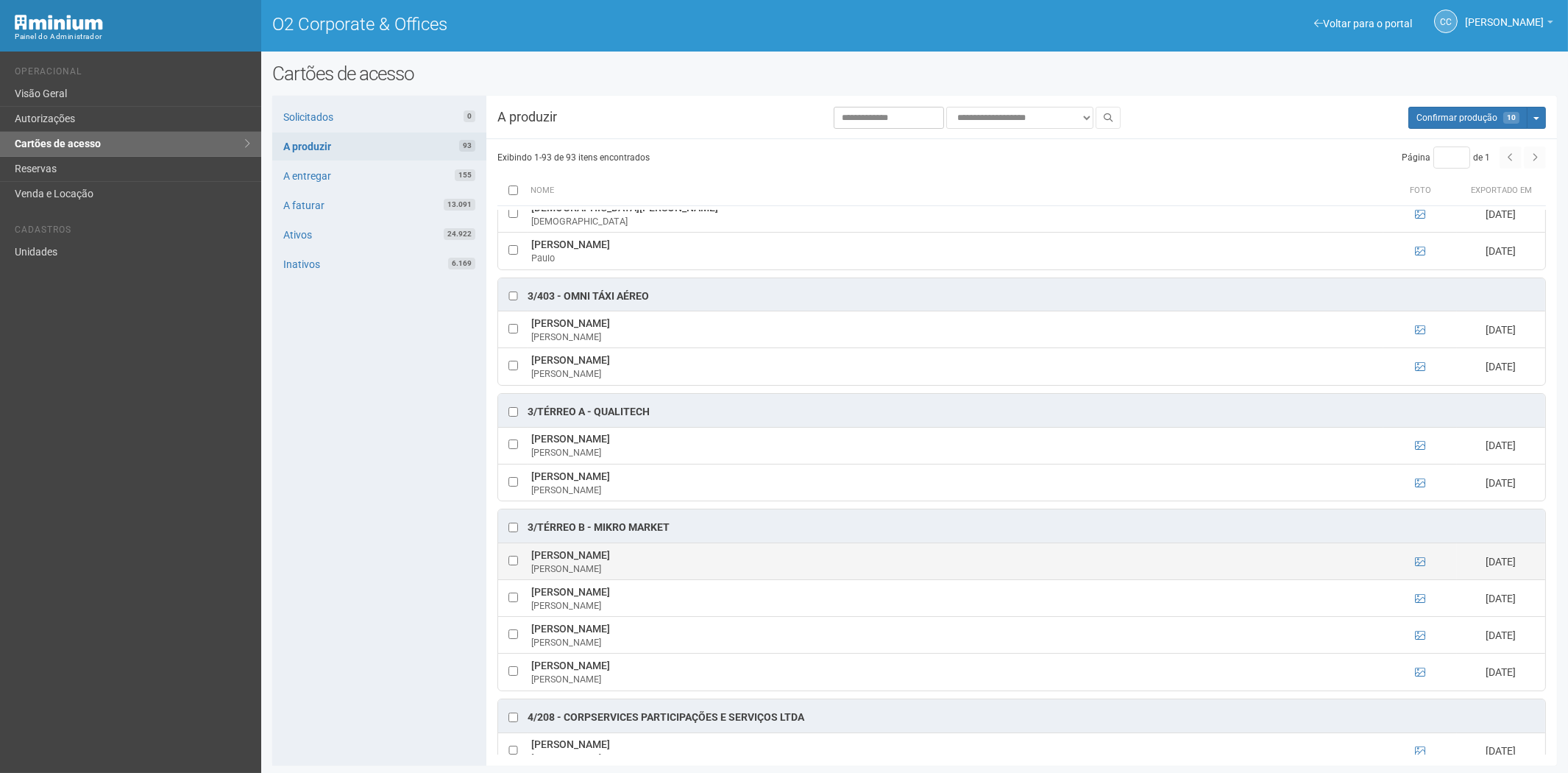
drag, startPoint x: 571, startPoint y: 568, endPoint x: 688, endPoint y: 571, distance: 117.0
click at [709, 572] on td "Claudio Alexandre Da Costa Couceiro Claudio" at bounding box center [956, 562] width 856 height 37
drag, startPoint x: 688, startPoint y: 571, endPoint x: 680, endPoint y: 570, distance: 8.1
copy td "Claudio Alexandre Da Costa Couceiro"
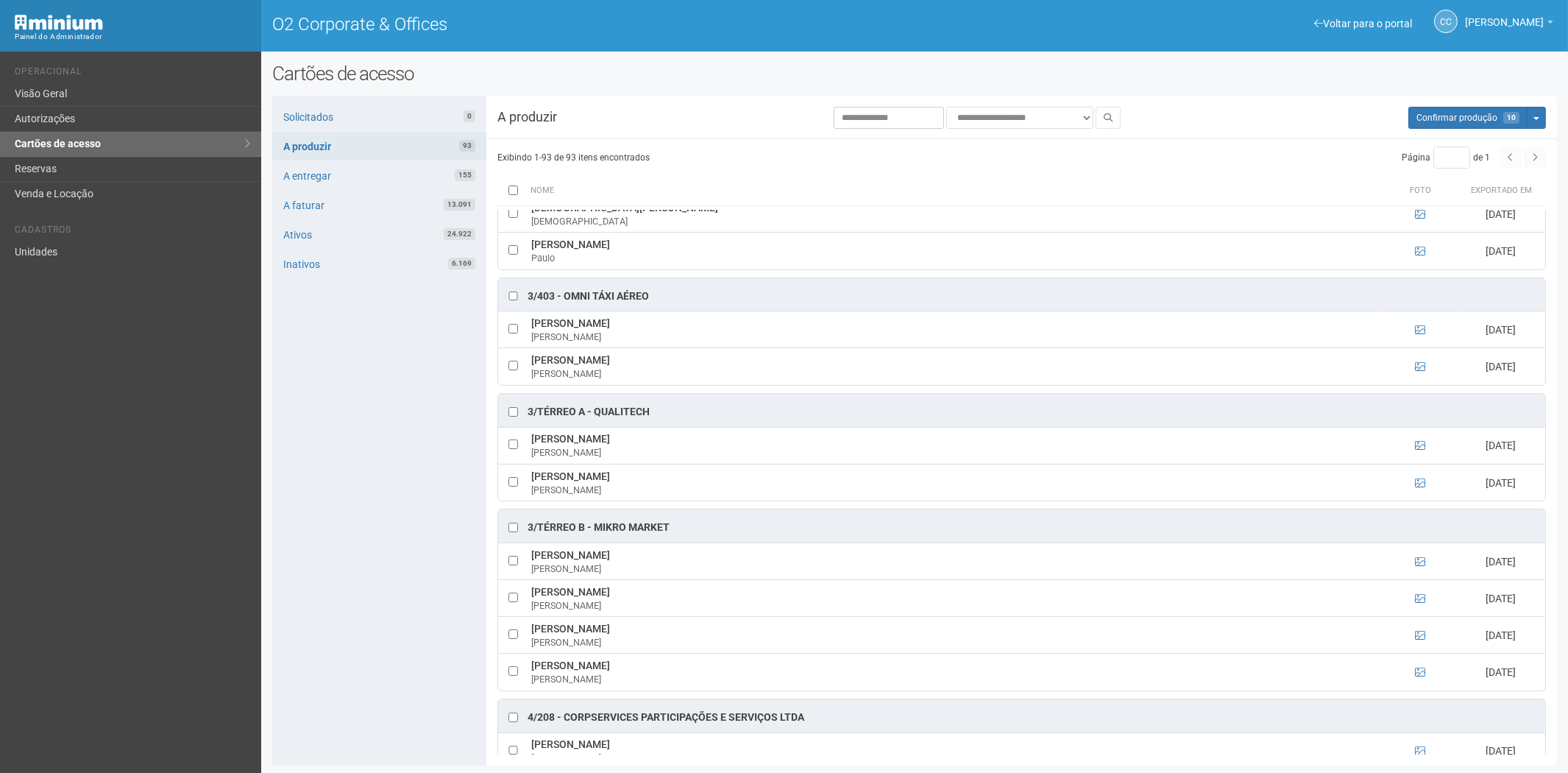
click at [364, 592] on div "Solicitados 0 A produzir 93 A entregar 155 A faturar 13.091 Ativos 24.922 Inati…" at bounding box center [379, 431] width 214 height 669
drag, startPoint x: 531, startPoint y: 606, endPoint x: 650, endPoint y: 604, distance: 119.0
click at [667, 607] on td "Leonardo Fernandes da Silva Leonardo" at bounding box center [956, 598] width 856 height 37
click at [365, 628] on div "Solicitados 0 A produzir 93 A entregar 155 A faturar 13.091 Ativos 24.922 Inati…" at bounding box center [379, 431] width 214 height 669
drag, startPoint x: 532, startPoint y: 641, endPoint x: 693, endPoint y: 641, distance: 161.0
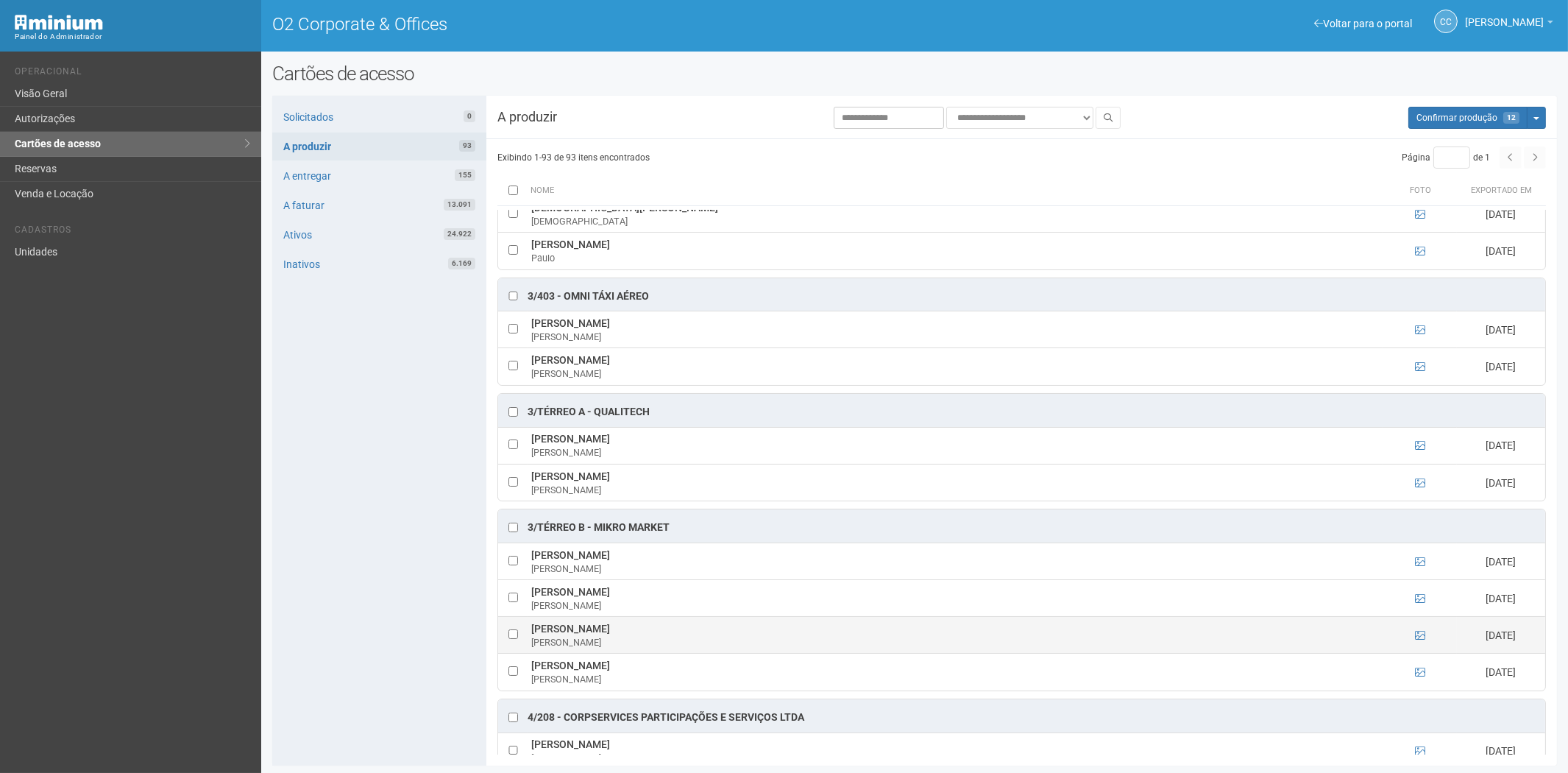
click at [693, 641] on td "Pedro Henrique Martins de Lima Pedro" at bounding box center [956, 635] width 856 height 37
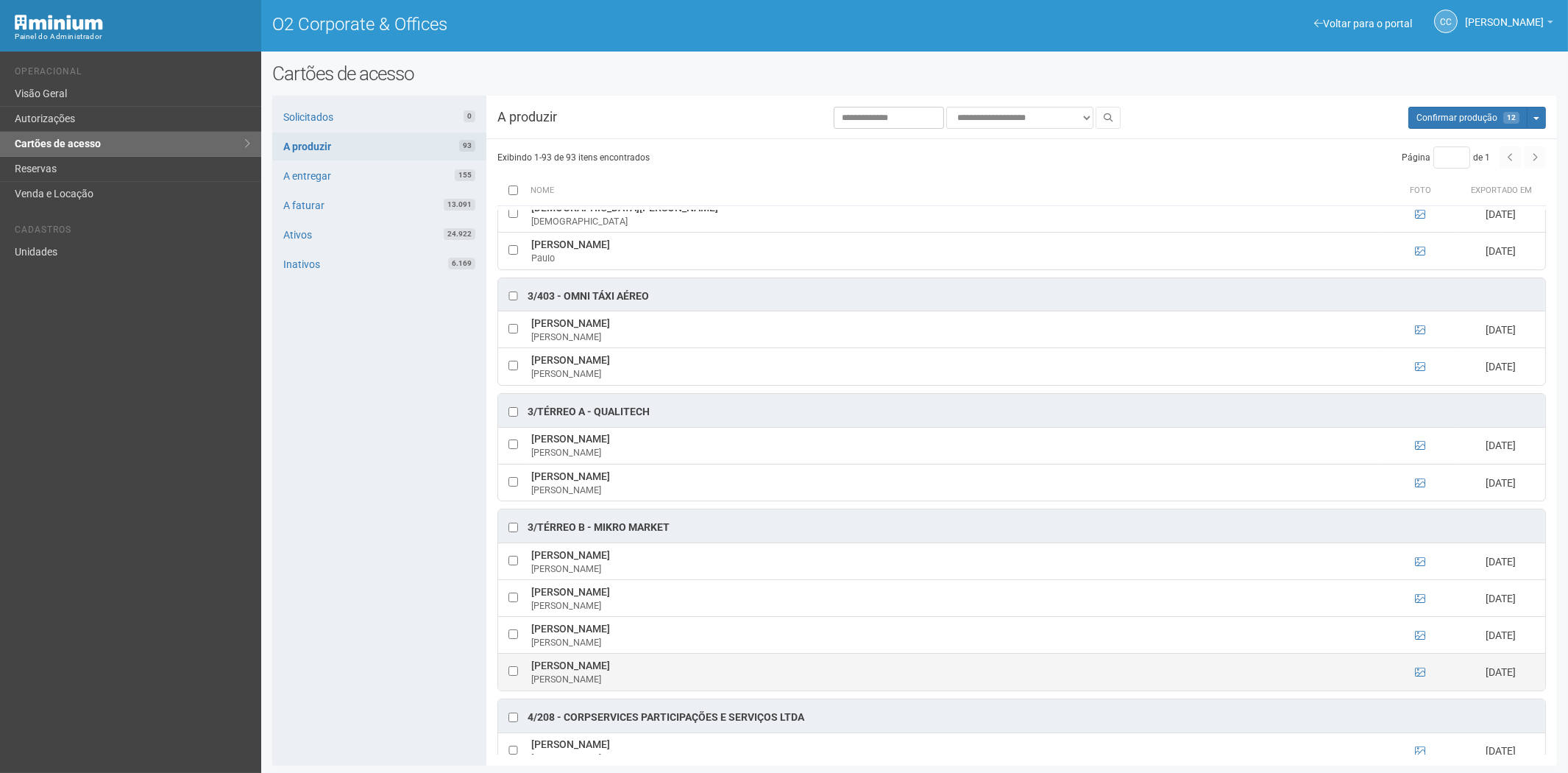
click at [507, 682] on td at bounding box center [513, 672] width 29 height 37
drag, startPoint x: 526, startPoint y: 675, endPoint x: 635, endPoint y: 681, distance: 109.2
click at [660, 682] on tr "Rodrigo Rodrigues Simas Rodrigo 01/09/2025" at bounding box center [1022, 672] width 1048 height 37
click at [313, 524] on div "Solicitados 0 A produzir 93 A entregar 155 A faturar 13.091 Ativos 24.922 Inati…" at bounding box center [379, 431] width 214 height 669
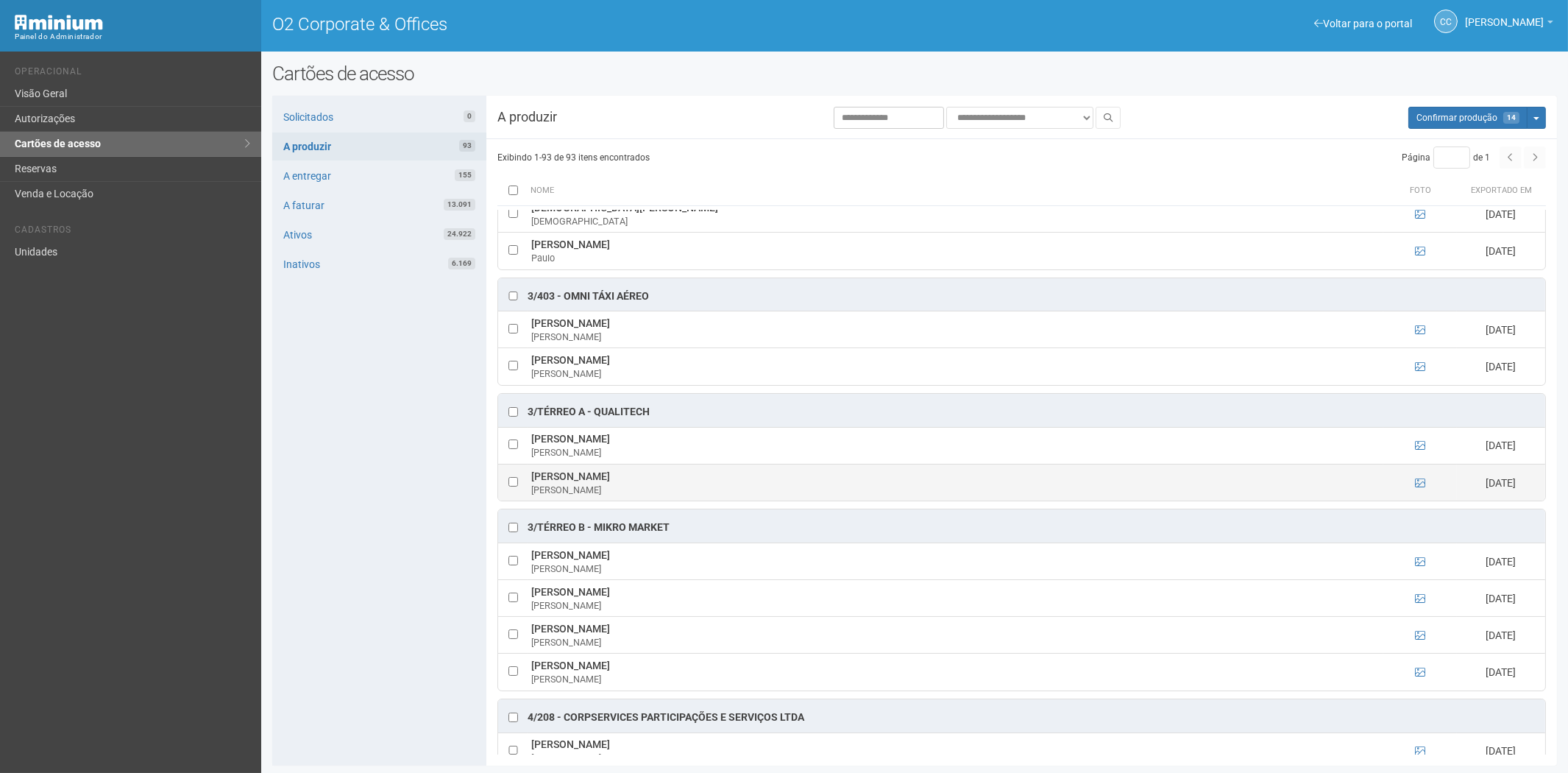
drag, startPoint x: 532, startPoint y: 488, endPoint x: 628, endPoint y: 491, distance: 96.0
click at [638, 491] on td "José Jerez Gonçalves José" at bounding box center [956, 482] width 856 height 37
drag, startPoint x: 300, startPoint y: 564, endPoint x: 326, endPoint y: 549, distance: 30.0
click at [300, 564] on div "Solicitados 0 A produzir 93 A entregar 155 A faturar 13.091 Ativos 24.922 Inati…" at bounding box center [379, 431] width 214 height 669
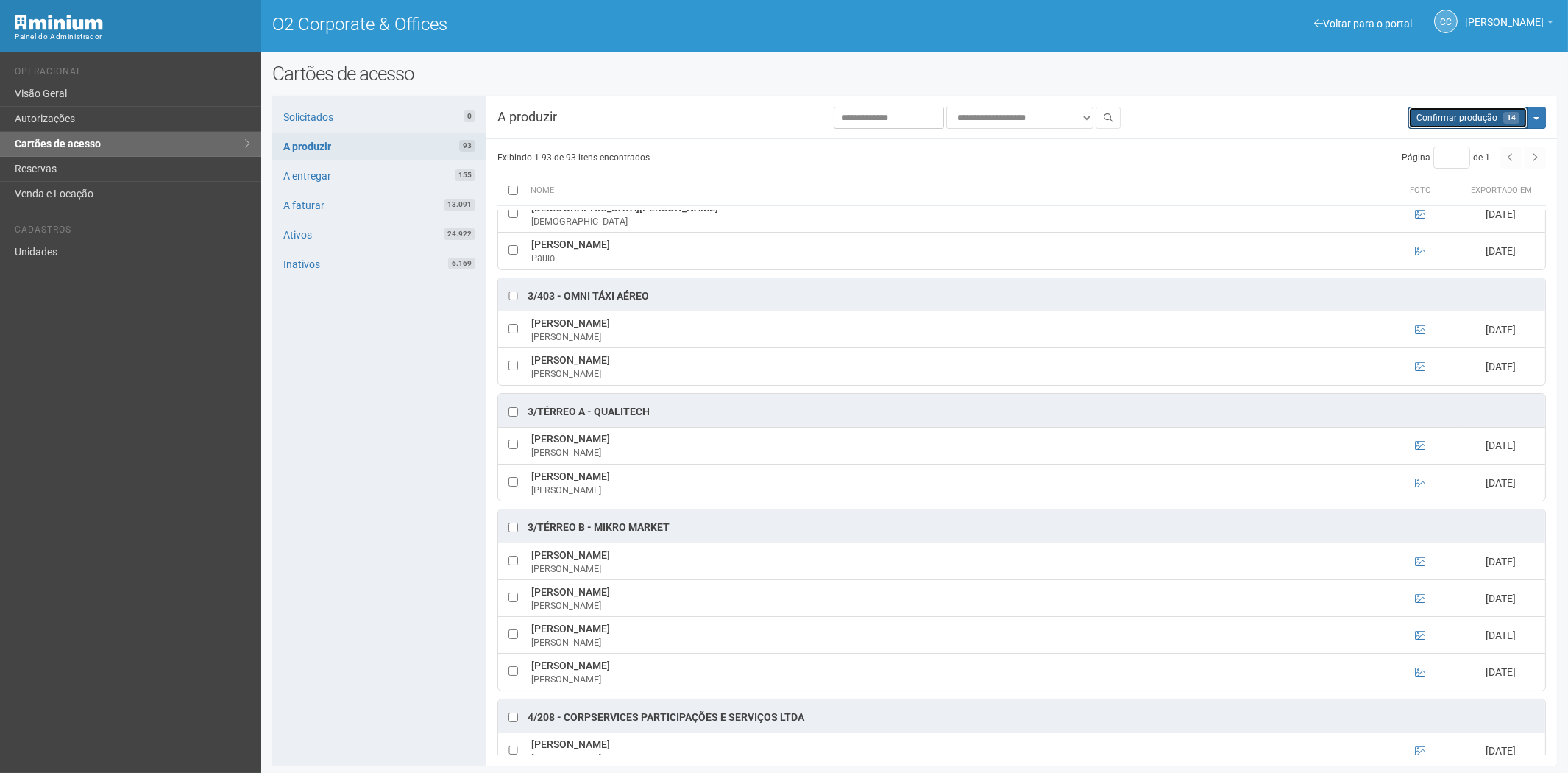
click at [1436, 121] on span "Confirmar produção" at bounding box center [1457, 118] width 81 height 10
